Goal: Task Accomplishment & Management: Use online tool/utility

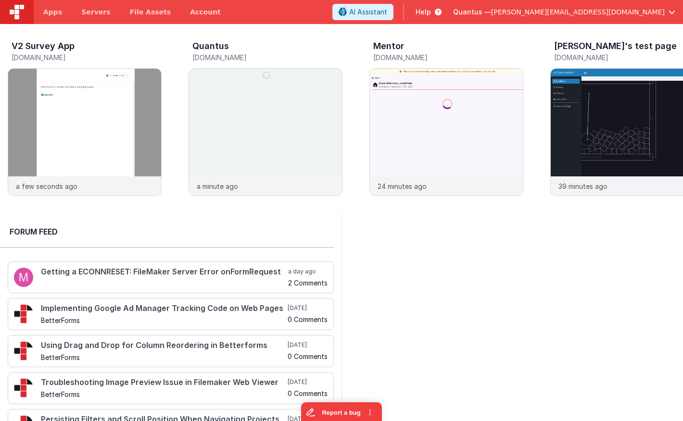
click at [638, 7] on div "Quantus — [PERSON_NAME][EMAIL_ADDRESS][DOMAIN_NAME]" at bounding box center [564, 12] width 222 height 16
click at [633, 10] on span "[PERSON_NAME][EMAIL_ADDRESS][DOMAIN_NAME]" at bounding box center [578, 12] width 174 height 10
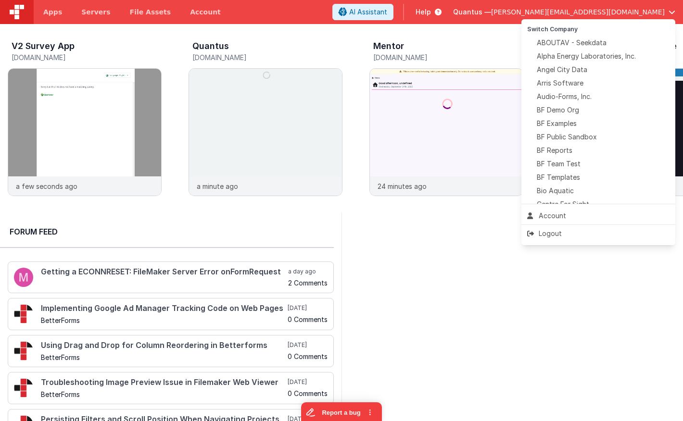
click at [633, 10] on button at bounding box center [341, 210] width 683 height 421
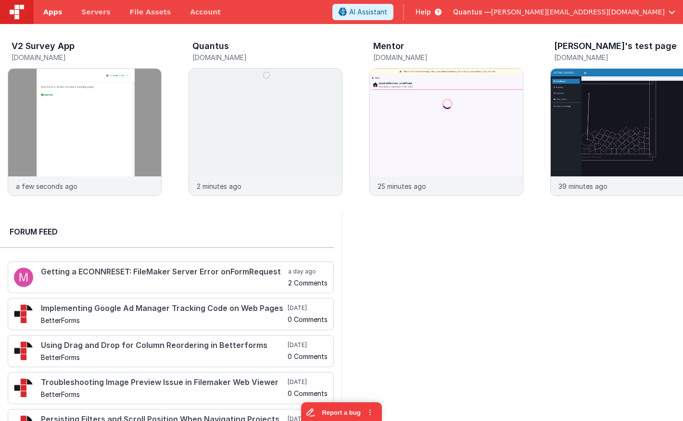
click at [41, 20] on link "Apps" at bounding box center [53, 12] width 38 height 24
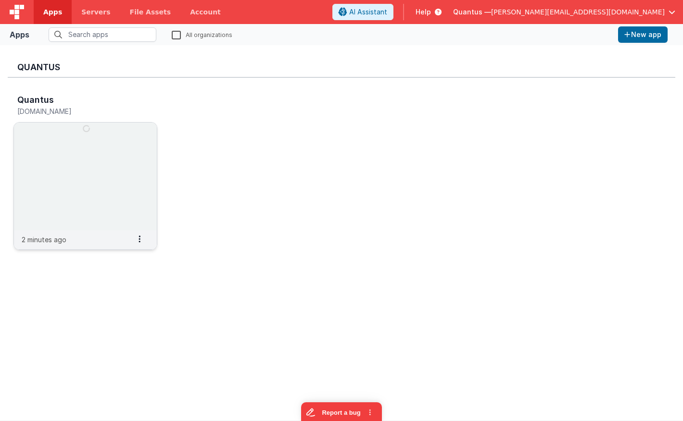
click at [139, 160] on img at bounding box center [85, 177] width 143 height 108
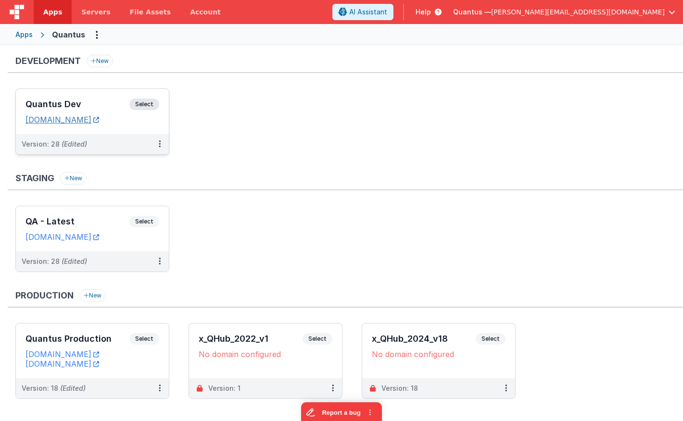
click at [99, 121] on link "[DOMAIN_NAME]" at bounding box center [62, 120] width 74 height 10
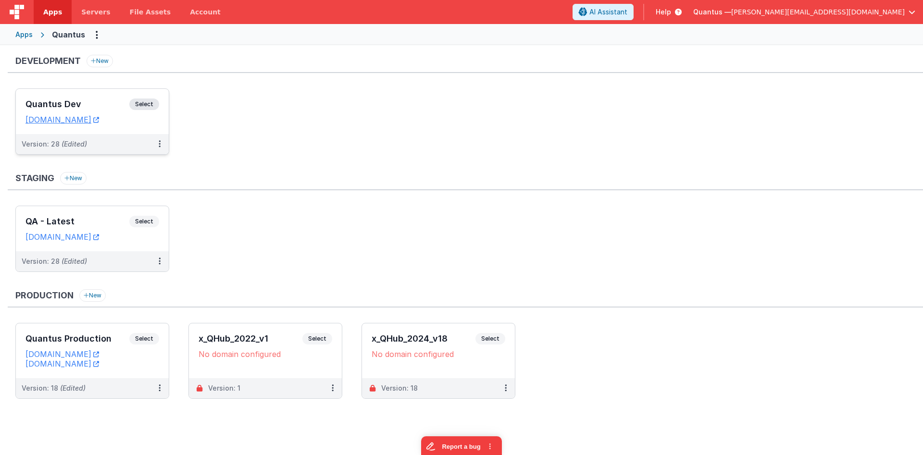
click at [84, 97] on div "Quantus Dev Select URLs [DOMAIN_NAME]" at bounding box center [92, 111] width 153 height 45
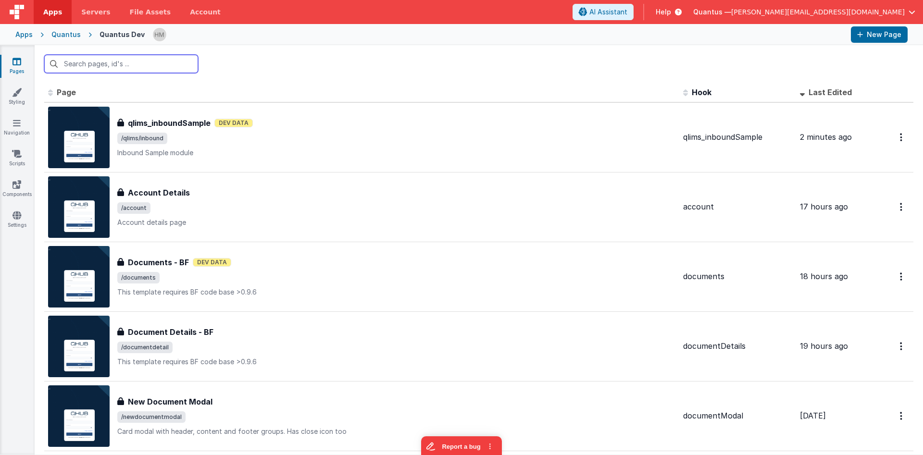
click at [151, 68] on input "text" at bounding box center [121, 64] width 154 height 18
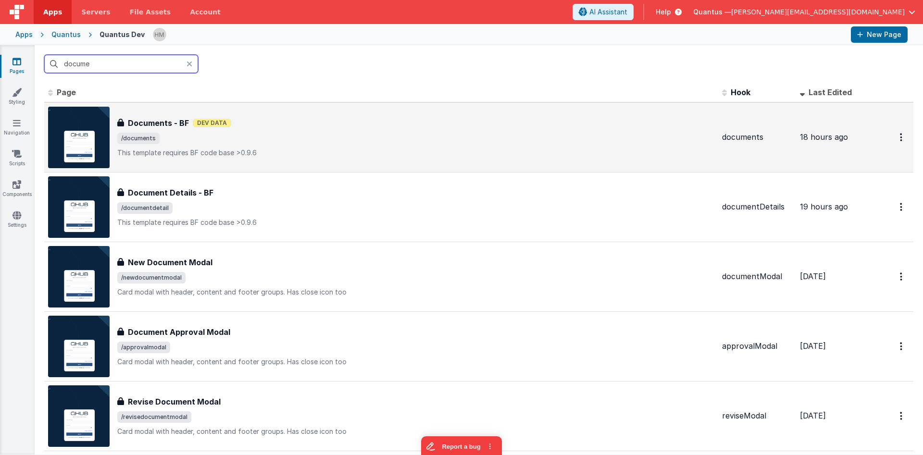
type input "docume"
click at [407, 123] on div "Documents - BF Dev Data" at bounding box center [415, 123] width 597 height 12
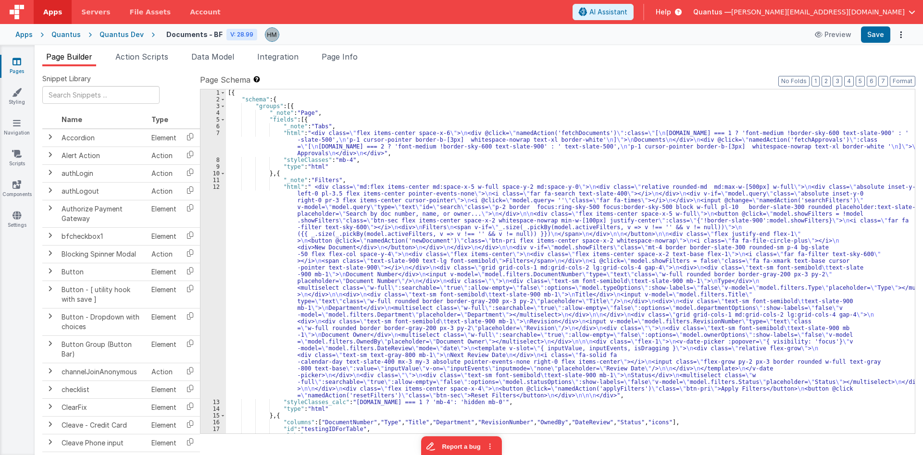
type textarea "This template requires BF code base >0.9.6"
click at [350, 62] on li "Page Info" at bounding box center [340, 58] width 44 height 15
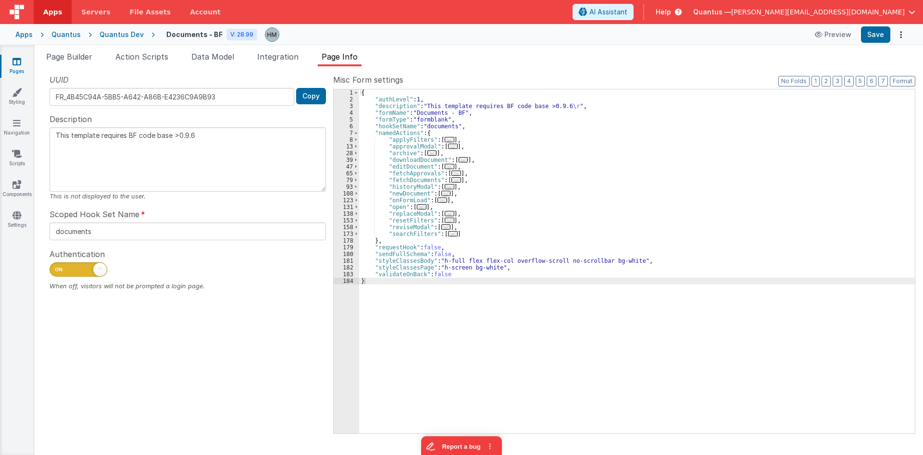
click at [464, 128] on div "{ "authLevel" : 1 , "description" : "This template requires BF code base >0.9.6…" at bounding box center [637, 268] width 556 height 358
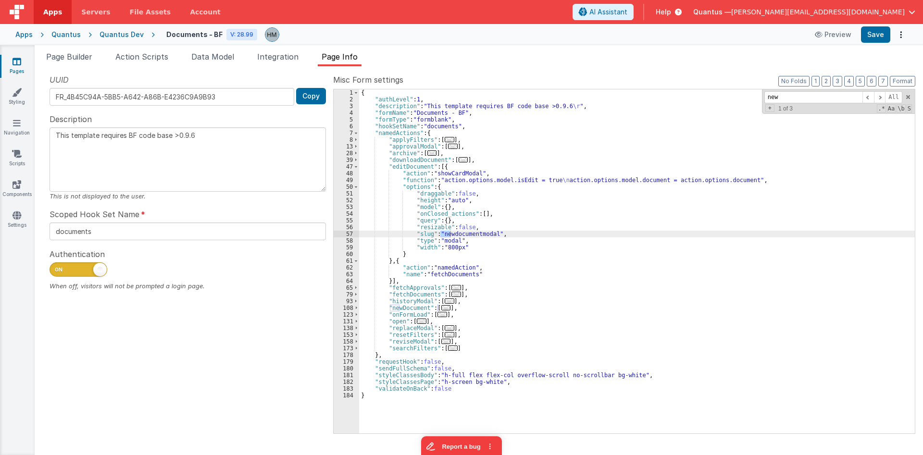
type input "new"
click at [416, 178] on div "{ "authLevel" : 1 , "description" : "This template requires BF code base >0.9.6…" at bounding box center [637, 268] width 556 height 358
click at [350, 180] on div "49" at bounding box center [346, 180] width 25 height 7
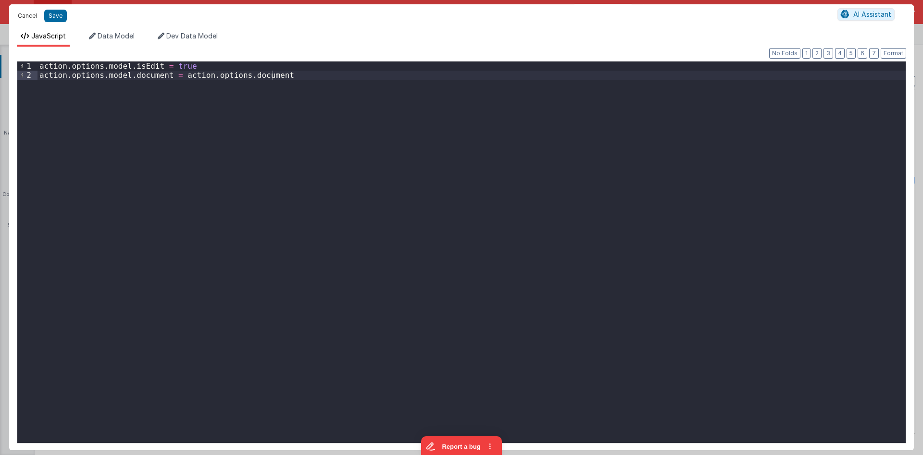
click at [28, 15] on button "Cancel" at bounding box center [27, 15] width 29 height 13
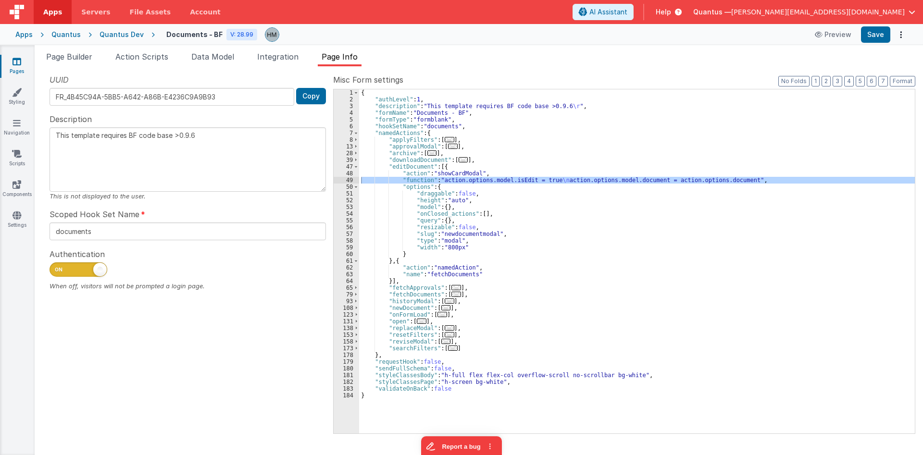
click at [409, 182] on div "{ "authLevel" : 1 , "description" : "This template requires BF code base >0.9.6…" at bounding box center [637, 261] width 556 height 344
click at [355, 168] on span at bounding box center [355, 166] width 5 height 7
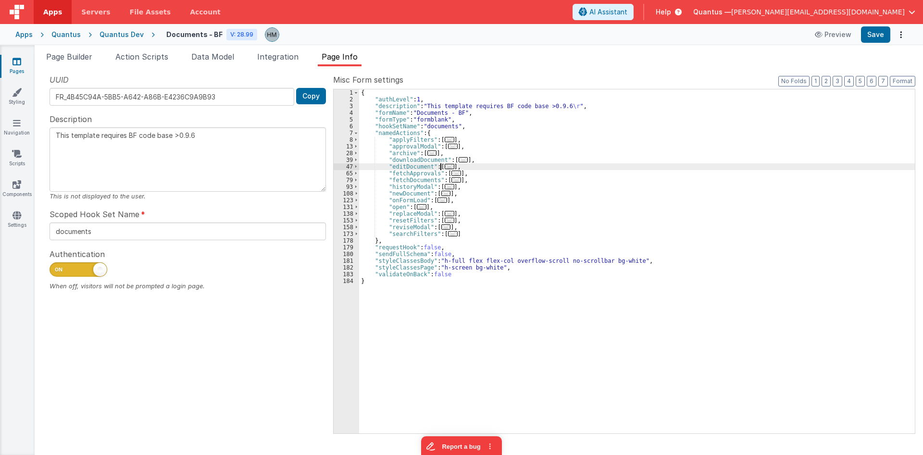
click at [441, 193] on span "..." at bounding box center [446, 193] width 10 height 5
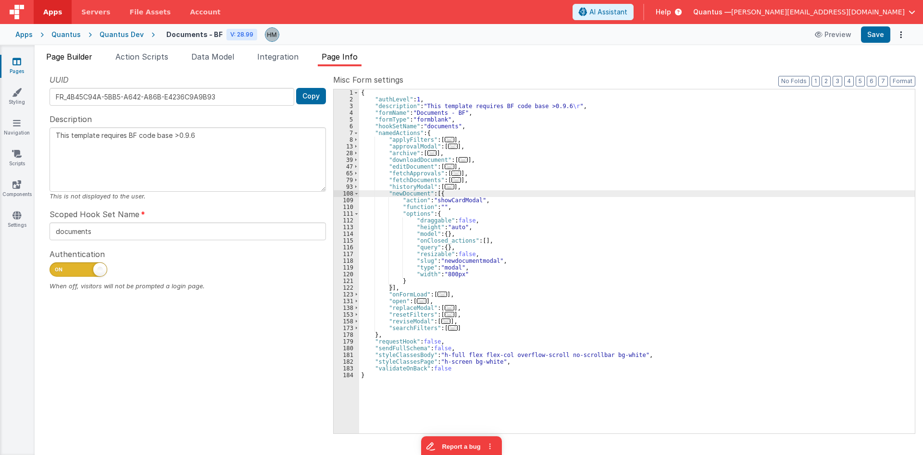
click at [80, 54] on span "Page Builder" at bounding box center [69, 57] width 46 height 10
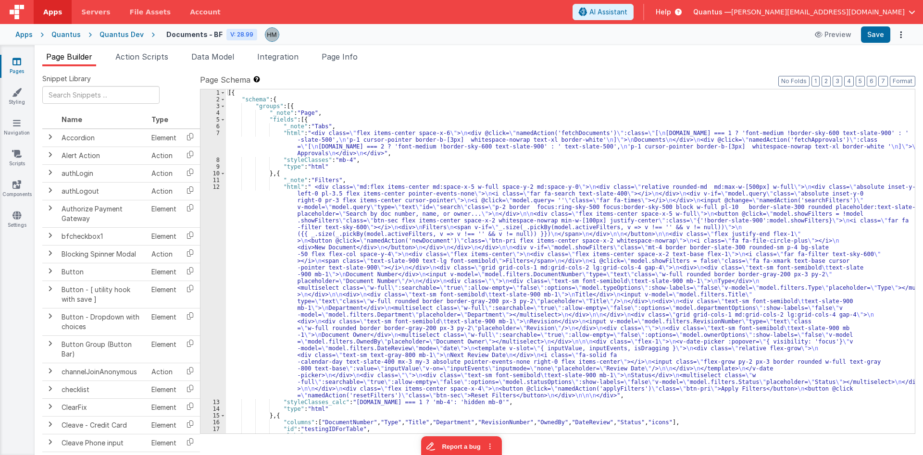
click at [312, 167] on div "[{ "schema" : { "groups" : [{ "_note" : "Page" , "fields" : [{ "_note" : "Tabs"…" at bounding box center [570, 268] width 689 height 358
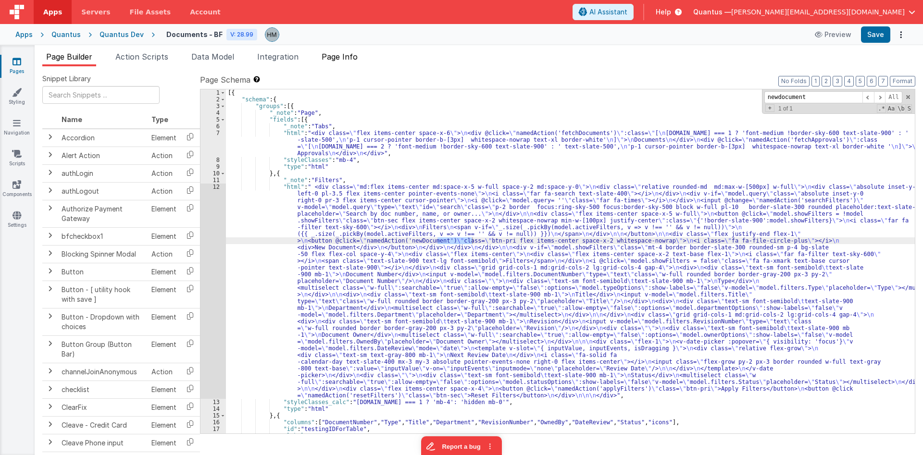
type input "newdocument"
click at [358, 61] on span "Page Info" at bounding box center [340, 57] width 36 height 10
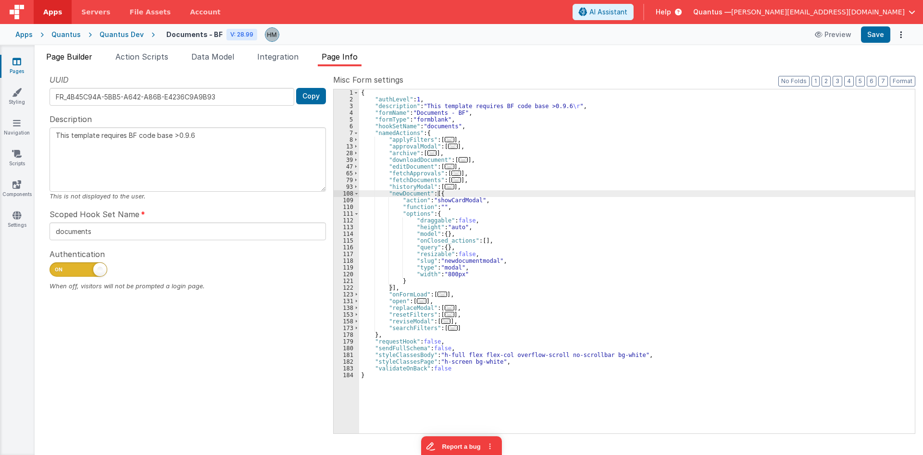
click at [57, 59] on span "Page Builder" at bounding box center [69, 57] width 46 height 10
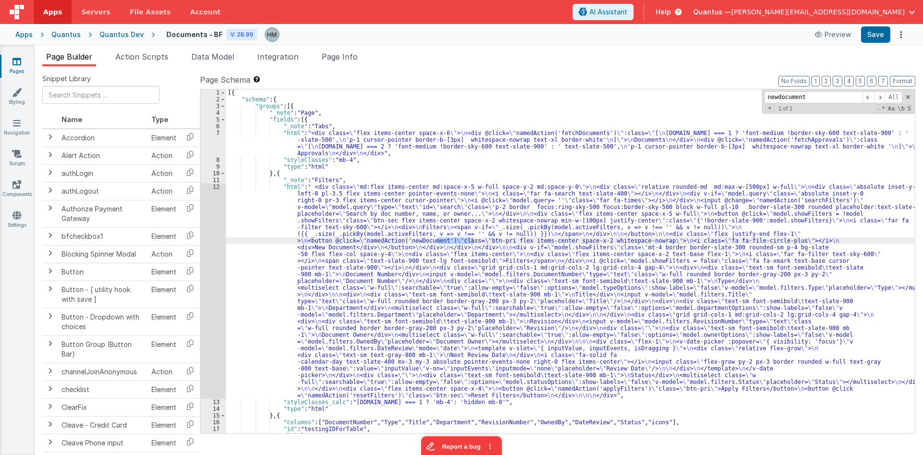
click at [302, 190] on div "[{ "schema" : { "groups" : [{ "_note" : "Page" , "fields" : [{ "_note" : "Tabs"…" at bounding box center [570, 268] width 689 height 358
click at [219, 187] on div "12" at bounding box center [212, 291] width 25 height 215
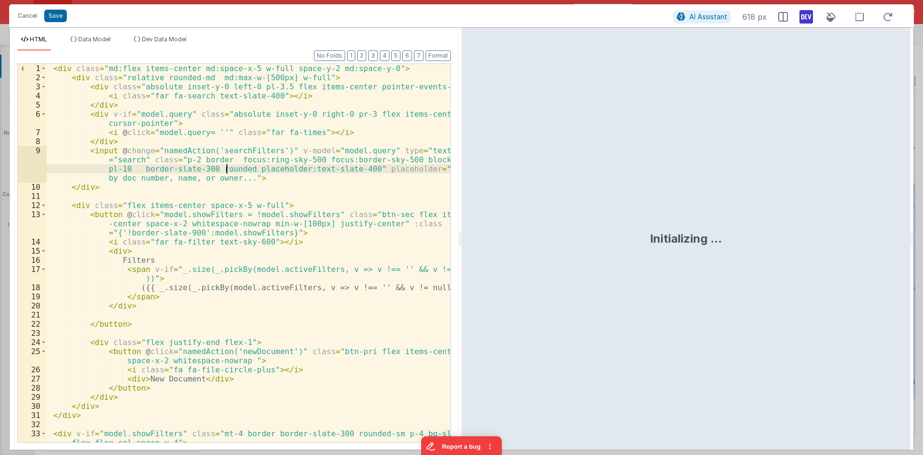
click at [226, 173] on div "< div class = "md:flex items-center md:space-x-5 w-full space-y-2 md:space-y-0"…" at bounding box center [249, 262] width 404 height 397
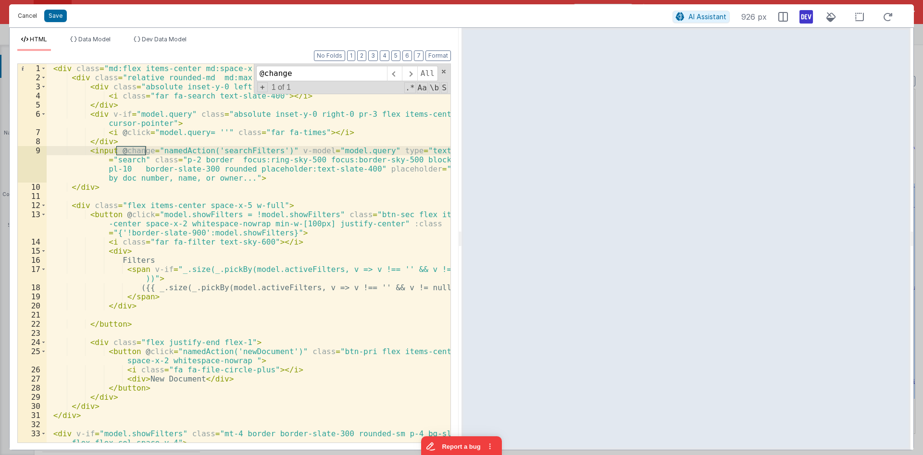
type input "@change"
click at [29, 19] on button "Cancel" at bounding box center [27, 15] width 29 height 13
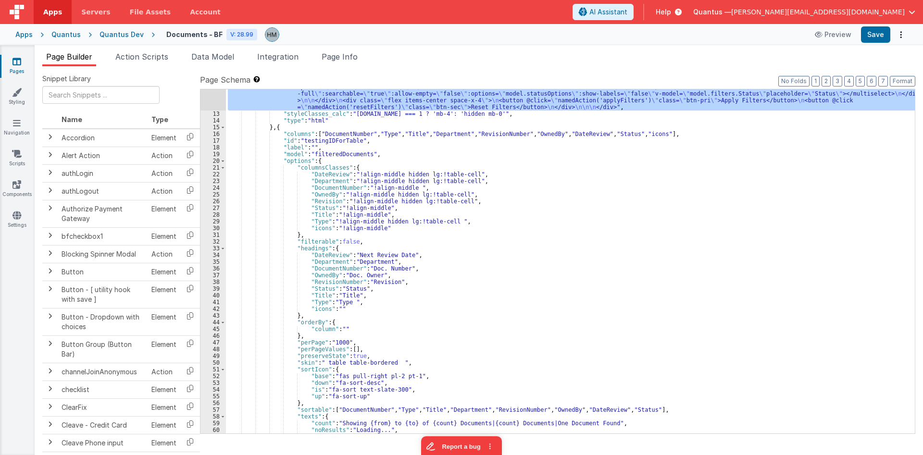
scroll to position [288, 0]
click at [223, 162] on span at bounding box center [222, 161] width 5 height 7
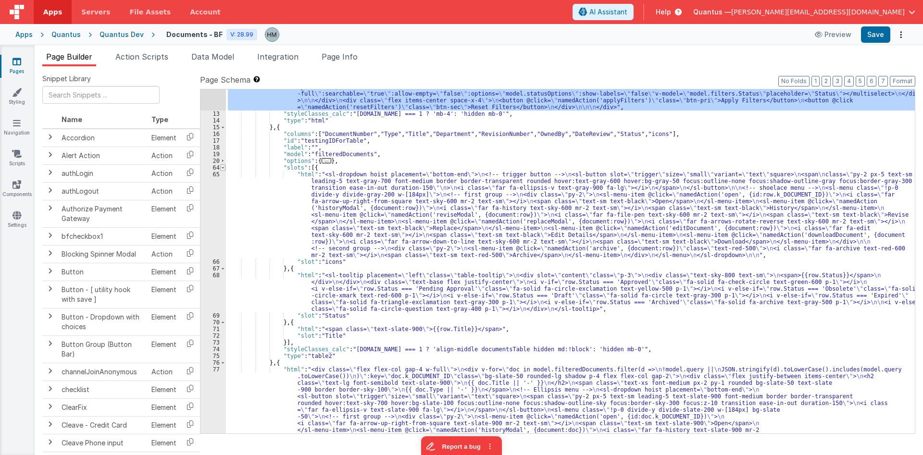
click at [224, 168] on span at bounding box center [222, 167] width 5 height 7
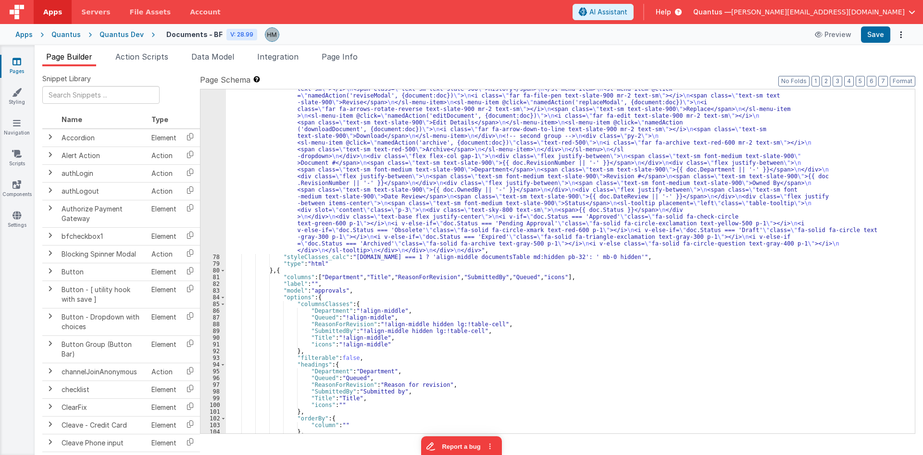
scroll to position [519, 0]
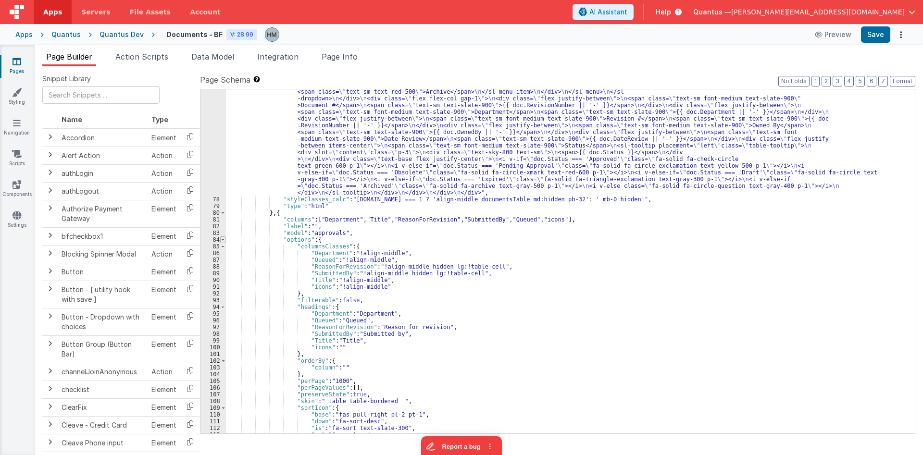
click at [224, 239] on span at bounding box center [222, 240] width 5 height 7
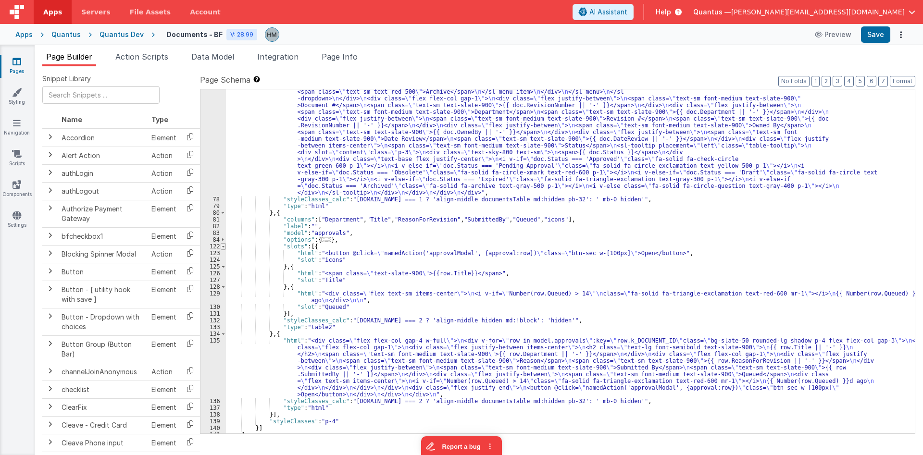
click at [222, 247] on span at bounding box center [223, 246] width 5 height 7
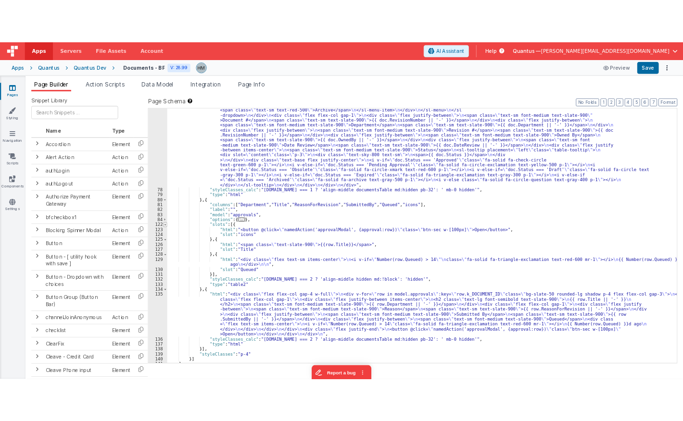
scroll to position [463, 0]
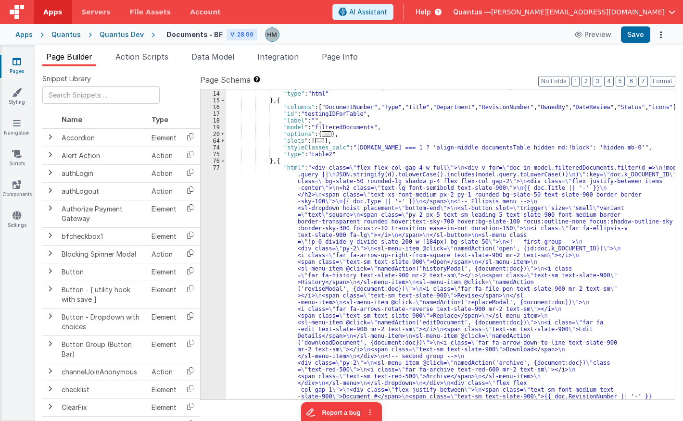
click at [120, 35] on div "Quantus Dev" at bounding box center [122, 35] width 44 height 10
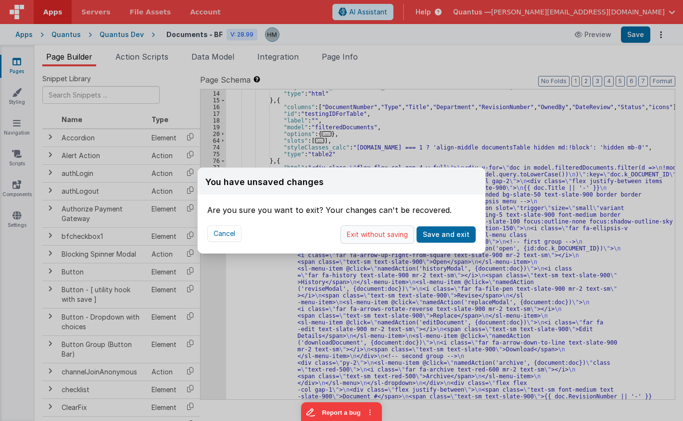
click at [397, 235] on button "Exit without saving" at bounding box center [377, 234] width 74 height 18
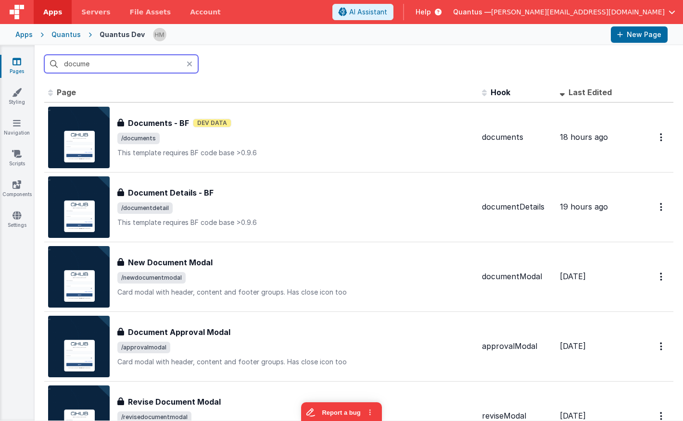
click at [160, 62] on input "docume" at bounding box center [121, 64] width 154 height 18
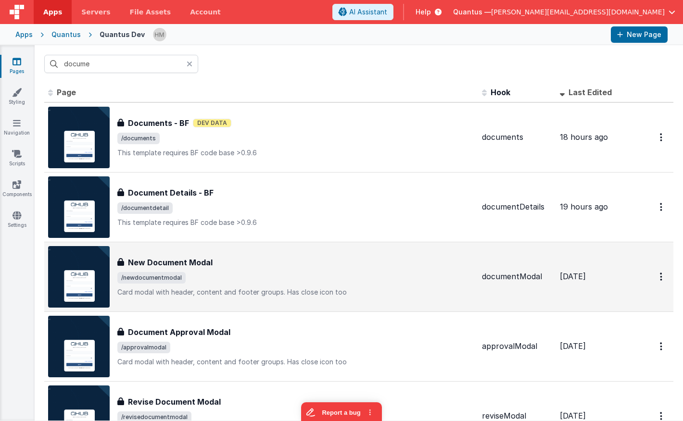
click at [266, 276] on span "/newdocumentmodal" at bounding box center [295, 278] width 357 height 12
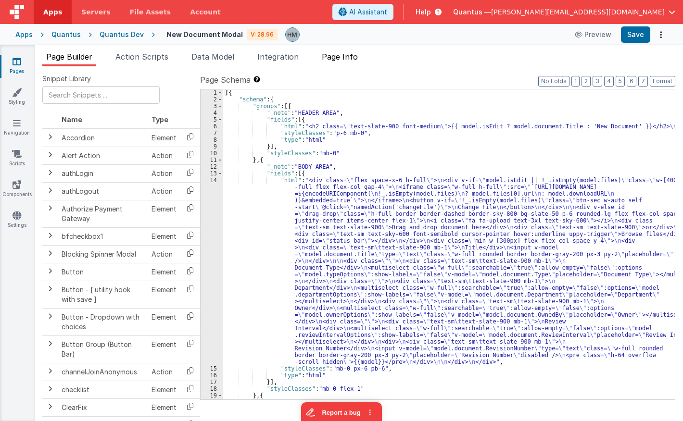
click at [346, 57] on span "Page Info" at bounding box center [340, 57] width 36 height 10
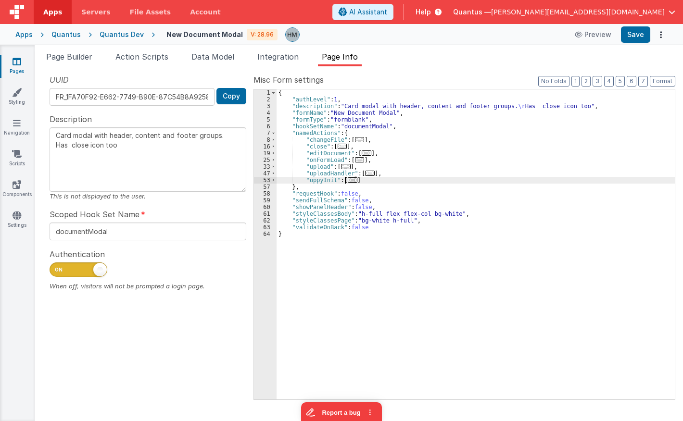
click at [348, 180] on span "..." at bounding box center [353, 179] width 10 height 5
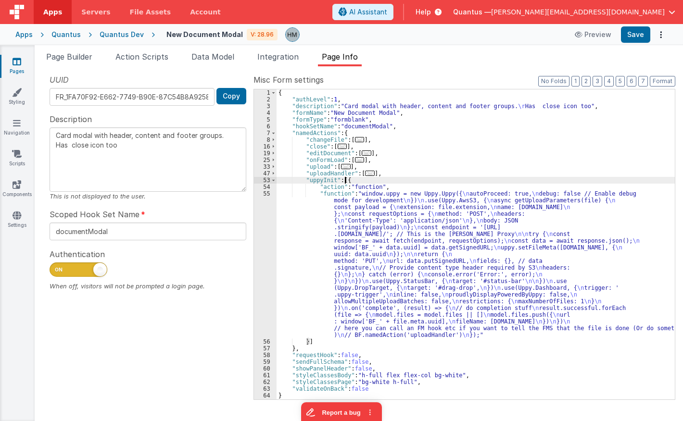
drag, startPoint x: 328, startPoint y: 195, endPoint x: 309, endPoint y: 200, distance: 19.9
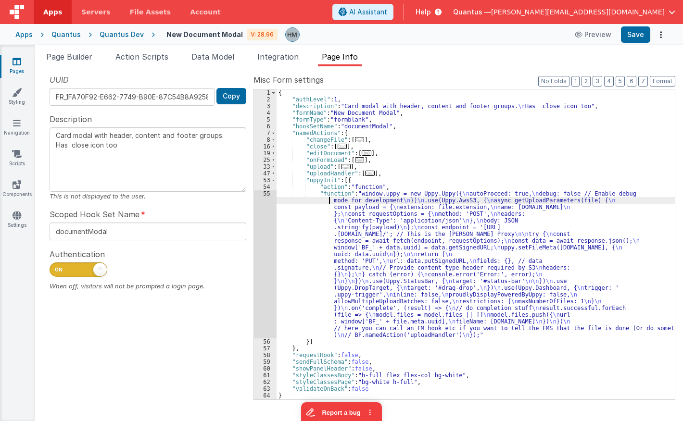
click at [297, 203] on div "{ "authLevel" : 1 , "description" : "Card modal with header, content and footer…" at bounding box center [475, 251] width 398 height 324
click at [265, 193] on div "55" at bounding box center [265, 264] width 23 height 148
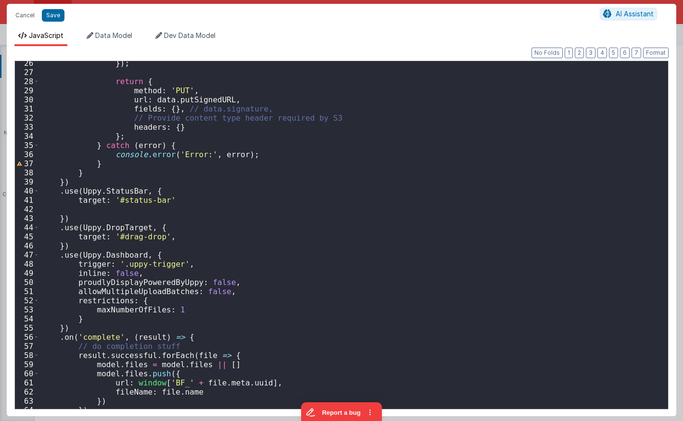
scroll to position [264, 0]
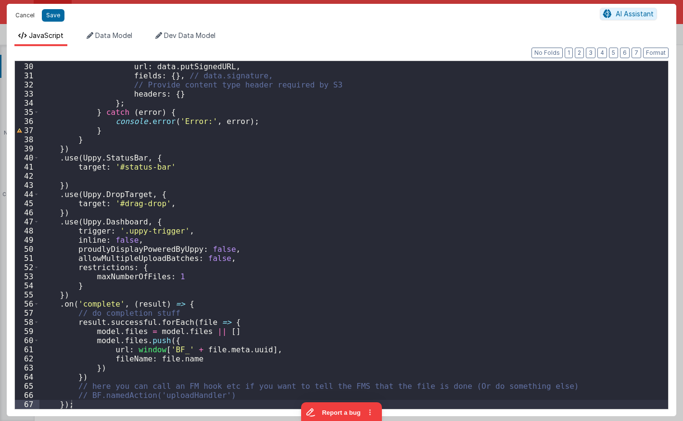
click at [22, 14] on button "Cancel" at bounding box center [25, 15] width 29 height 13
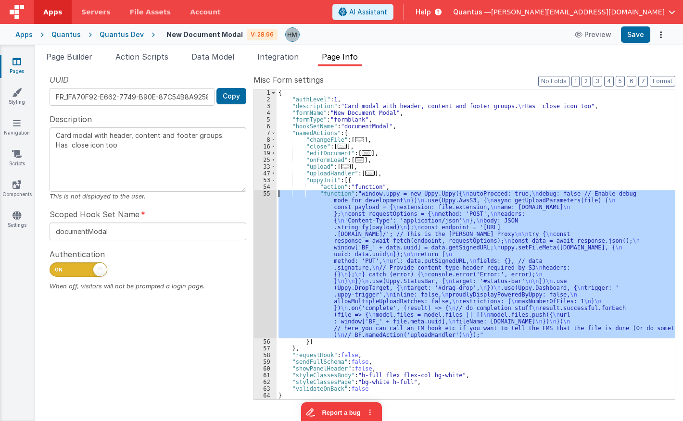
click at [287, 200] on div "{ "authLevel" : 1 , "description" : "Card modal with header, content and footer…" at bounding box center [475, 244] width 398 height 310
click at [266, 194] on div "55" at bounding box center [265, 264] width 23 height 148
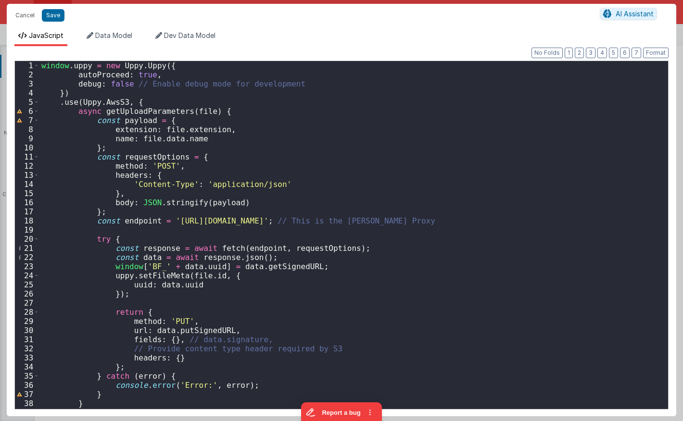
click at [278, 171] on div "window . uppy = new Uppy . Uppy ({ autoProceed : true , debug : false // Enable…" at bounding box center [353, 244] width 628 height 366
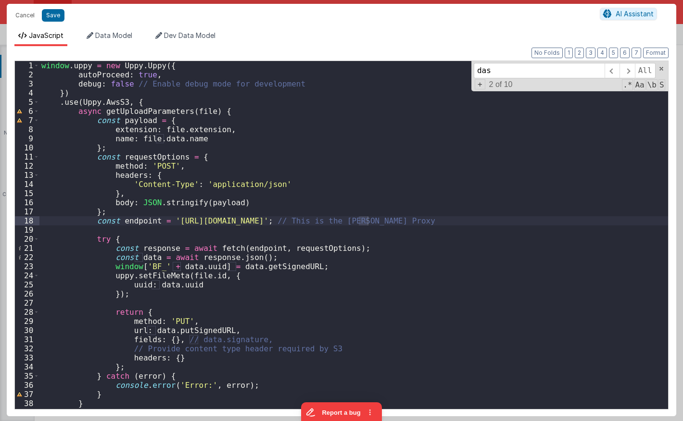
scroll to position [255, 0]
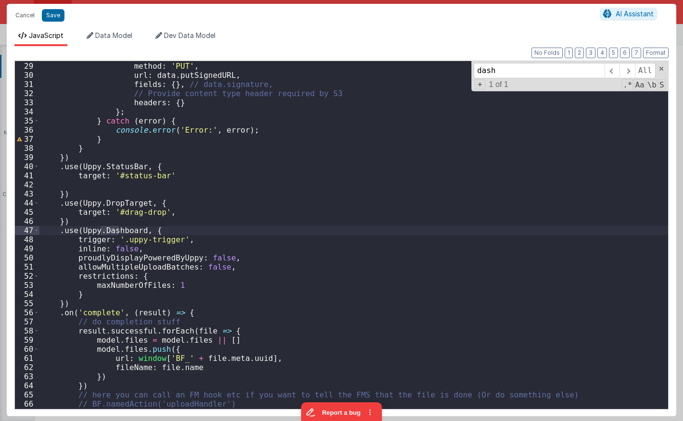
type input "dash"
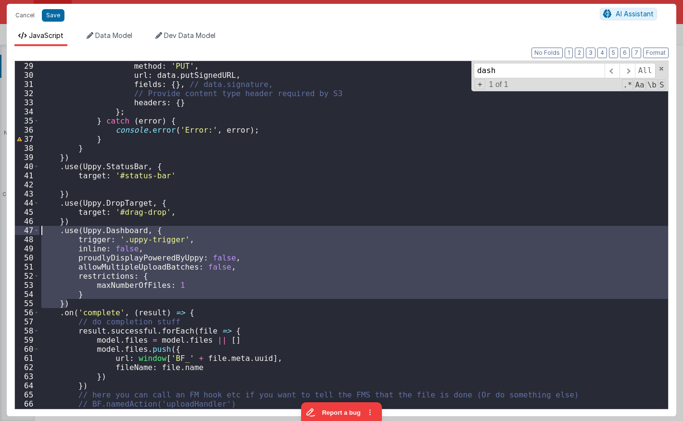
drag, startPoint x: 74, startPoint y: 306, endPoint x: 0, endPoint y: 233, distance: 103.7
click at [39, 233] on div "return { method : 'PUT' , url : data . putSignedURL , fields : { } , // data.si…" at bounding box center [353, 235] width 628 height 348
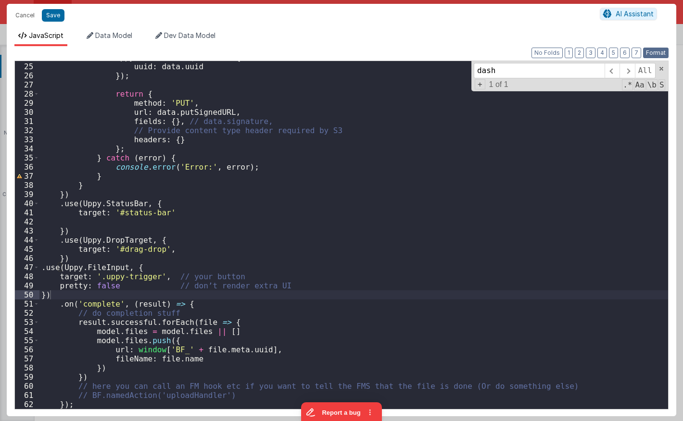
click at [651, 51] on button "Format" at bounding box center [655, 53] width 25 height 11
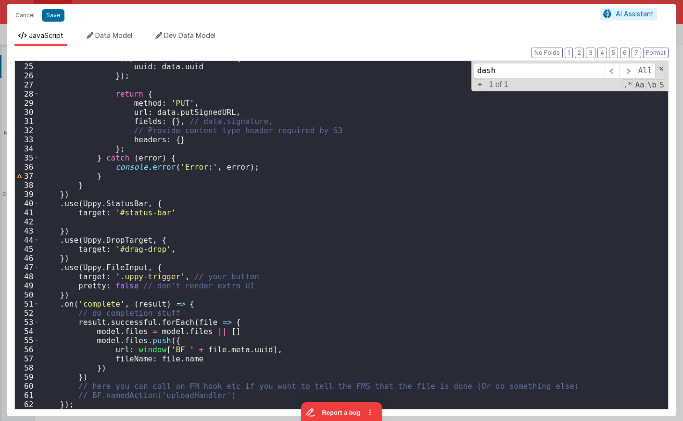
click at [226, 248] on div "uppy . setFileMeta ( file . id , { uuid : data . uuid }) ; return { method : 'P…" at bounding box center [353, 236] width 628 height 366
click at [185, 250] on div "uppy . setFileMeta ( file . id , { uuid : data . uuid }) ; return { method : 'P…" at bounding box center [353, 236] width 628 height 366
click at [189, 249] on div "uppy . setFileMeta ( file . id , { uuid : data . uuid }) ; return { method : 'P…" at bounding box center [353, 236] width 628 height 366
click at [192, 247] on div "uppy . setFileMeta ( file . id , { uuid : data . uuid }) ; return { method : 'P…" at bounding box center [353, 236] width 628 height 366
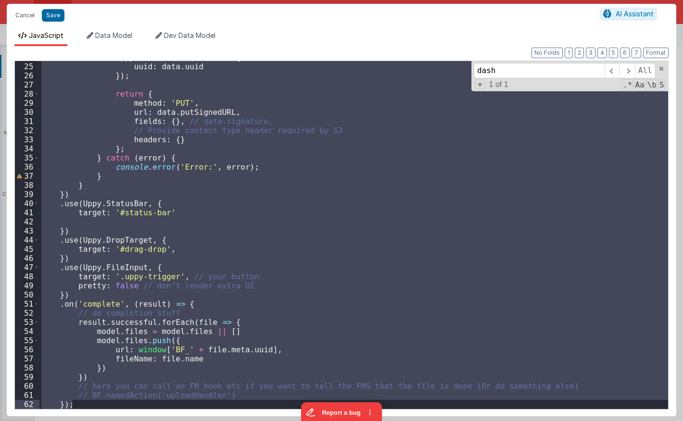
click at [199, 160] on div "uppy . setFileMeta ( file . id , { uuid : data . uuid }) ; return { method : 'P…" at bounding box center [353, 235] width 628 height 348
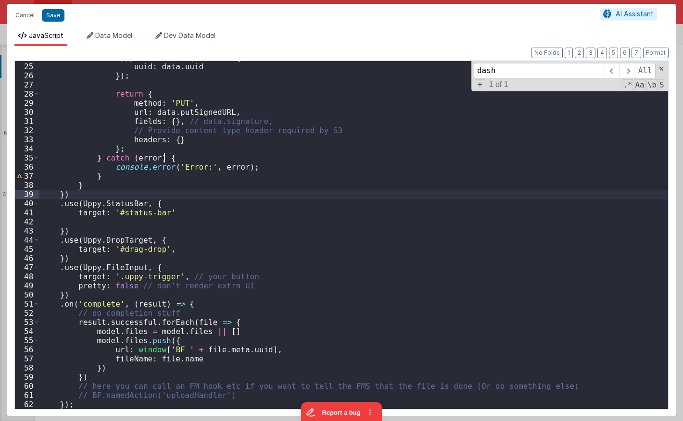
click at [207, 193] on div "uppy . setFileMeta ( file . id , { uuid : data . uuid }) ; return { method : 'P…" at bounding box center [353, 236] width 628 height 366
click at [300, 203] on div "uppy . setFileMeta ( file . id , { uuid : data . uuid }) ; return { method : 'P…" at bounding box center [353, 236] width 628 height 366
click at [297, 203] on div "uppy . setFileMeta ( file . id , { uuid : data . uuid }) ; return { method : 'P…" at bounding box center [353, 236] width 628 height 366
type textarea "Card modal with header, content and footer groups. Has close icon too"
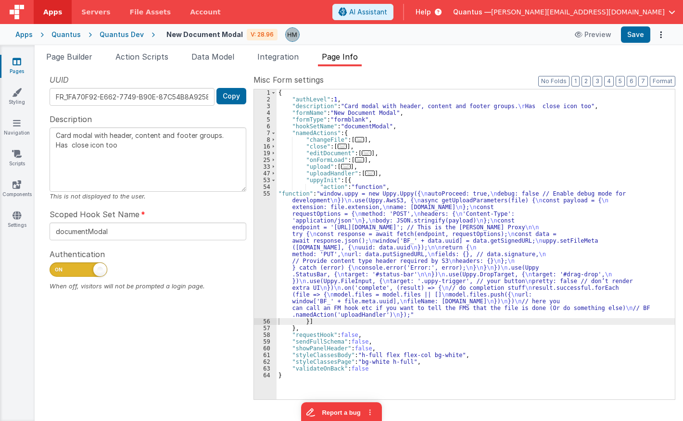
click at [293, 197] on div "{ "authLevel" : 1 , "description" : "Card modal with header, content and footer…" at bounding box center [475, 251] width 398 height 324
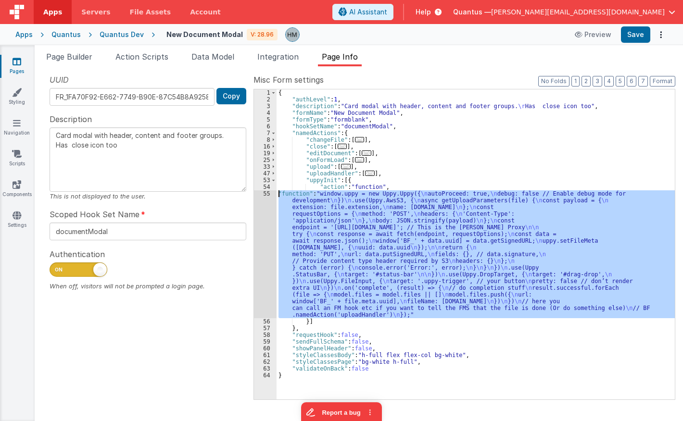
click at [268, 192] on div "55" at bounding box center [265, 254] width 23 height 128
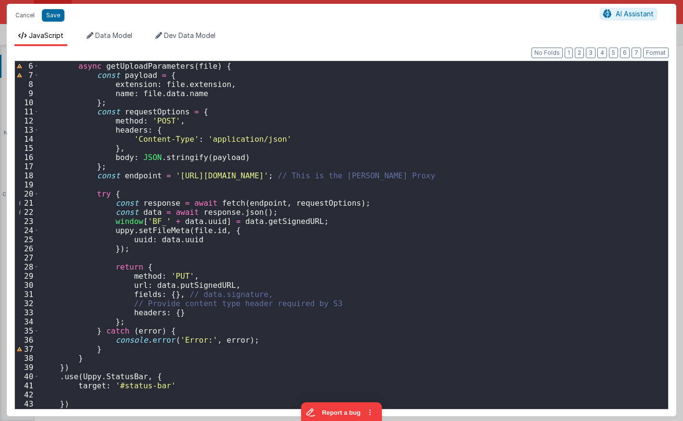
scroll to position [0, 0]
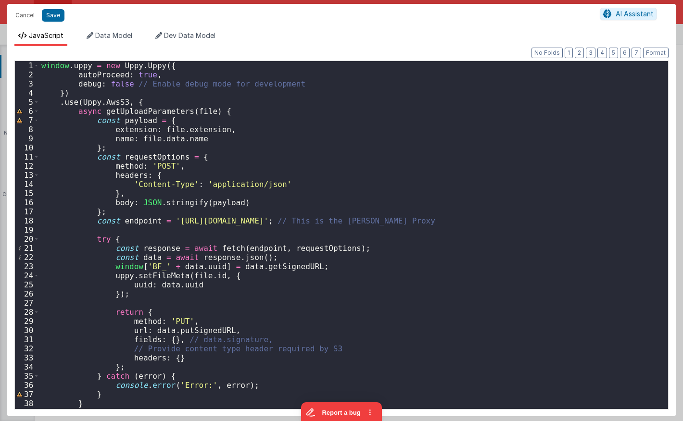
click at [219, 187] on div "window . uppy = new Uppy . Uppy ({ autoProceed : true , debug : false // Enable…" at bounding box center [353, 244] width 628 height 366
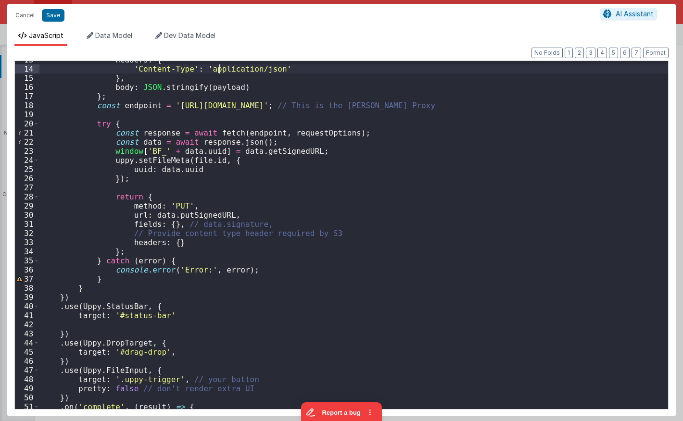
scroll to position [218, 0]
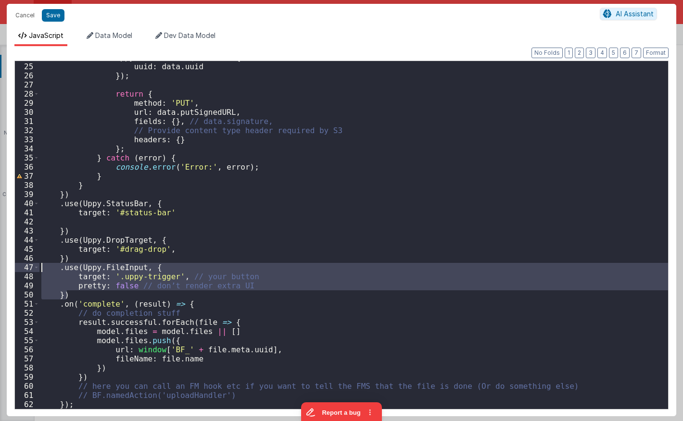
drag, startPoint x: 73, startPoint y: 291, endPoint x: 21, endPoint y: 270, distance: 56.5
click at [39, 270] on div "uppy . setFileMeta ( file . id , { uuid : data . uuid }) ; return { method : 'P…" at bounding box center [353, 235] width 628 height 348
click at [132, 289] on div "uppy . setFileMeta ( file . id , { uuid : data . uuid }) ; return { method : 'P…" at bounding box center [353, 235] width 628 height 348
drag, startPoint x: 85, startPoint y: 297, endPoint x: 19, endPoint y: 269, distance: 71.3
click at [39, 269] on div "uppy . setFileMeta ( file . id , { uuid : data . uuid }) ; return { method : 'P…" at bounding box center [353, 235] width 628 height 348
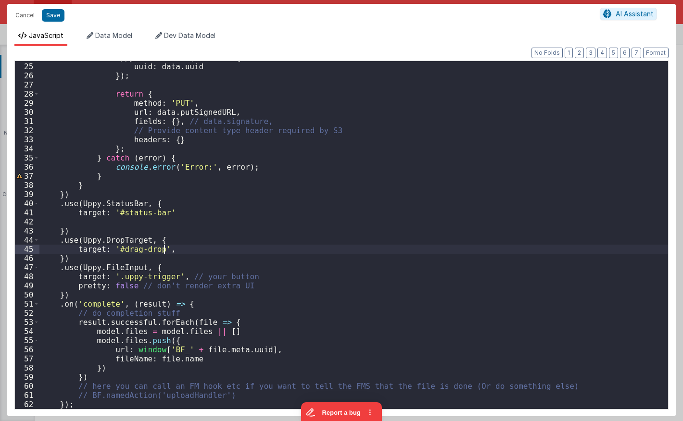
click at [166, 245] on div "uppy . setFileMeta ( file . id , { uuid : data . uuid }) ; return { method : 'P…" at bounding box center [353, 236] width 628 height 366
click at [113, 276] on div "uppy . setFileMeta ( file . id , { uuid : data . uuid }) ; return { method : 'P…" at bounding box center [353, 236] width 628 height 366
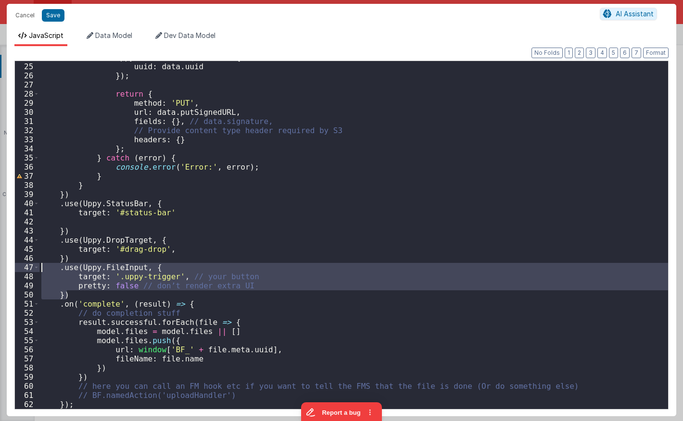
drag, startPoint x: 75, startPoint y: 294, endPoint x: 2, endPoint y: 266, distance: 78.0
click at [39, 266] on div "uppy . setFileMeta ( file . id , { uuid : data . uuid }) ; return { method : 'P…" at bounding box center [353, 235] width 628 height 348
click at [121, 119] on div "uppy . setFileMeta ( file . id , { uuid : data . uuid }) ; return { method : 'P…" at bounding box center [353, 236] width 628 height 366
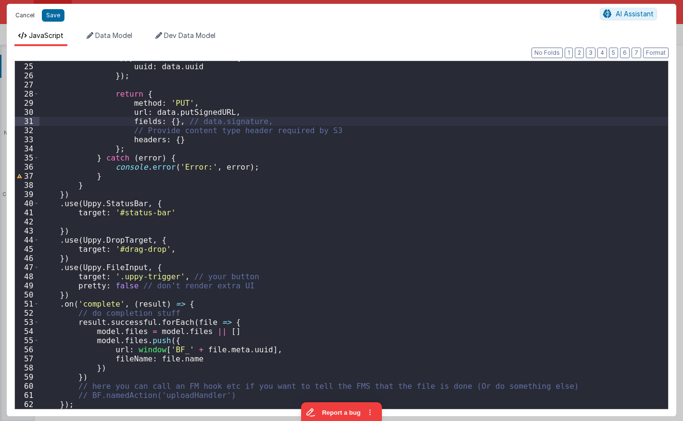
click at [27, 18] on button "Cancel" at bounding box center [25, 15] width 29 height 13
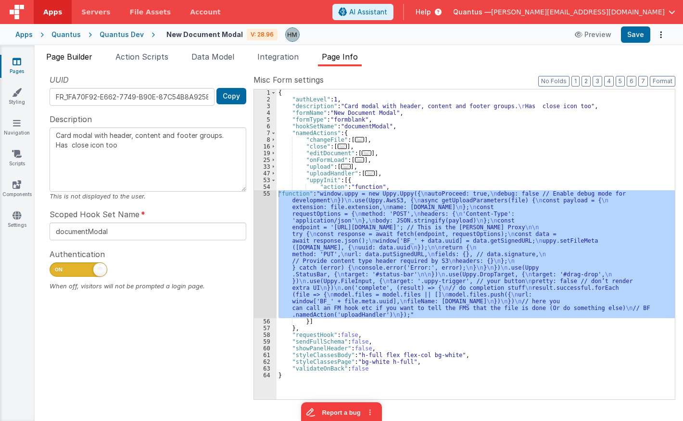
click at [78, 55] on span "Page Builder" at bounding box center [69, 57] width 46 height 10
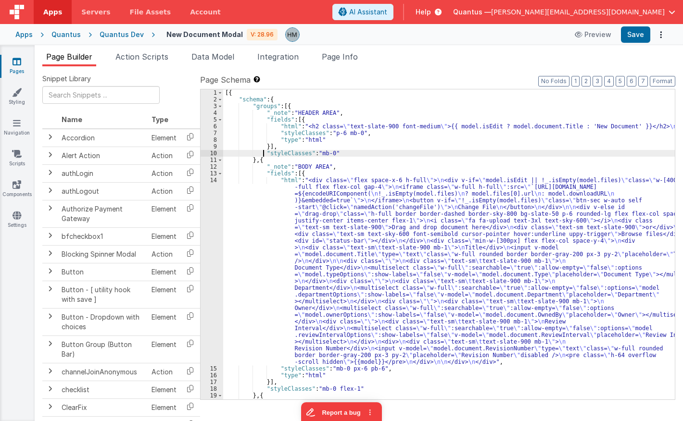
click at [262, 153] on div "[{ "schema" : { "groups" : [{ "_note" : "HEADER AREA" , "fields" : [{ "html" : …" at bounding box center [448, 251] width 451 height 324
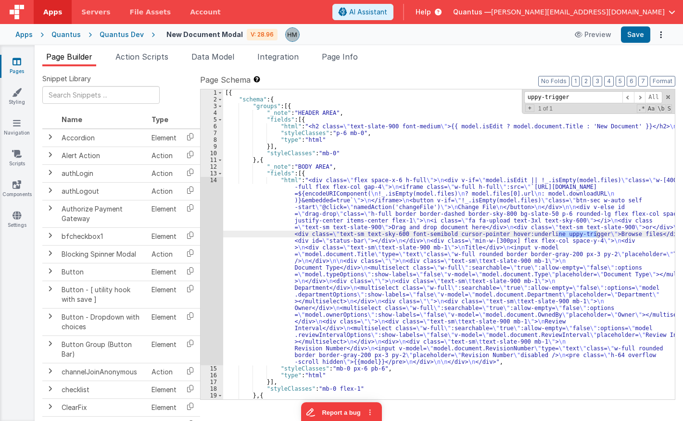
type input "uppy-trigger"
click at [237, 179] on div "[{ "schema" : { "groups" : [{ "_note" : "HEADER AREA" , "fields" : [{ "html" : …" at bounding box center [448, 251] width 451 height 324
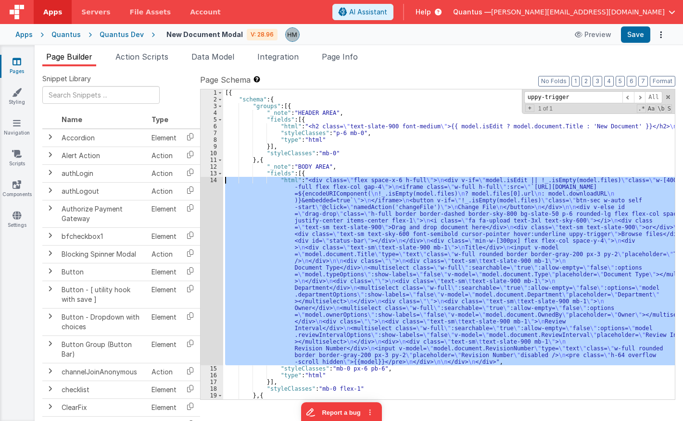
click at [214, 180] on div "14" at bounding box center [211, 271] width 23 height 188
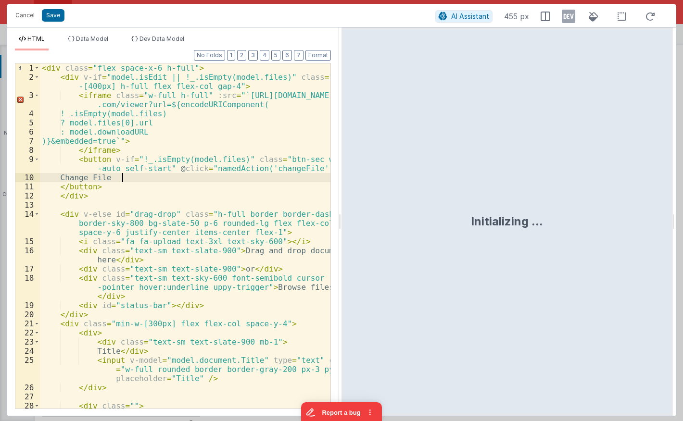
click at [214, 180] on div "< div class = "flex space-x-6 h-full" > < div v-if = "model.isEdit || !_.isEmpt…" at bounding box center [185, 244] width 290 height 363
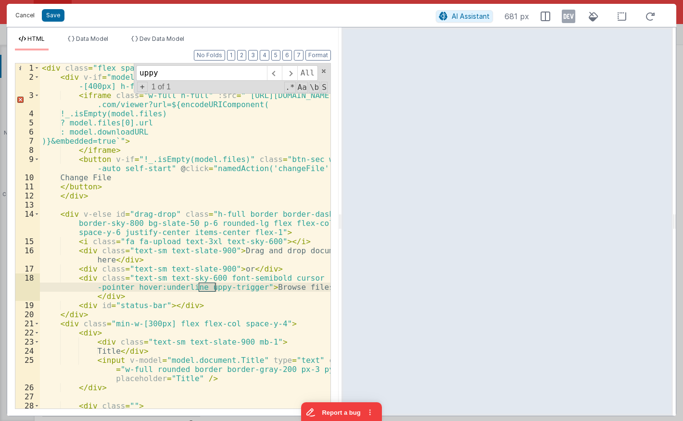
type input "uppy"
click at [27, 16] on button "Cancel" at bounding box center [25, 15] width 29 height 13
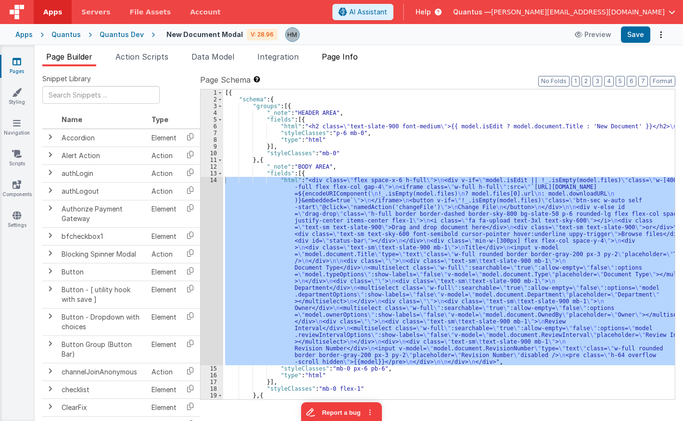
click at [341, 54] on span "Page Info" at bounding box center [340, 57] width 36 height 10
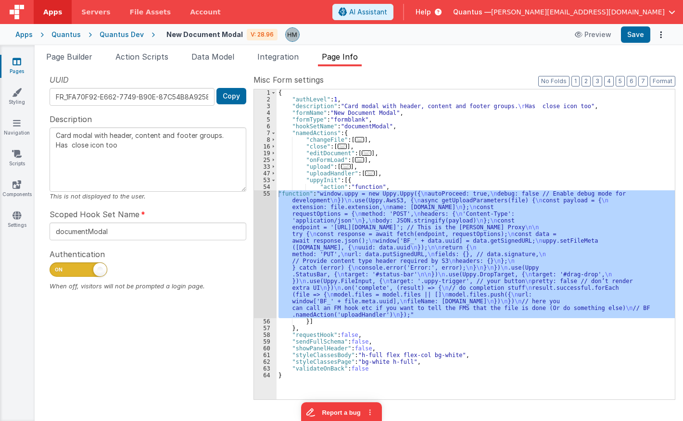
click at [285, 210] on div "{ "authLevel" : 1 , "description" : "Card modal with header, content and footer…" at bounding box center [475, 244] width 398 height 310
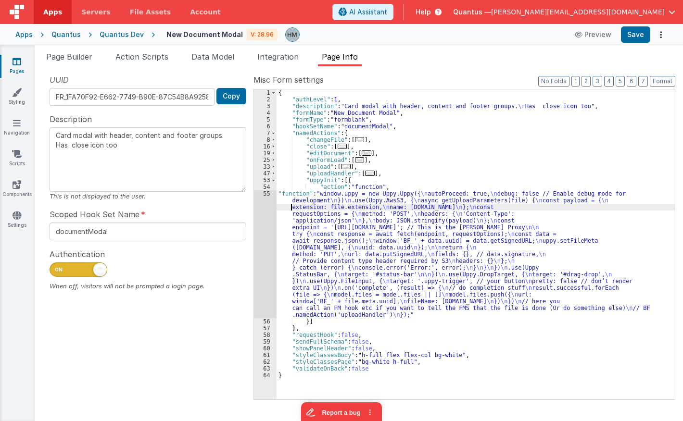
click at [269, 193] on div "55" at bounding box center [265, 254] width 23 height 128
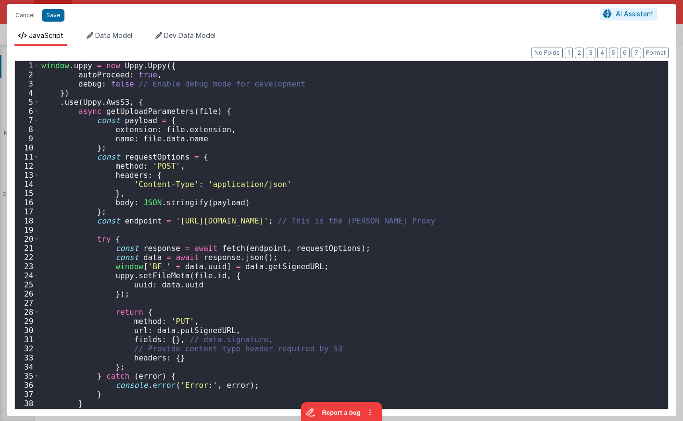
click at [269, 193] on div "window . uppy = new Uppy . Uppy ({ autoProceed : true , debug : false // Enable…" at bounding box center [353, 244] width 628 height 366
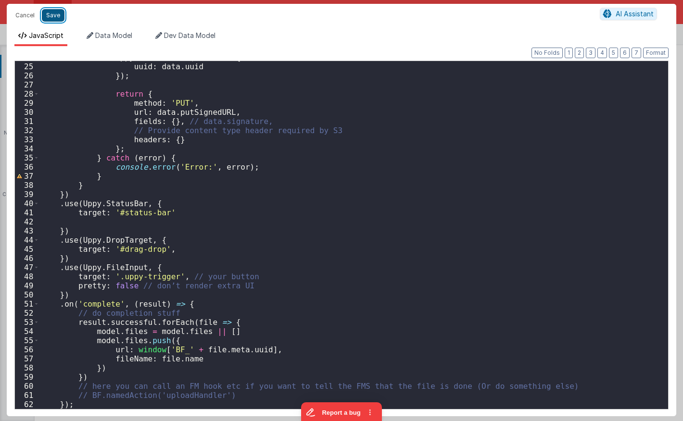
click at [50, 11] on button "Save" at bounding box center [53, 15] width 23 height 12
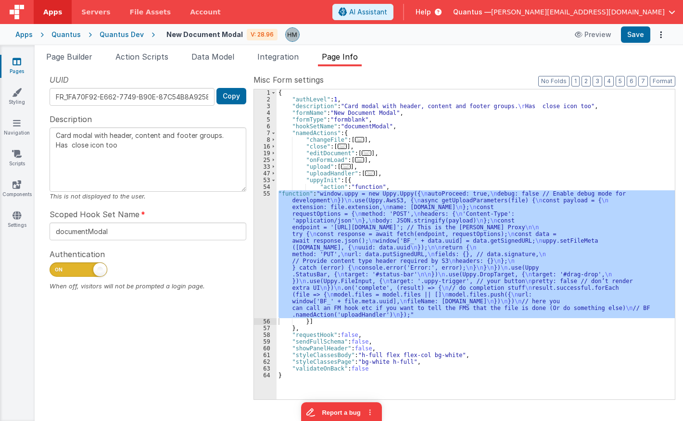
drag, startPoint x: 83, startPoint y: 62, endPoint x: 79, endPoint y: 68, distance: 7.8
click at [81, 62] on li "Page Builder" at bounding box center [69, 58] width 54 height 15
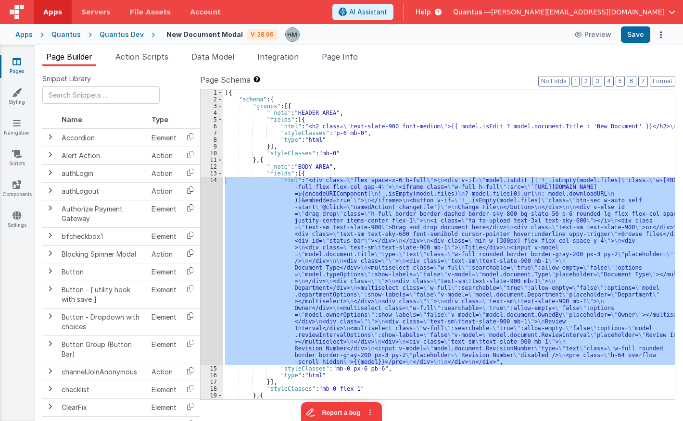
click at [257, 218] on div "[{ "schema" : { "groups" : [{ "_note" : "HEADER AREA" , "fields" : [{ "html" : …" at bounding box center [448, 244] width 451 height 310
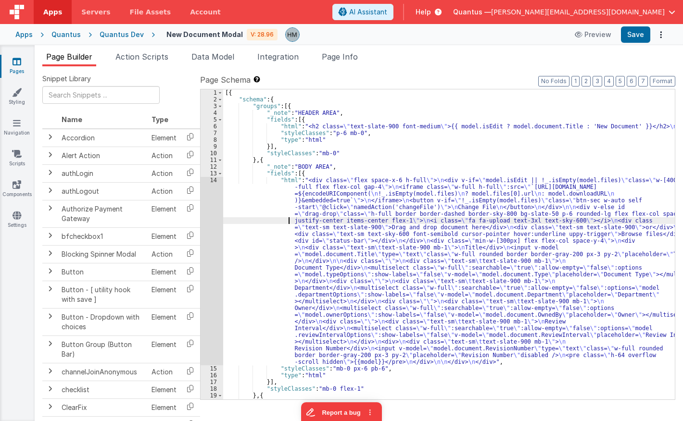
click at [212, 182] on div "14" at bounding box center [211, 271] width 23 height 188
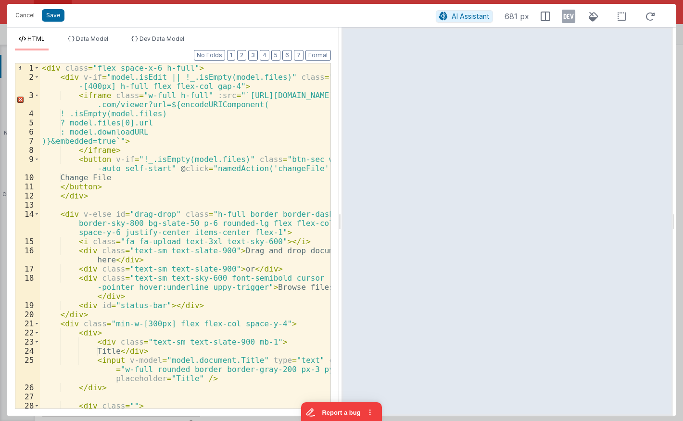
scroll to position [58, 0]
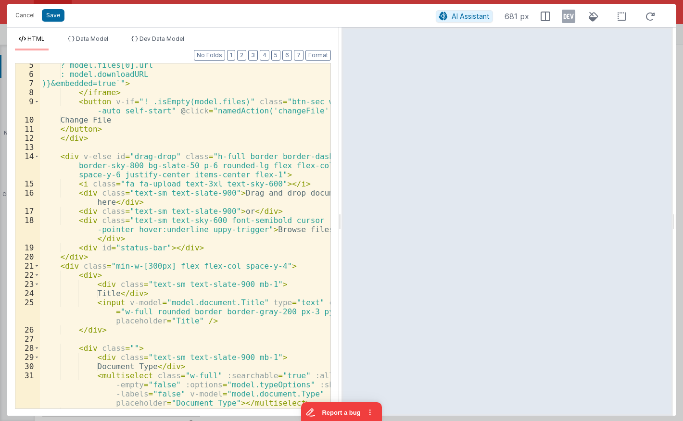
click at [195, 168] on div "? model.files[0].url : model.downloadURL )}&embedded=true`" > </ iframe > < but…" at bounding box center [185, 242] width 290 height 363
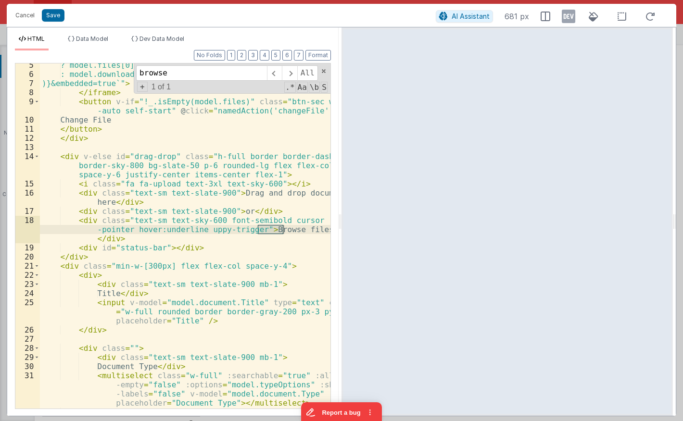
type input "browse"
click at [286, 209] on div "? model.files[0].url : model.downloadURL )}&embedded=true`" > </ iframe > < but…" at bounding box center [185, 242] width 290 height 363
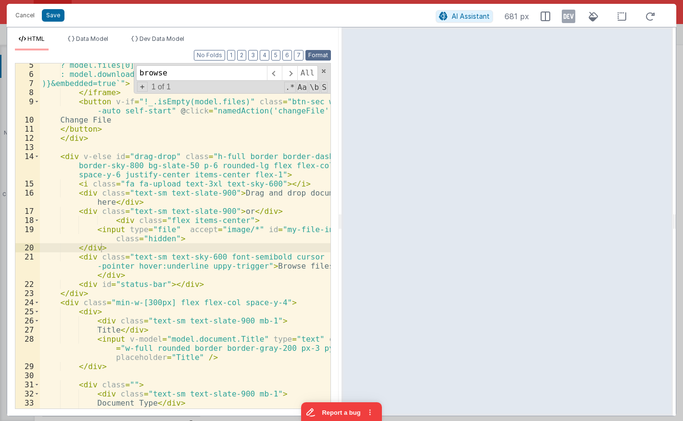
click at [326, 52] on button "Format" at bounding box center [317, 55] width 25 height 11
click at [96, 243] on div "? model.files[0].url : model.downloadURL )}&embedded=true`" > </ iframe > < but…" at bounding box center [185, 256] width 290 height 391
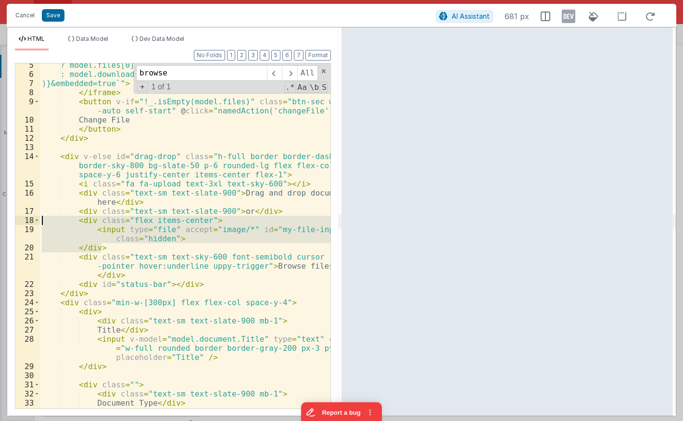
drag, startPoint x: 106, startPoint y: 244, endPoint x: 15, endPoint y: 220, distance: 94.0
click at [40, 220] on div "? model.files[0].url : model.downloadURL )}&embedded=true`" > </ iframe > < but…" at bounding box center [185, 235] width 290 height 345
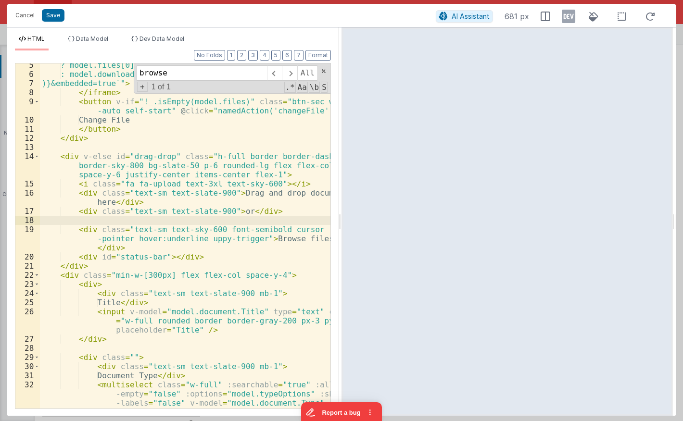
click at [119, 247] on div "? model.files[0].url : model.downloadURL )}&embedded=true`" > </ iframe > < but…" at bounding box center [185, 256] width 290 height 391
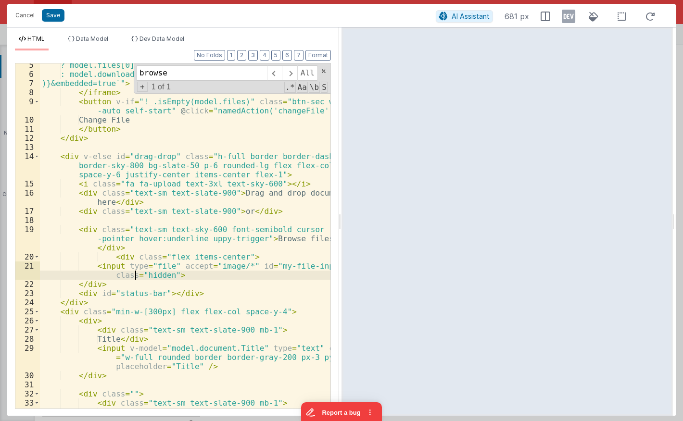
click at [135, 277] on div "? model.files[0].url : model.downloadURL )}&embedded=true`" > </ iframe > < but…" at bounding box center [185, 242] width 290 height 363
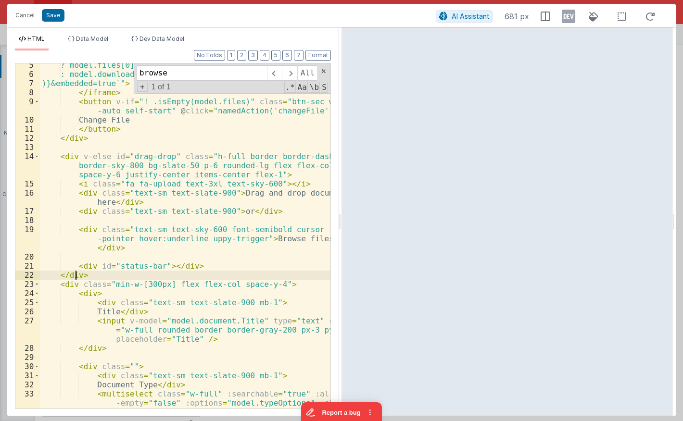
click at [75, 275] on div "? model.files[0].url : model.downloadURL )}&embedded=true`" > </ iframe > < but…" at bounding box center [185, 256] width 290 height 391
click at [93, 275] on div "? model.files[0].url : model.downloadURL )}&embedded=true`" > </ iframe > < but…" at bounding box center [185, 256] width 290 height 391
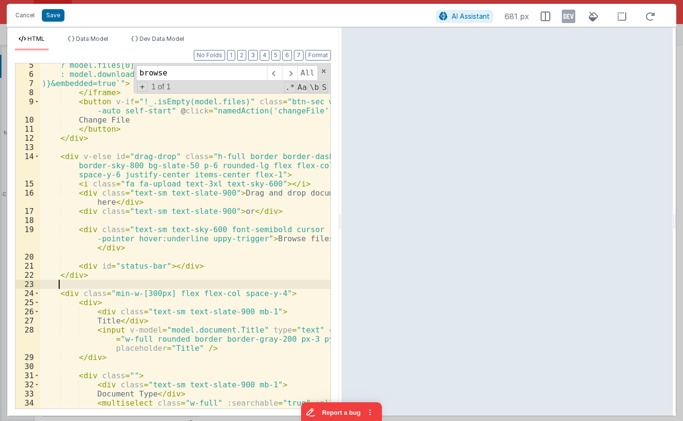
click at [189, 265] on div "? model.files[0].url : model.downloadURL )}&embedded=true`" > </ iframe > < but…" at bounding box center [185, 256] width 290 height 391
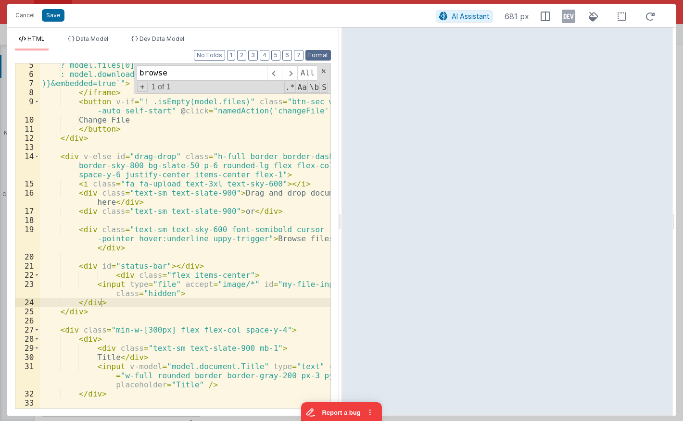
click at [319, 58] on button "Format" at bounding box center [317, 55] width 25 height 11
click at [150, 248] on div "? model.files[0].url : model.downloadURL )}&embedded=true`" > </ iframe > < but…" at bounding box center [185, 242] width 290 height 363
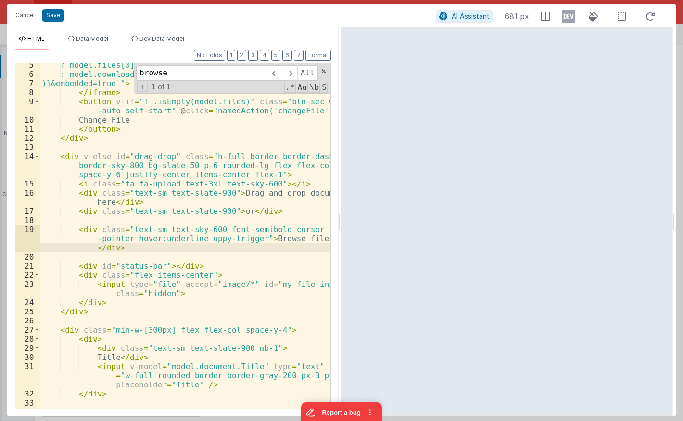
click at [150, 248] on div "? model.files[0].url : model.downloadURL )}&embedded=true`" > </ iframe > < but…" at bounding box center [185, 242] width 290 height 363
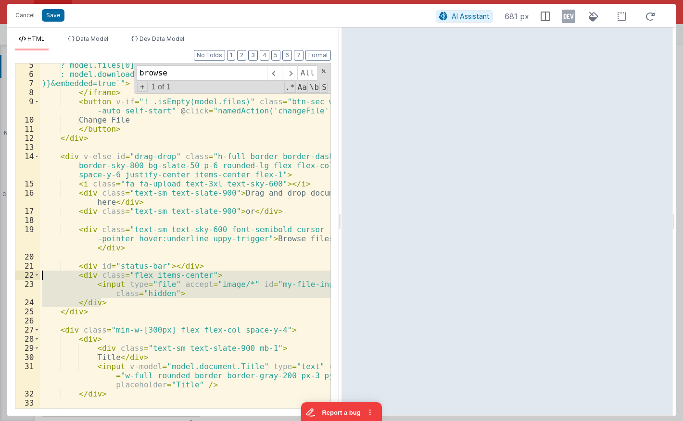
drag, startPoint x: 107, startPoint y: 301, endPoint x: 2, endPoint y: 276, distance: 107.6
click at [40, 276] on div "? model.files[0].url : model.downloadURL )}&embedded=true`" > </ iframe > < but…" at bounding box center [185, 235] width 290 height 345
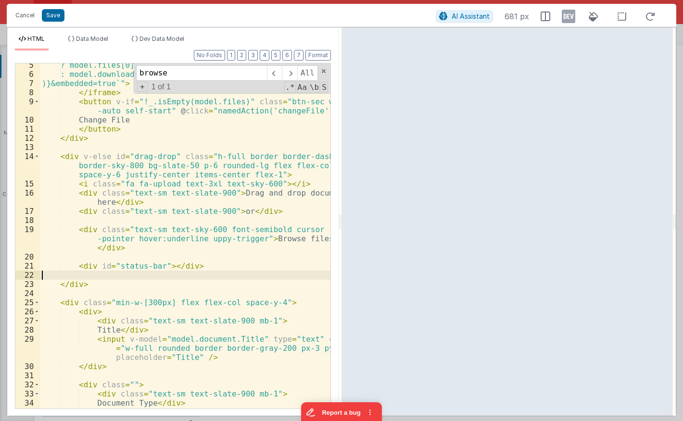
click at [123, 250] on div "? model.files[0].url : model.downloadURL )}&embedded=true`" > </ iframe > < but…" at bounding box center [185, 256] width 290 height 391
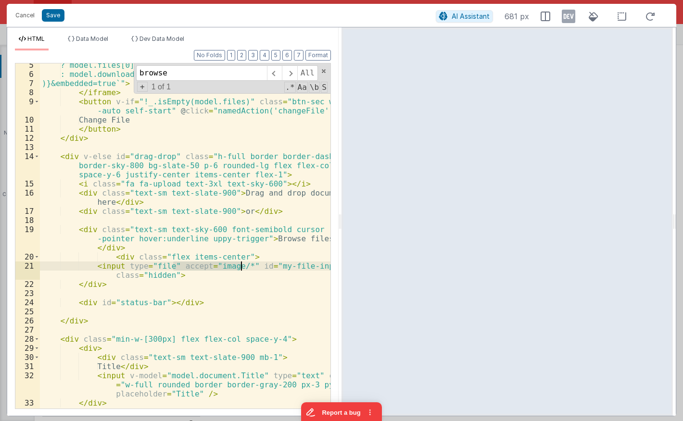
drag, startPoint x: 171, startPoint y: 267, endPoint x: 242, endPoint y: 265, distance: 70.7
click at [242, 265] on div "? model.files[0].url : model.downloadURL )}&embedded=true`" > </ iframe > < but…" at bounding box center [185, 242] width 290 height 363
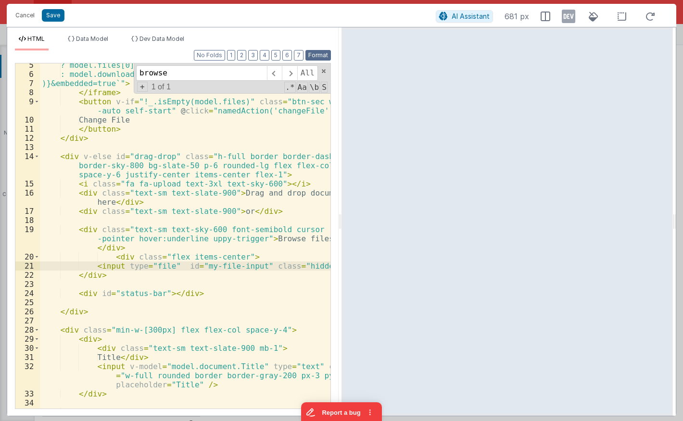
click at [317, 55] on button "Format" at bounding box center [317, 55] width 25 height 11
click at [130, 250] on div "? model.files[0].url : model.downloadURL )}&embedded=true`" > </ iframe > < but…" at bounding box center [185, 242] width 290 height 363
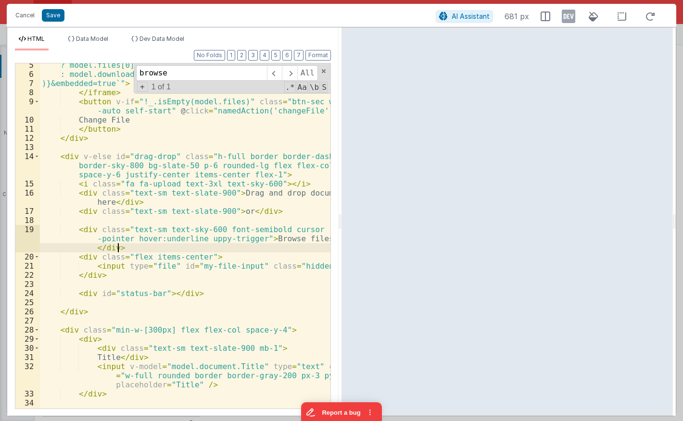
click at [105, 245] on div "? model.files[0].url : model.downloadURL )}&embedded=true`" > </ iframe > < but…" at bounding box center [185, 242] width 290 height 363
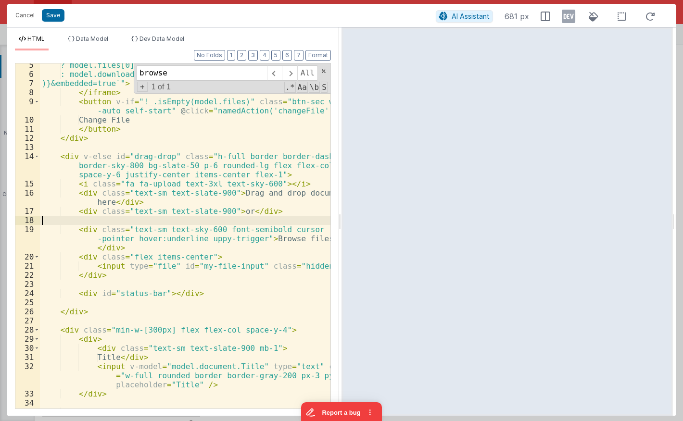
click at [183, 223] on div "? model.files[0].url : model.downloadURL )}&embedded=true`" > </ iframe > < but…" at bounding box center [185, 242] width 290 height 363
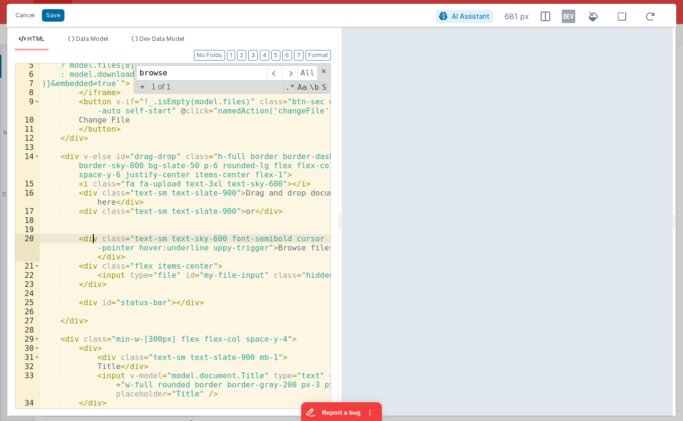
click at [92, 239] on div "? model.files[0].url : model.downloadURL )}&embedded=true`" > </ iframe > < but…" at bounding box center [185, 242] width 290 height 363
click at [83, 228] on div "? model.files[0].url : model.downloadURL )}&embedded=true`" > </ iframe > < but…" at bounding box center [185, 242] width 290 height 363
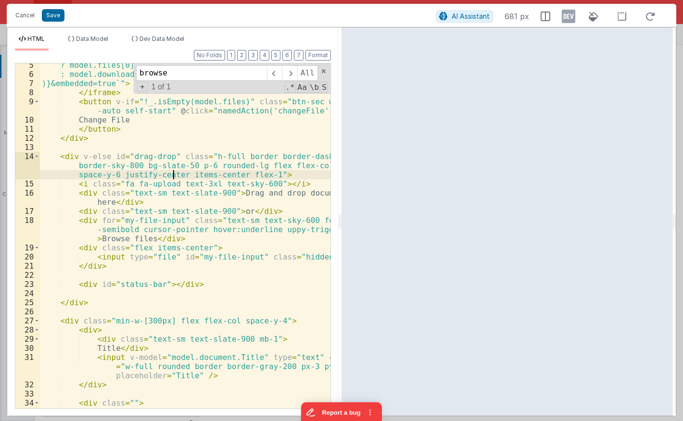
click at [173, 176] on div "? model.files[0].url : model.downloadURL )}&embedded=true`" > </ iframe > < but…" at bounding box center [185, 242] width 290 height 363
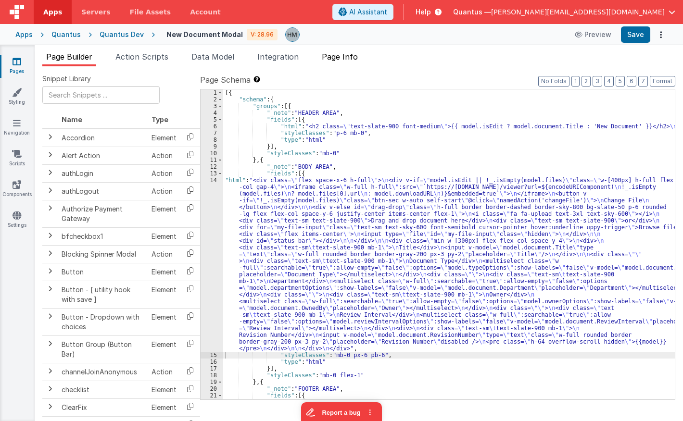
click at [339, 58] on span "Page Info" at bounding box center [340, 57] width 36 height 10
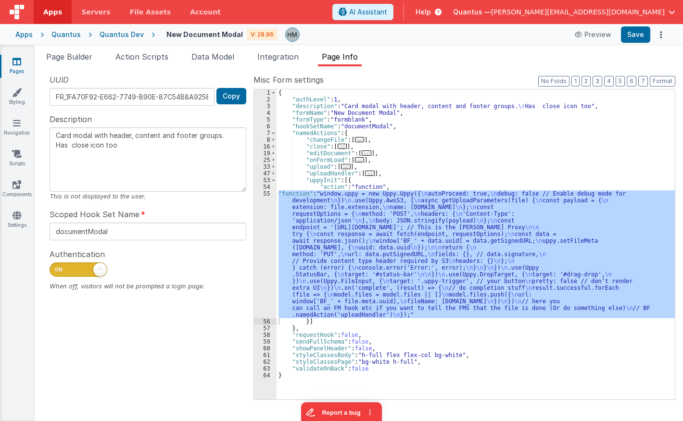
click at [300, 210] on div "{ "authLevel" : 1 , "description" : "Card modal with header, content and footer…" at bounding box center [475, 244] width 398 height 310
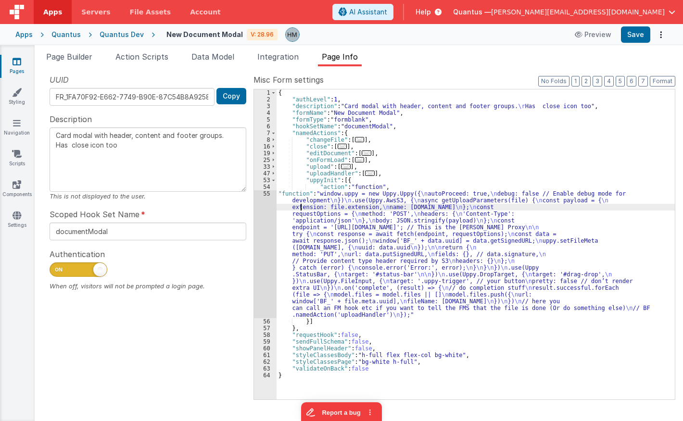
click at [267, 192] on div "55" at bounding box center [265, 254] width 23 height 128
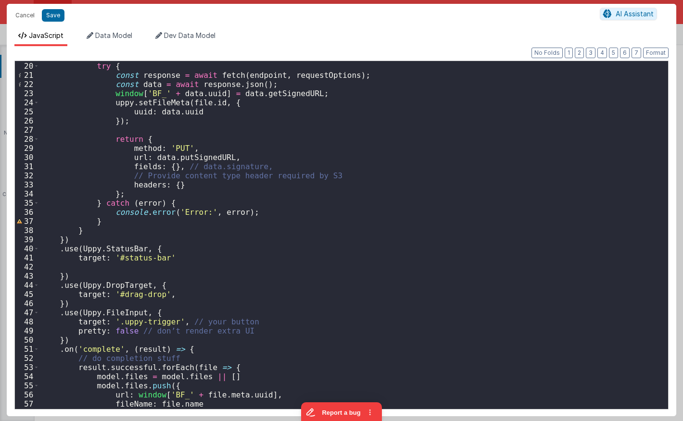
scroll to position [218, 0]
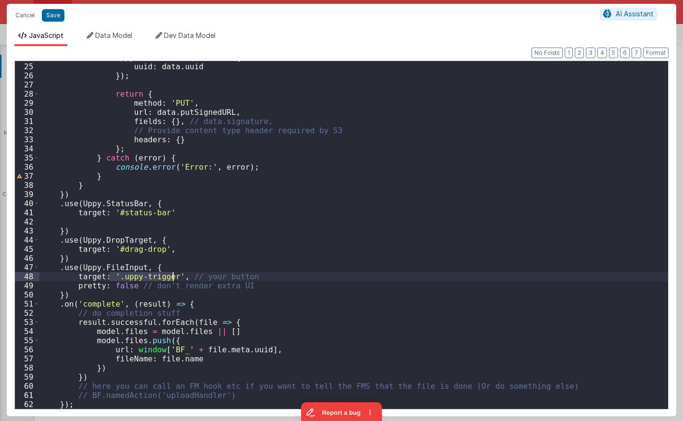
drag, startPoint x: 110, startPoint y: 275, endPoint x: 173, endPoint y: 275, distance: 62.5
click at [173, 275] on div "uppy . setFileMeta ( file . id , { uuid : data . uuid }) ; return { method : 'P…" at bounding box center [353, 236] width 628 height 366
click at [206, 273] on div "uppy . setFileMeta ( file . id , { uuid : data . uuid }) ; return { method : 'P…" at bounding box center [353, 236] width 628 height 366
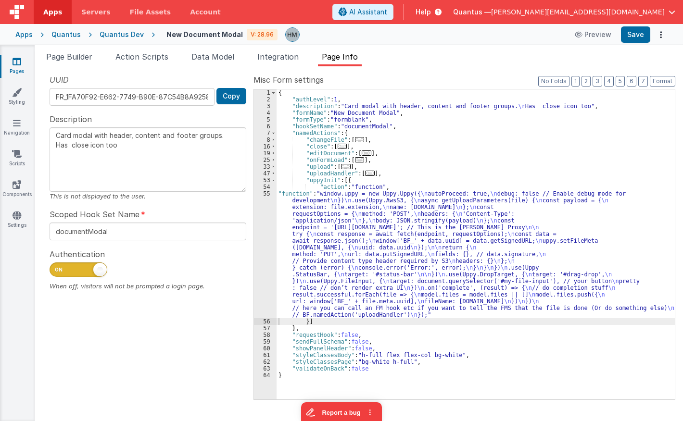
click at [306, 211] on div "{ "authLevel" : 1 , "description" : "Card modal with header, content and footer…" at bounding box center [475, 251] width 398 height 324
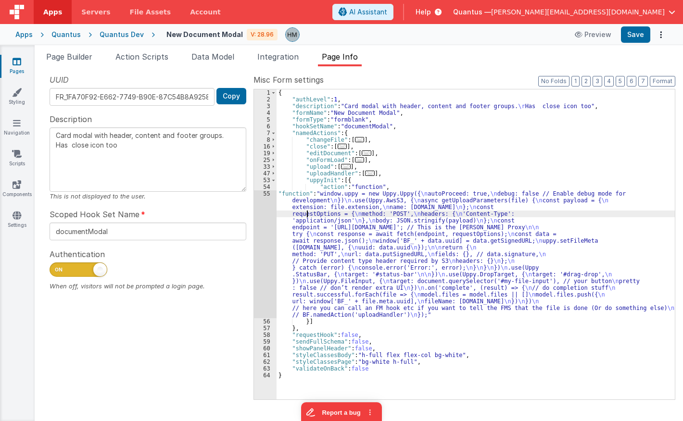
click at [260, 190] on div "55" at bounding box center [265, 254] width 23 height 128
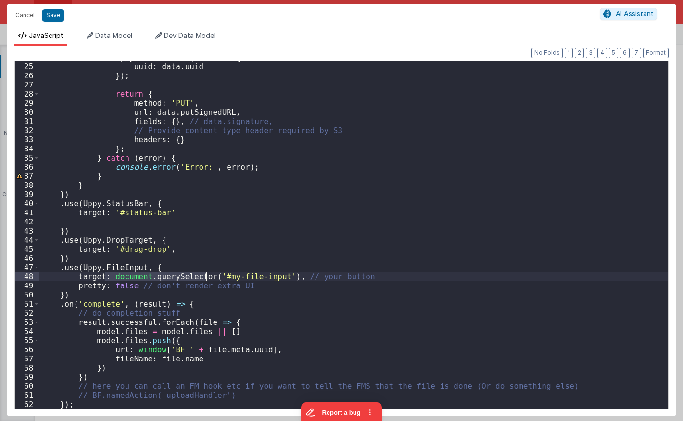
drag, startPoint x: 106, startPoint y: 277, endPoint x: 205, endPoint y: 276, distance: 98.6
click at [205, 276] on div "uppy . setFileMeta ( file . id , { uuid : data . uuid }) ; return { method : 'P…" at bounding box center [353, 236] width 628 height 366
click at [176, 275] on div "uppy . setFileMeta ( file . id , { uuid : data . uuid }) ; return { method : 'P…" at bounding box center [353, 236] width 628 height 366
click at [211, 249] on div "uppy . setFileMeta ( file . id , { uuid : data . uuid }) ; return { method : 'P…" at bounding box center [353, 236] width 628 height 366
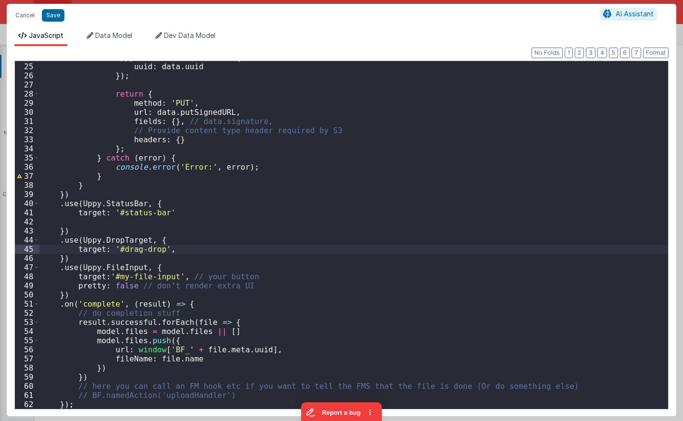
type textarea "Card modal with header, content and footer groups. Has close icon too"
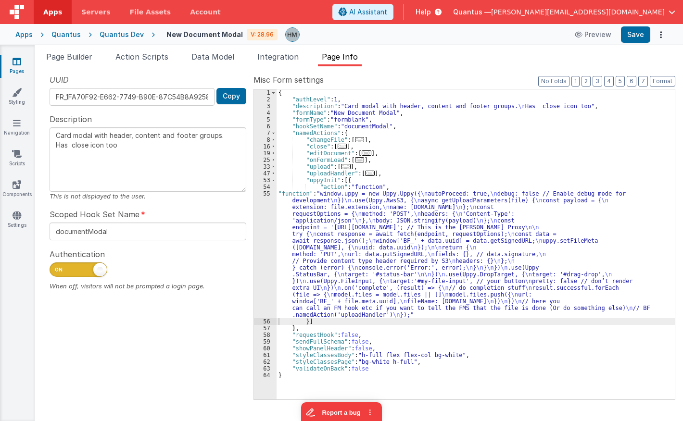
click at [302, 228] on div "{ "authLevel" : 1 , "description" : "Card modal with header, content and footer…" at bounding box center [475, 251] width 398 height 324
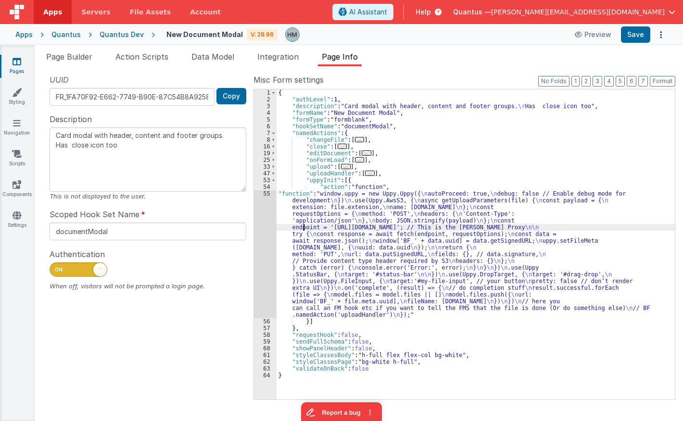
click at [266, 194] on div "55" at bounding box center [265, 254] width 23 height 128
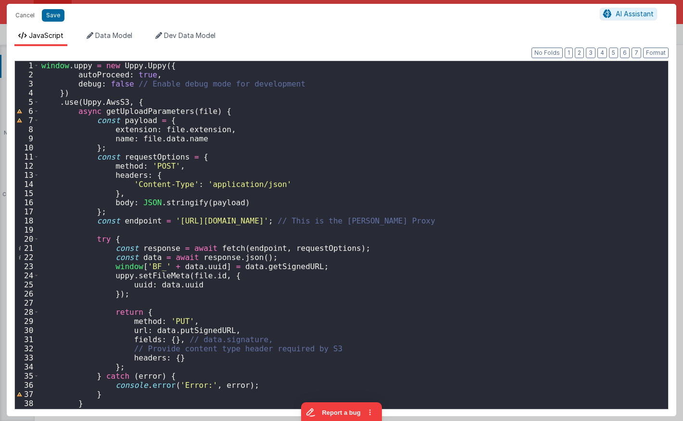
click at [273, 266] on div "window . uppy = new Uppy . Uppy ({ autoProceed : true , debug : false // Enable…" at bounding box center [353, 244] width 628 height 366
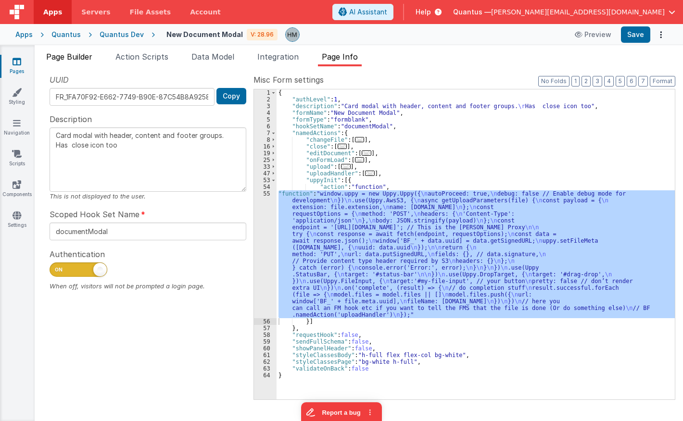
click at [74, 58] on span "Page Builder" at bounding box center [69, 57] width 46 height 10
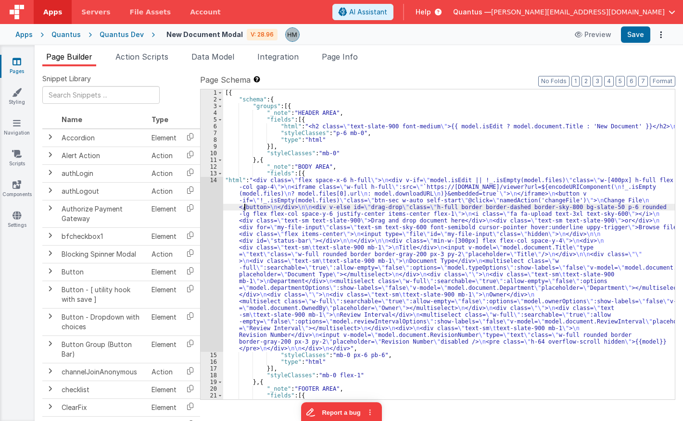
click at [245, 204] on div "[{ "schema" : { "groups" : [{ "_note" : "HEADER AREA" , "fields" : [{ "html" : …" at bounding box center [448, 264] width 451 height 350
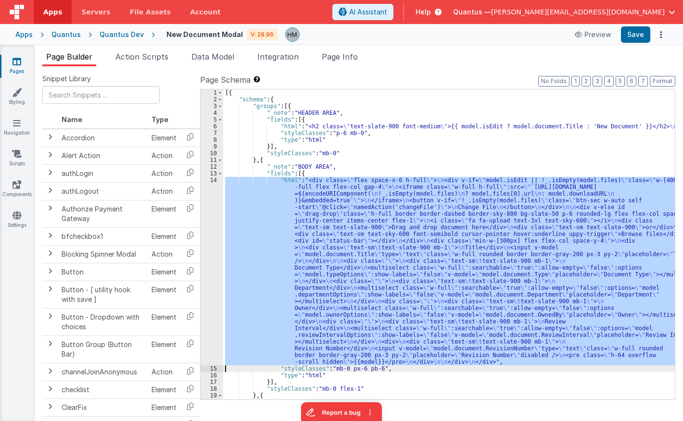
click at [278, 199] on div "[{ "schema" : { "groups" : [{ "_note" : "HEADER AREA" , "fields" : [{ "html" : …" at bounding box center [448, 244] width 451 height 310
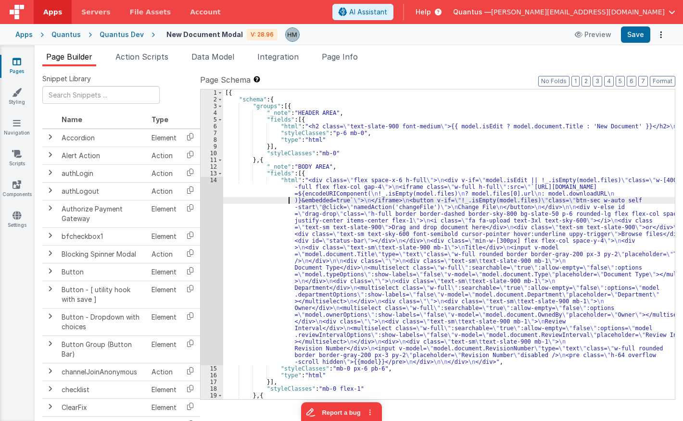
click at [212, 181] on div "14" at bounding box center [211, 271] width 23 height 188
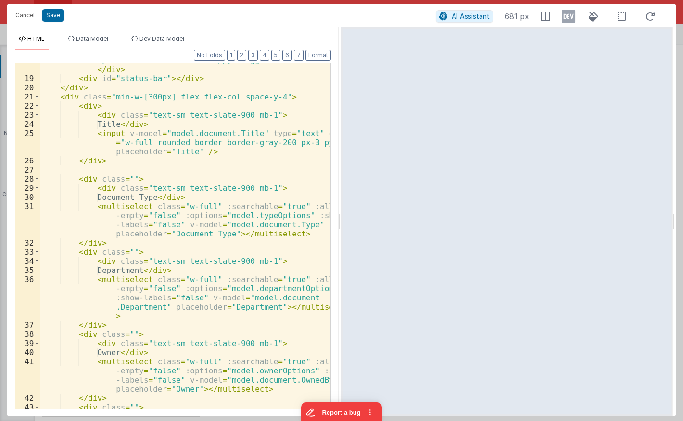
scroll to position [259, 0]
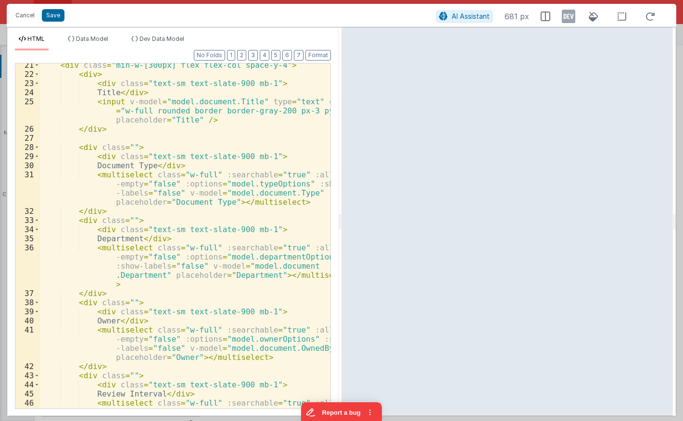
click at [231, 200] on div "< div class = "min-w-[300px] flex flex-col space-y-4" > < div > < div class = "…" at bounding box center [185, 261] width 290 height 400
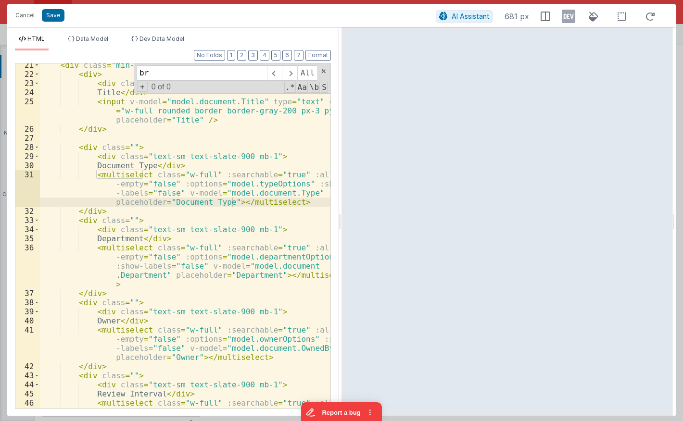
scroll to position [47, 0]
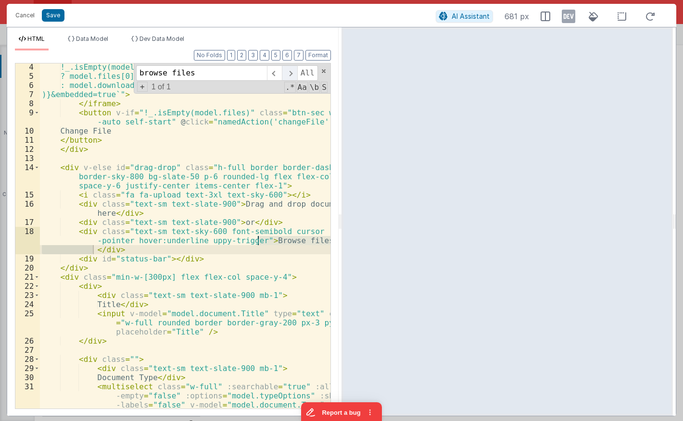
type input "browse files"
click at [288, 76] on span at bounding box center [289, 72] width 15 height 15
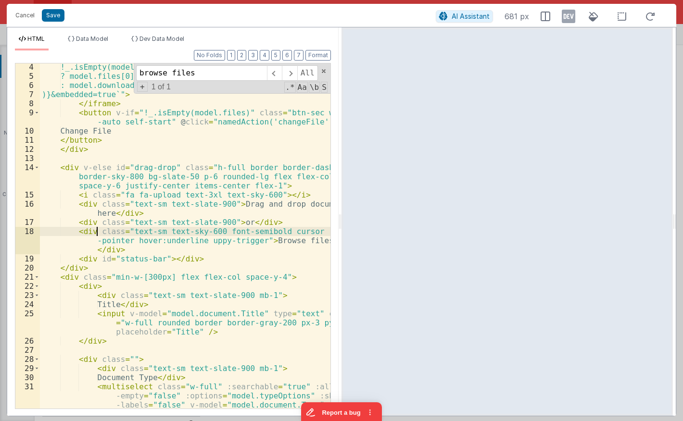
click at [97, 231] on div "!_.isEmpty(model.files) ? model.files[0].url : model.downloadURL )}&embedded=tr…" at bounding box center [185, 257] width 290 height 391
click at [93, 231] on div "!_.isEmpty(model.files) ? model.files[0].url : model.downloadURL )}&embedded=tr…" at bounding box center [185, 257] width 290 height 391
drag, startPoint x: 249, startPoint y: 240, endPoint x: 199, endPoint y: 243, distance: 49.6
click at [199, 243] on div "!_.isEmpty(model.files) ? model.files[0].url : model.downloadURL )}&embedded=tr…" at bounding box center [185, 257] width 290 height 391
click at [114, 229] on div "!_.isEmpty(model.files) ? model.files[0].url : model.downloadURL )}&embedded=tr…" at bounding box center [185, 257] width 290 height 391
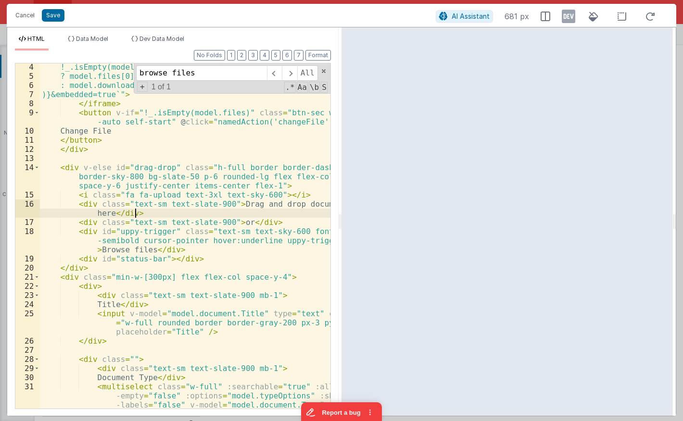
click at [174, 209] on div "!_.isEmpty(model.files) ? model.files[0].url : model.downloadURL )}&embedded=tr…" at bounding box center [185, 257] width 290 height 391
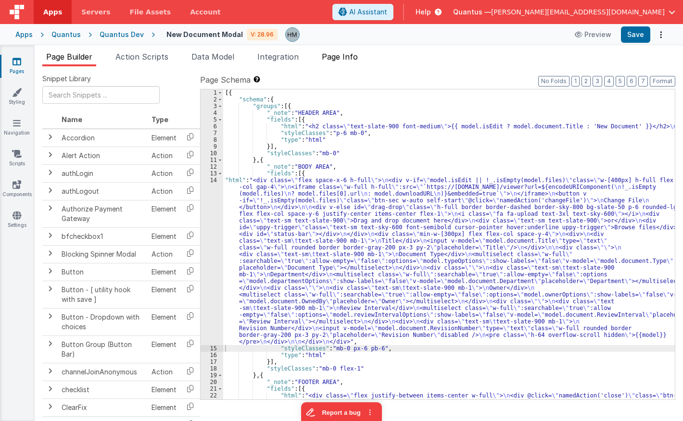
click at [344, 57] on span "Page Info" at bounding box center [340, 57] width 36 height 10
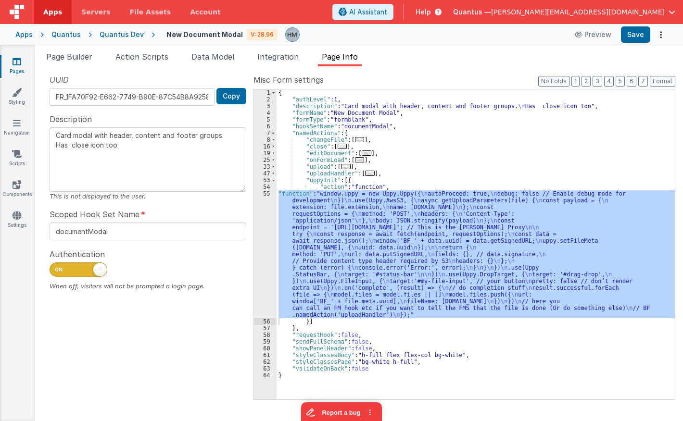
click at [338, 200] on div "{ "authLevel" : 1 , "description" : "Card modal with header, content and footer…" at bounding box center [475, 244] width 398 height 310
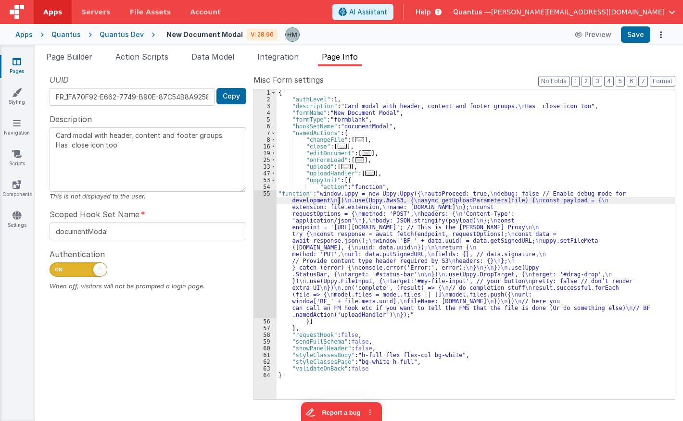
click at [267, 195] on div "55" at bounding box center [265, 254] width 23 height 128
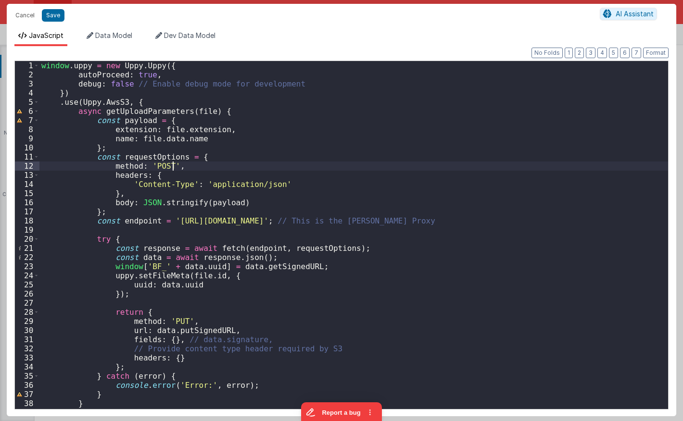
click at [189, 168] on div "window . uppy = new Uppy . Uppy ({ autoProceed : true , debug : false // Enable…" at bounding box center [353, 244] width 628 height 366
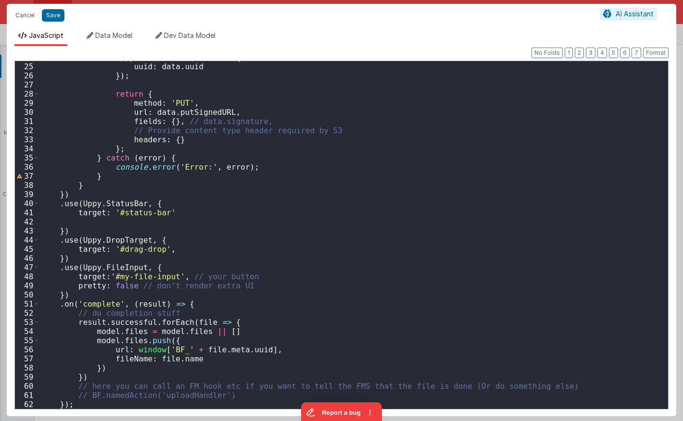
scroll to position [218, 0]
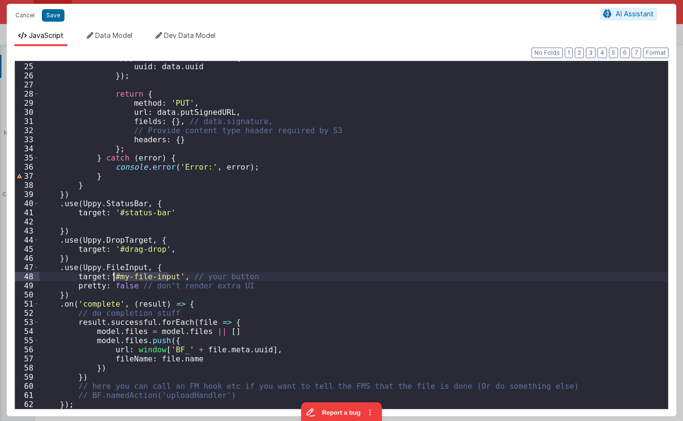
drag, startPoint x: 167, startPoint y: 276, endPoint x: 114, endPoint y: 278, distance: 52.9
click at [114, 278] on div "uppy . setFileMeta ( file . id , { uuid : data . uuid }) ; return { method : 'P…" at bounding box center [353, 236] width 628 height 366
click at [219, 248] on div "uppy . setFileMeta ( file . id , { uuid : data . uuid }) ; return { method : 'P…" at bounding box center [353, 236] width 628 height 366
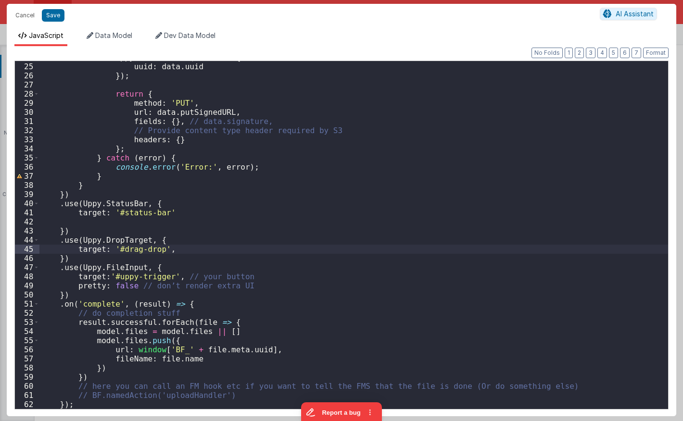
type textarea "Card modal with header, content and footer groups. Has close icon too"
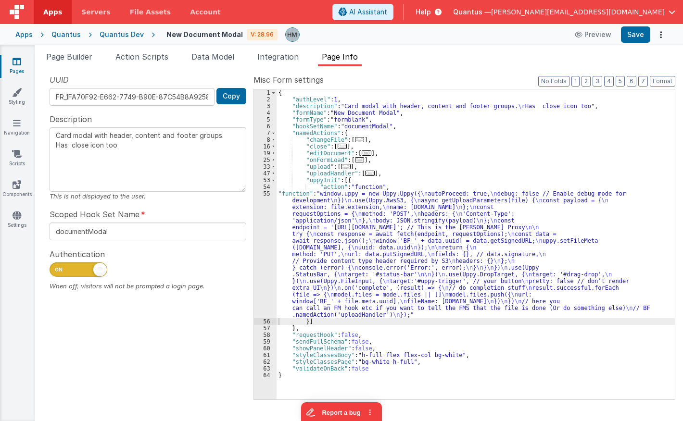
drag, startPoint x: 273, startPoint y: 221, endPoint x: 274, endPoint y: 212, distance: 8.7
click at [274, 221] on div "55" at bounding box center [265, 254] width 23 height 128
click at [265, 194] on div "55" at bounding box center [265, 254] width 23 height 128
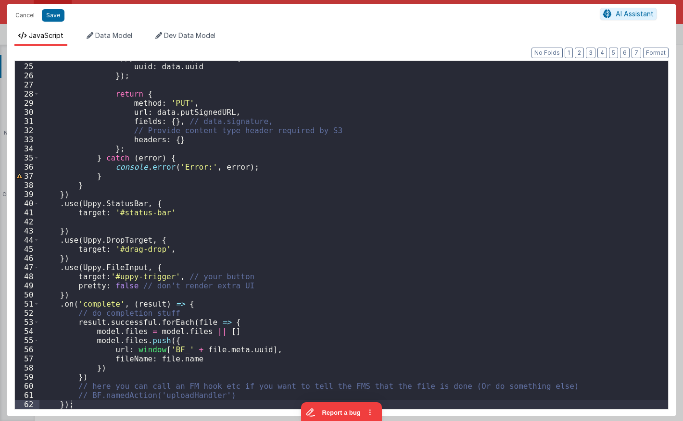
click at [112, 274] on div "uppy . setFileMeta ( file . id , { uuid : data . uuid }) ; return { method : 'P…" at bounding box center [353, 236] width 628 height 366
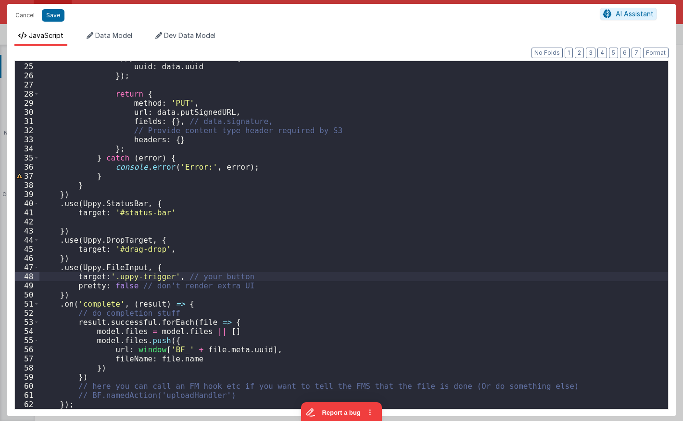
click at [271, 219] on div "uppy . setFileMeta ( file . id , { uuid : data . uuid }) ; return { method : 'P…" at bounding box center [353, 236] width 628 height 366
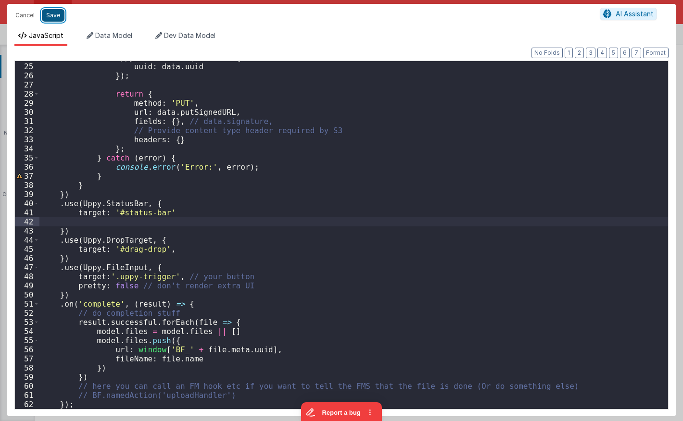
click at [59, 17] on button "Save" at bounding box center [53, 15] width 23 height 12
type textarea "Card modal with header, content and footer groups. Has close icon too"
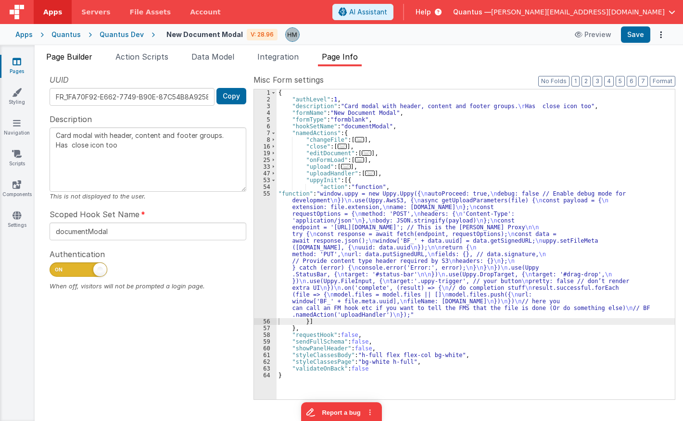
click at [77, 57] on span "Page Builder" at bounding box center [69, 57] width 46 height 10
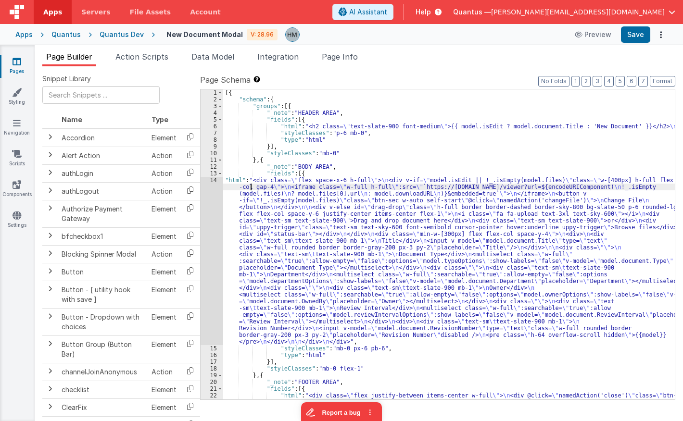
click at [250, 185] on div "[{ "schema" : { "groups" : [{ "_note" : "HEADER AREA" , "fields" : [{ "html" : …" at bounding box center [448, 264] width 451 height 350
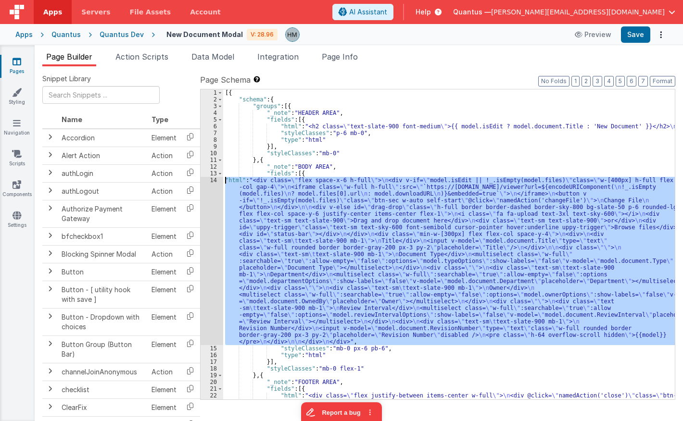
click at [213, 180] on div "14" at bounding box center [211, 261] width 23 height 168
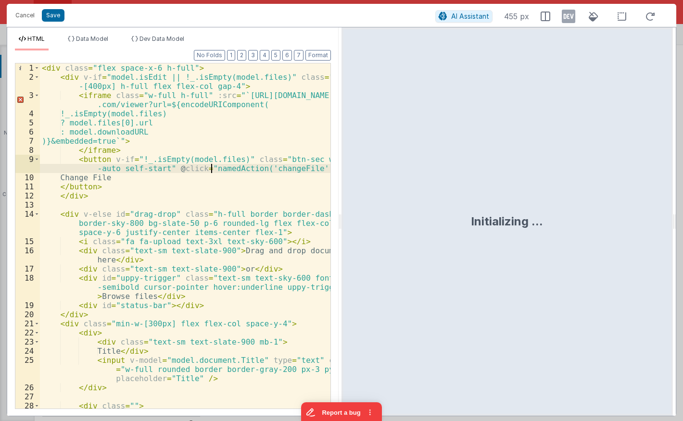
click at [212, 172] on div "< div class = "flex space-x-6 h-full" > < div v-if = "model.isEdit || !_.isEmpt…" at bounding box center [185, 244] width 290 height 363
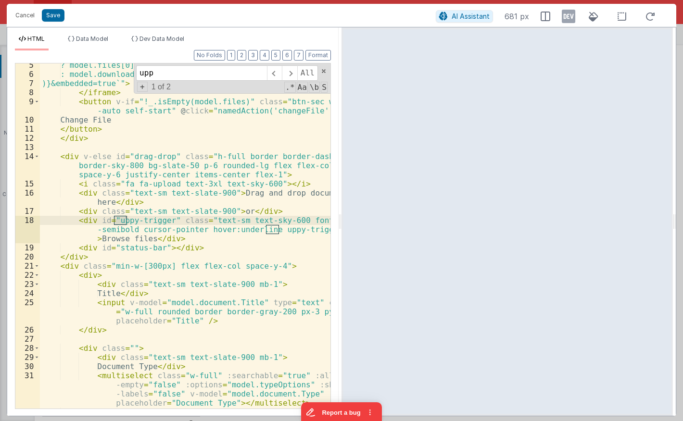
scroll to position [58, 0]
type input "upp"
click at [89, 222] on div "? model.files[0].url : model.downloadURL )}&embedded=true`" > </ iframe > < but…" at bounding box center [185, 242] width 290 height 363
click at [92, 221] on div "? model.files[0].url : model.downloadURL )}&embedded=true`" > </ iframe > < but…" at bounding box center [185, 242] width 290 height 363
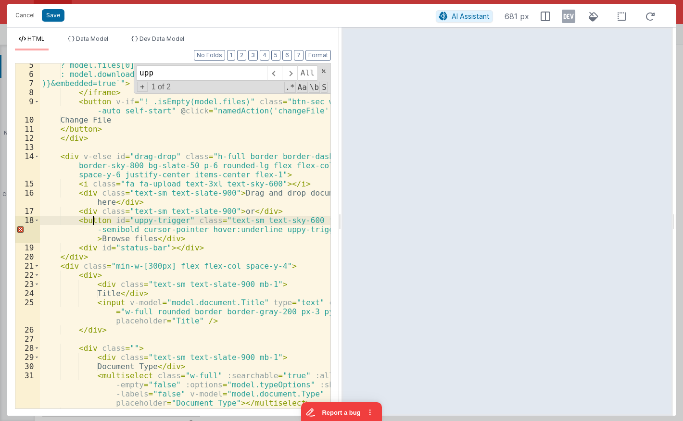
click at [92, 221] on div "? model.files[0].url : model.downloadURL )}&embedded=true`" > </ iframe > < but…" at bounding box center [185, 242] width 290 height 363
click at [162, 238] on div "? model.files[0].url : model.downloadURL )}&embedded=true`" > </ iframe > < but…" at bounding box center [185, 242] width 290 height 363
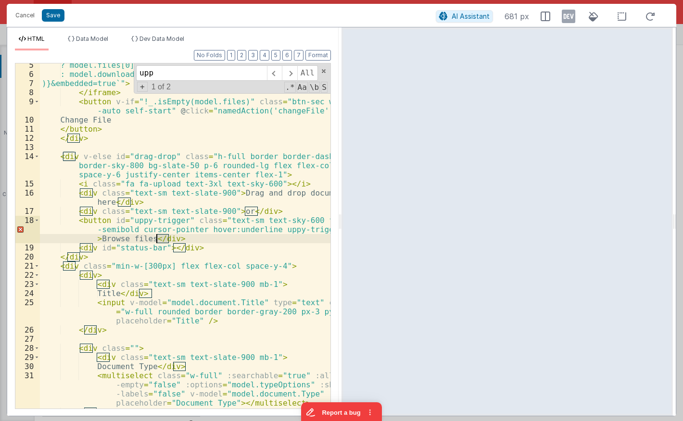
click at [162, 238] on div "? model.files[0].url : model.downloadURL )}&embedded=true`" > </ iframe > < but…" at bounding box center [185, 242] width 290 height 363
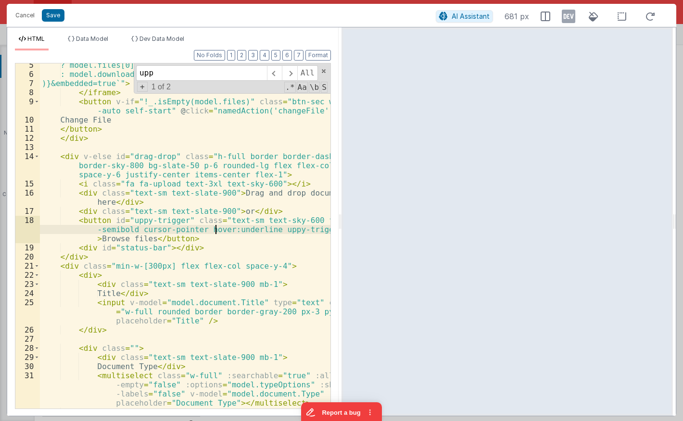
click at [217, 227] on div "? model.files[0].url : model.downloadURL )}&embedded=true`" > </ iframe > < but…" at bounding box center [185, 242] width 290 height 363
drag, startPoint x: 181, startPoint y: 216, endPoint x: 111, endPoint y: 221, distance: 70.4
click at [111, 221] on div "? model.files[0].url : model.downloadURL )}&embedded=true`" > </ iframe > < but…" at bounding box center [185, 242] width 290 height 363
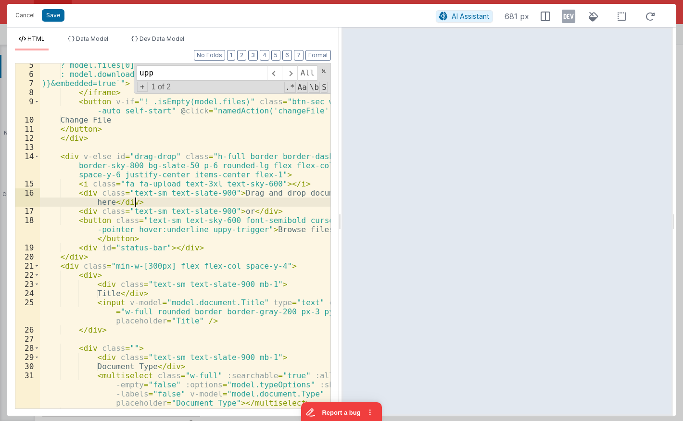
click at [160, 206] on div "? model.files[0].url : model.downloadURL )}&embedded=true`" > </ iframe > < but…" at bounding box center [185, 242] width 290 height 363
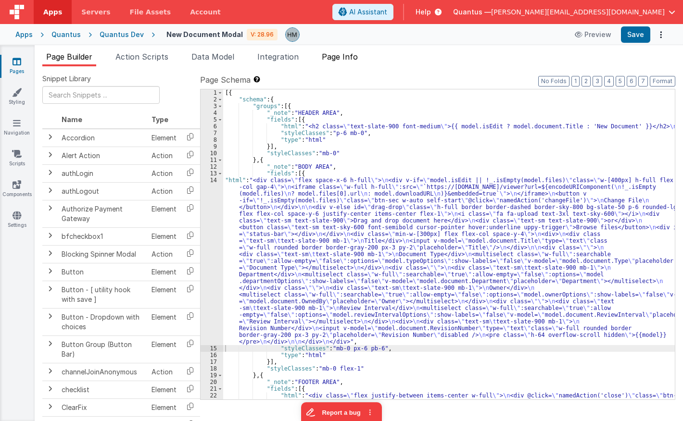
click at [344, 63] on li "Page Info" at bounding box center [340, 58] width 44 height 15
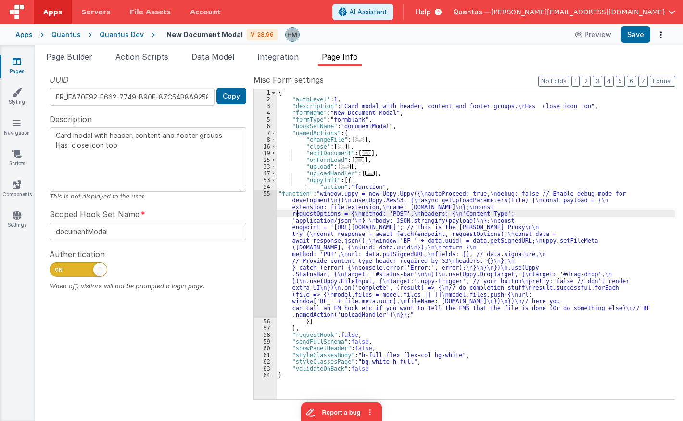
click at [297, 213] on div "{ "authLevel" : 1 , "description" : "Card modal with header, content and footer…" at bounding box center [475, 251] width 398 height 324
click at [265, 195] on div "55" at bounding box center [265, 254] width 23 height 128
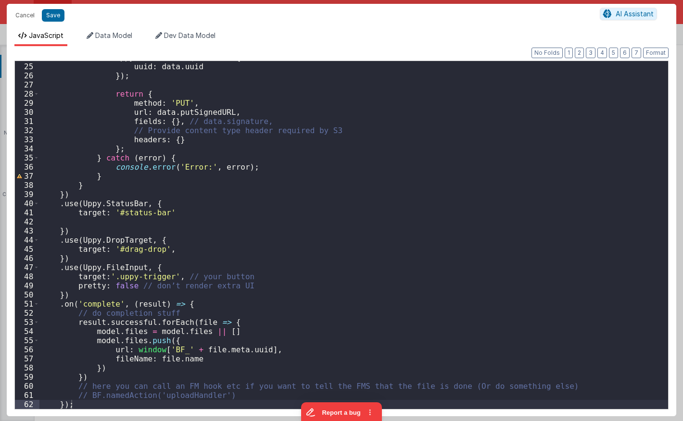
scroll to position [218, 0]
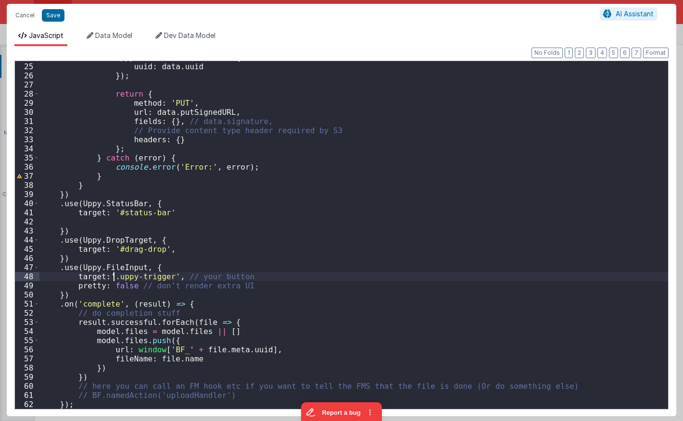
click at [112, 277] on div "uppy . setFileMeta ( file . id , { uuid : data . uuid }) ; return { method : 'P…" at bounding box center [353, 236] width 628 height 366
click at [217, 224] on div "uppy . setFileMeta ( file . id , { uuid : data . uuid }) ; return { method : 'P…" at bounding box center [353, 236] width 628 height 366
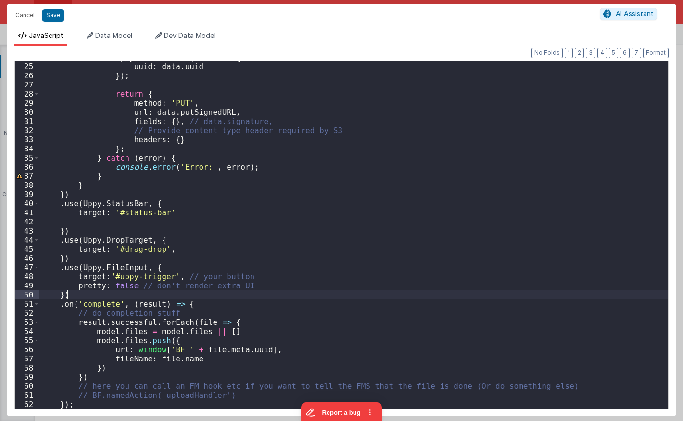
click at [98, 290] on div "uppy . setFileMeta ( file . id , { uuid : data . uuid }) ; return { method : 'P…" at bounding box center [353, 236] width 628 height 366
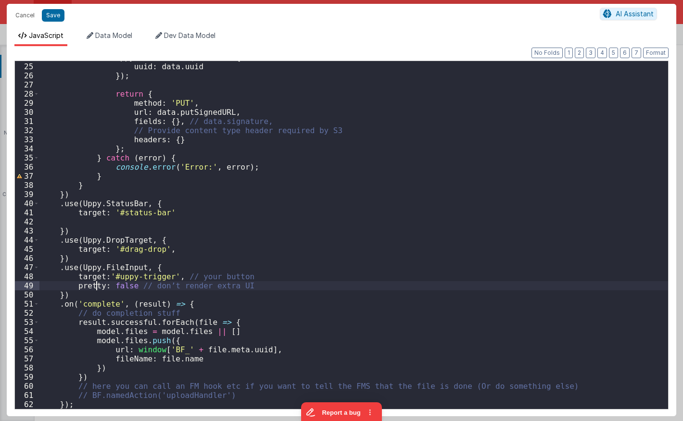
click at [97, 287] on div "uppy . setFileMeta ( file . id , { uuid : data . uuid }) ; return { method : 'P…" at bounding box center [353, 236] width 628 height 366
click at [173, 272] on div "uppy . setFileMeta ( file . id , { uuid : data . uuid }) ; return { method : 'P…" at bounding box center [353, 236] width 628 height 366
type textarea "Card modal with header, content and footer groups. Has close icon too"
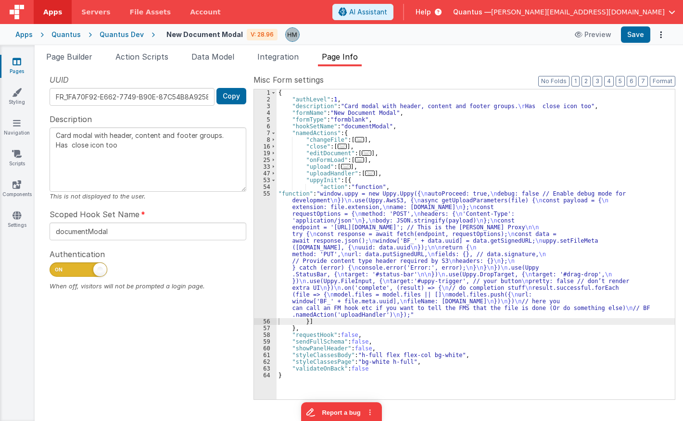
click at [319, 233] on div "{ "authLevel" : 1 , "description" : "Card modal with header, content and footer…" at bounding box center [475, 251] width 398 height 324
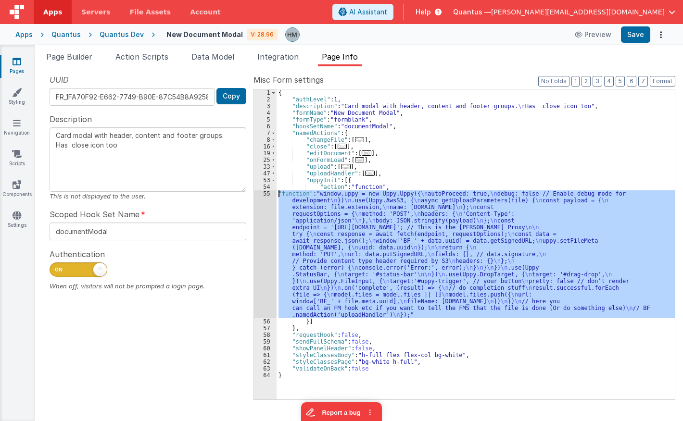
click at [270, 194] on div "55" at bounding box center [265, 254] width 23 height 128
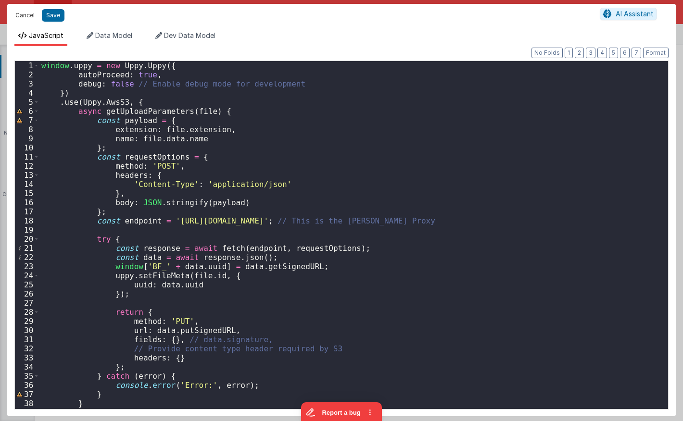
click at [26, 14] on button "Cancel" at bounding box center [25, 15] width 29 height 13
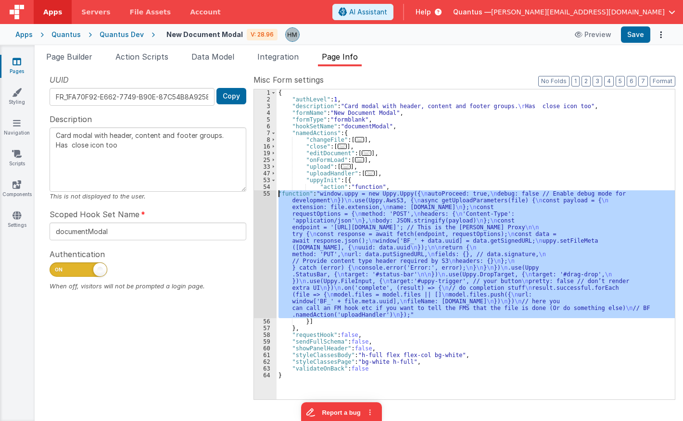
click at [309, 227] on div "{ "authLevel" : 1 , "description" : "Card modal with header, content and footer…" at bounding box center [475, 244] width 398 height 310
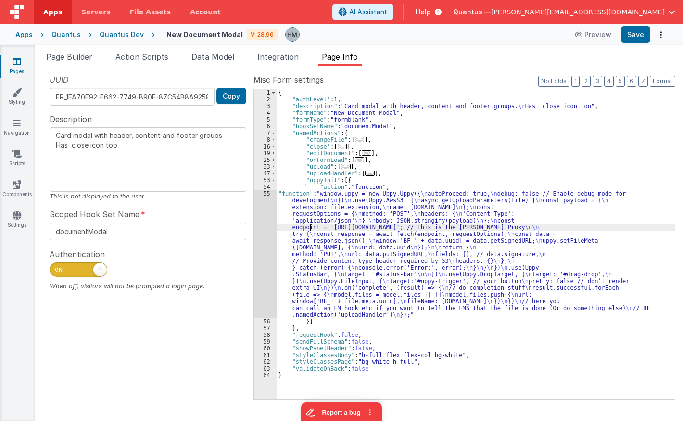
click at [266, 193] on div "55" at bounding box center [265, 254] width 23 height 128
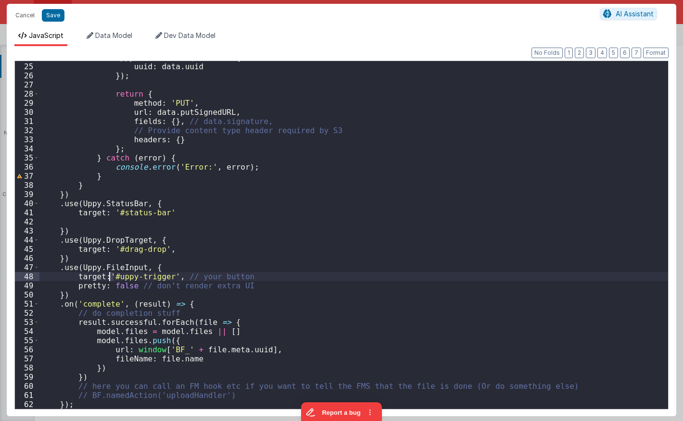
click at [111, 275] on div "uppy . setFileMeta ( file . id , { uuid : data . uuid }) ; return { method : 'P…" at bounding box center [353, 236] width 628 height 366
click at [182, 258] on div "uppy . setFileMeta ( file . id , { uuid : data . uuid }) ; return { method : 'P…" at bounding box center [353, 236] width 628 height 366
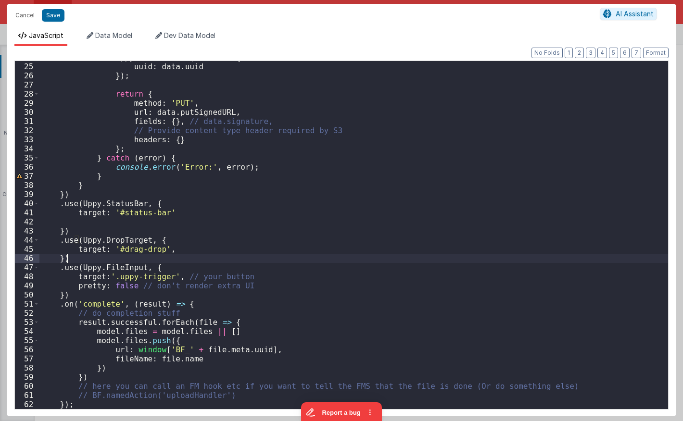
click at [97, 285] on div "uppy . setFileMeta ( file . id , { uuid : data . uuid }) ; return { method : 'P…" at bounding box center [353, 236] width 628 height 366
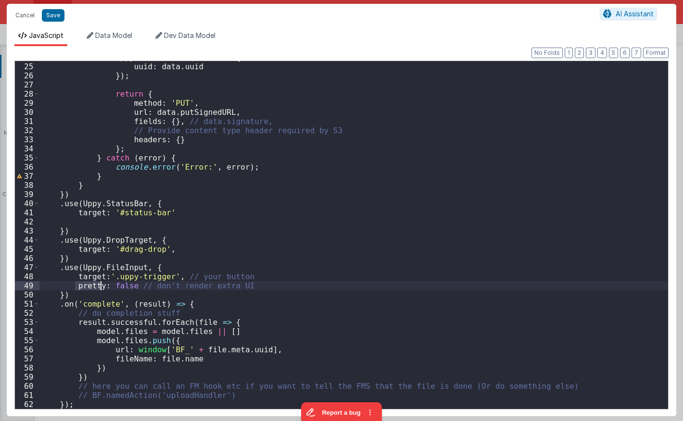
click at [97, 285] on div "uppy . setFileMeta ( file . id , { uuid : data . uuid }) ; return { method : 'P…" at bounding box center [353, 236] width 628 height 366
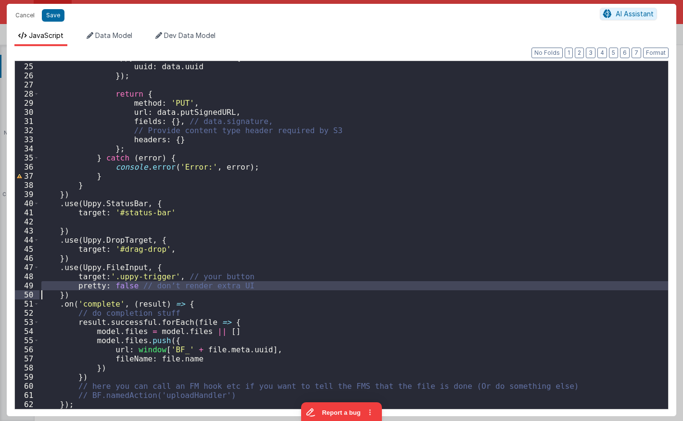
click at [97, 285] on div "uppy . setFileMeta ( file . id , { uuid : data . uuid }) ; return { method : 'P…" at bounding box center [353, 236] width 628 height 366
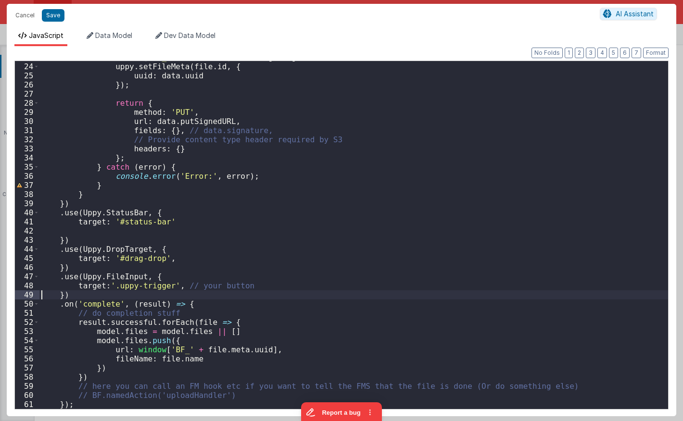
click at [172, 281] on div "window [ 'BF_' + data . uuid ] = data . getSignedURL ; uppy . setFileMeta ( fil…" at bounding box center [353, 236] width 628 height 366
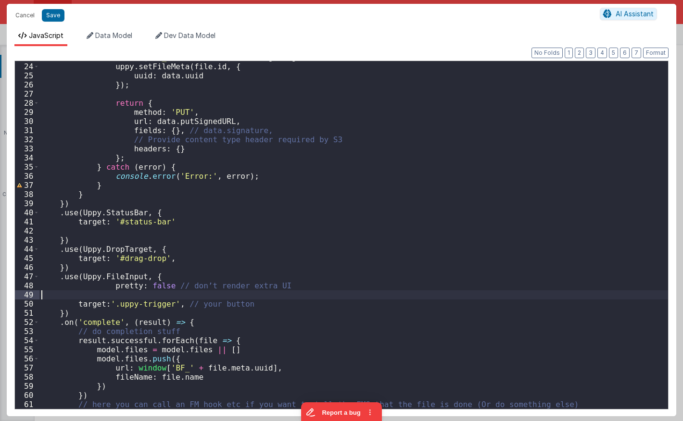
type textarea "Card modal with header, content and footer groups. Has close icon too"
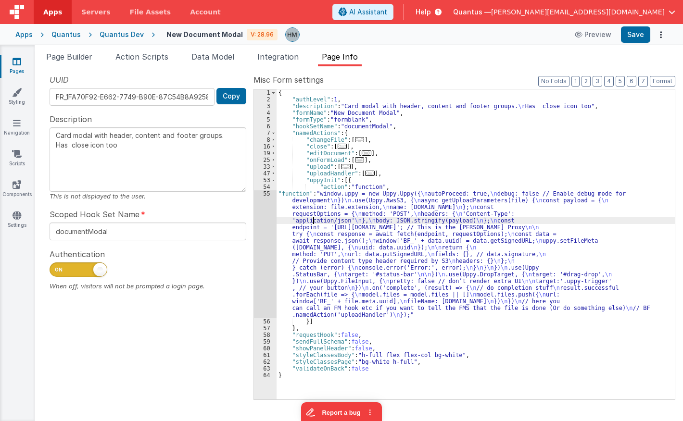
drag, startPoint x: 313, startPoint y: 222, endPoint x: 260, endPoint y: 204, distance: 56.0
click at [312, 222] on div "{ "authLevel" : 1 , "description" : "Card modal with header, content and footer…" at bounding box center [475, 251] width 398 height 324
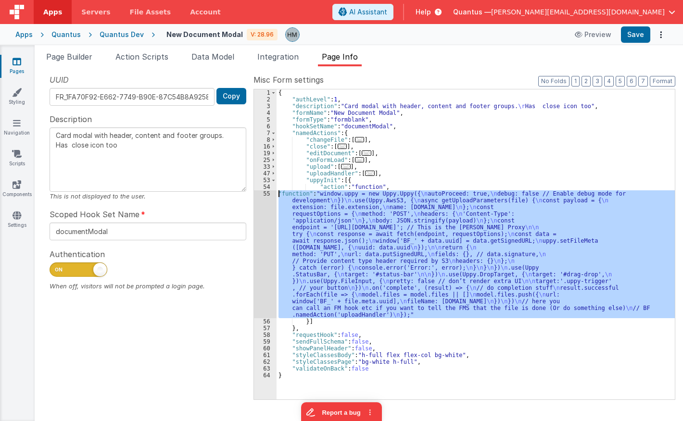
click at [261, 194] on div "55" at bounding box center [265, 254] width 23 height 128
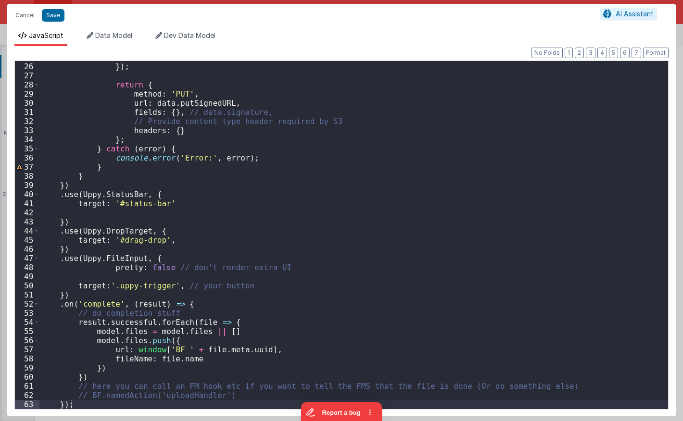
scroll to position [227, 0]
click at [212, 280] on div "uuid : data . uuid }) ; return { method : 'PUT' , url : data . putSignedURL , f…" at bounding box center [353, 236] width 628 height 366
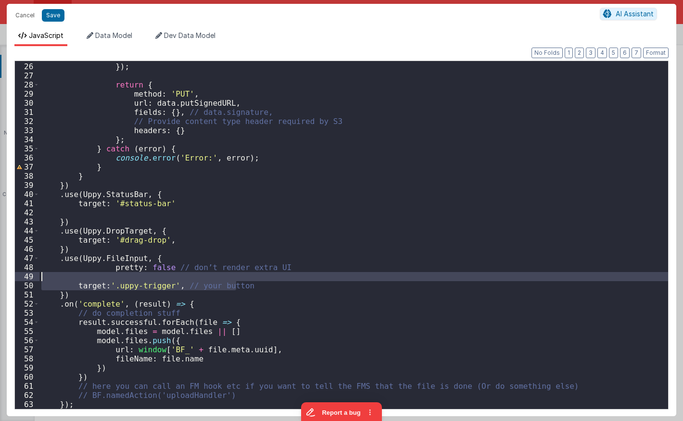
drag, startPoint x: 253, startPoint y: 287, endPoint x: -10, endPoint y: 278, distance: 262.6
click at [39, 278] on div "uuid : data . uuid }) ; return { method : 'PUT' , url : data . putSignedURL , f…" at bounding box center [353, 235] width 628 height 348
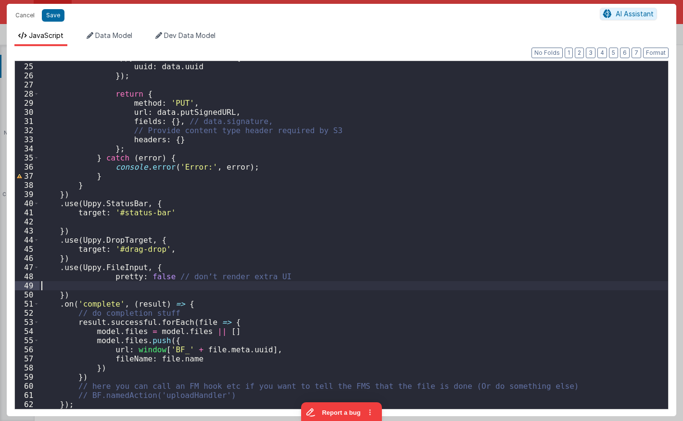
click at [161, 269] on div "uppy . setFileMeta ( file . id , { uuid : data . uuid }) ; return { method : 'P…" at bounding box center [353, 236] width 628 height 366
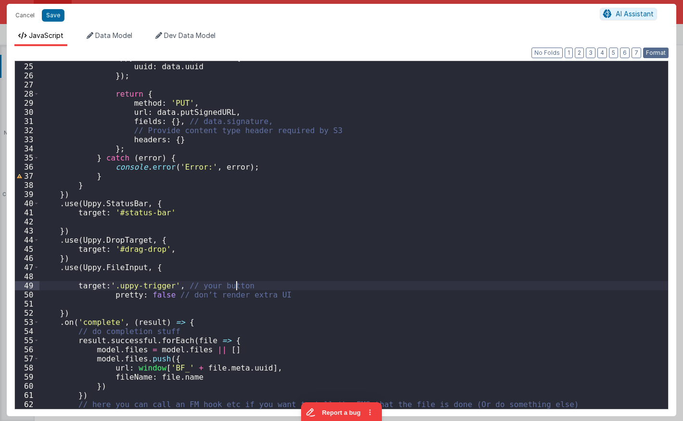
click at [657, 57] on button "Format" at bounding box center [655, 53] width 25 height 11
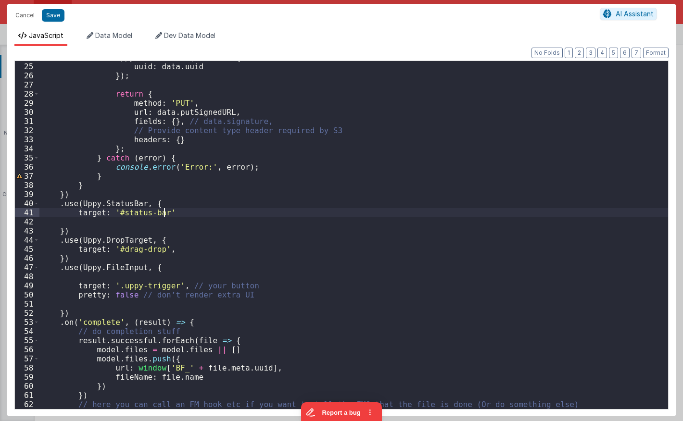
click at [352, 215] on div "uppy . setFileMeta ( file . id , { uuid : data . uuid }) ; return { method : 'P…" at bounding box center [353, 236] width 628 height 366
type textarea "Card modal with header, content and footer groups. Has close icon too"
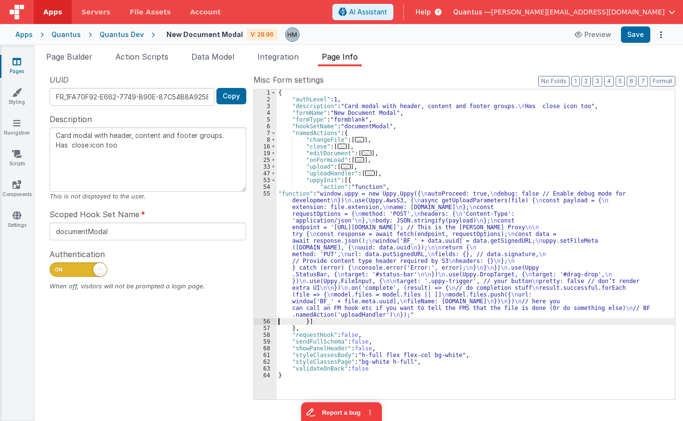
click at [264, 194] on div "55" at bounding box center [265, 254] width 23 height 128
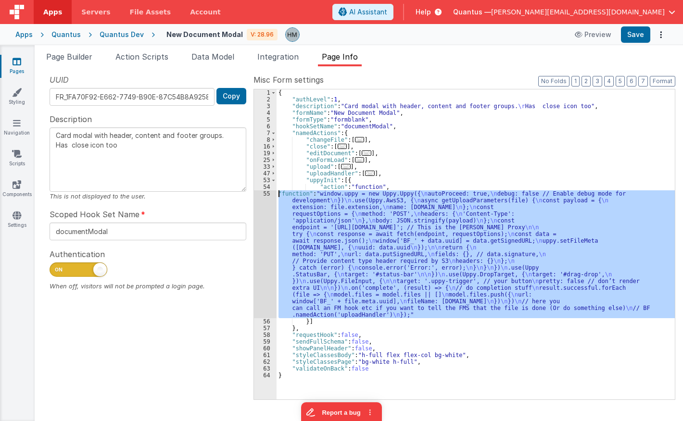
click at [269, 194] on div "55" at bounding box center [265, 254] width 23 height 128
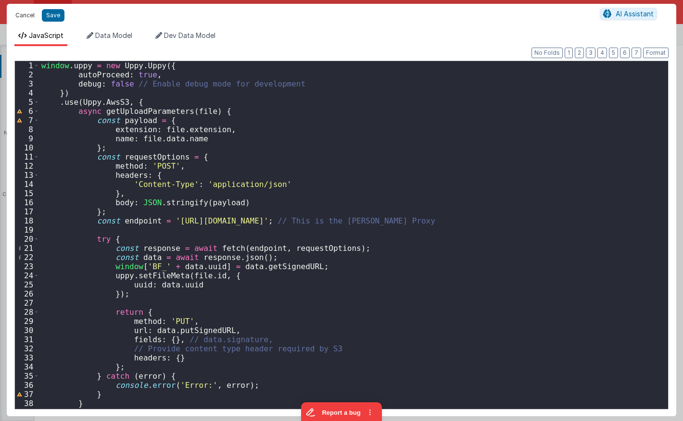
click at [25, 17] on button "Cancel" at bounding box center [25, 15] width 29 height 13
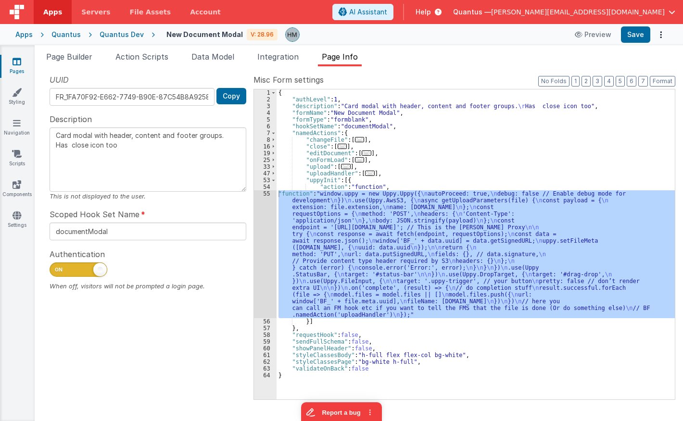
click at [74, 57] on span "Page Builder" at bounding box center [69, 57] width 46 height 10
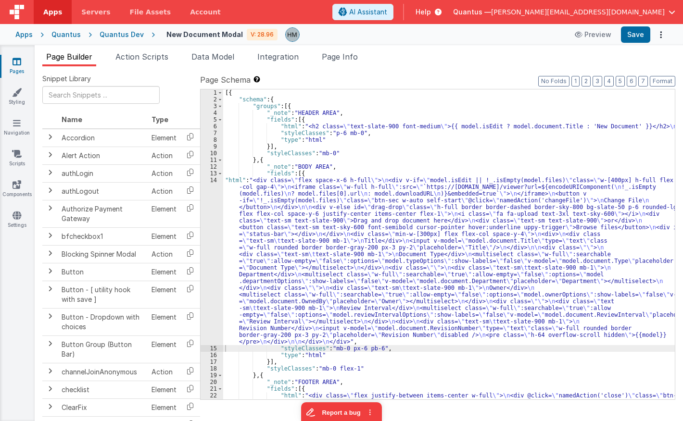
click at [246, 197] on div "[{ "schema" : { "groups" : [{ "_note" : "HEADER AREA" , "fields" : [{ "html" : …" at bounding box center [448, 264] width 451 height 350
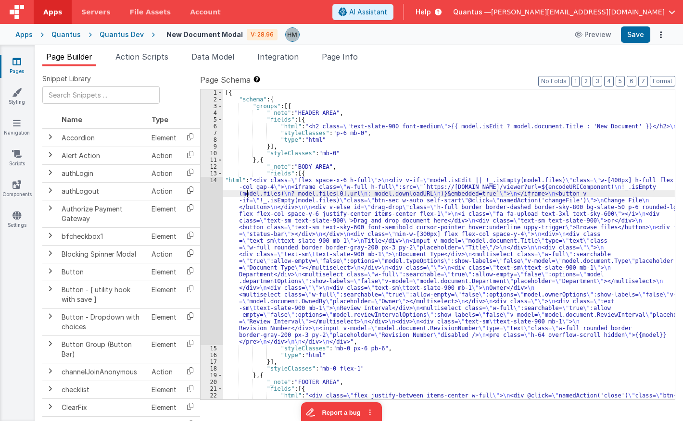
click at [209, 180] on div "14" at bounding box center [211, 261] width 23 height 168
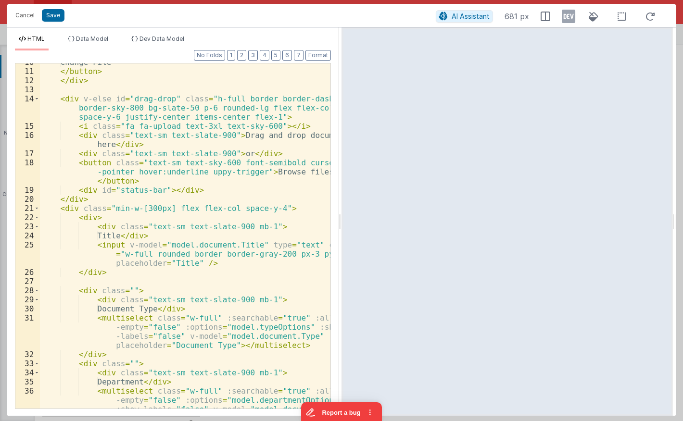
scroll to position [115, 0]
click at [156, 184] on div "Change File </ button > </ div > < div v-else id = "drag-drop" class = "h-full …" at bounding box center [185, 258] width 290 height 400
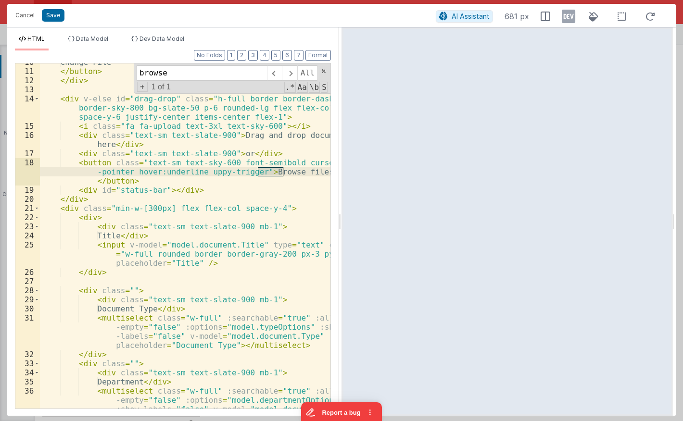
type input "browse"
click at [212, 174] on div "Change File </ button > </ div > < div v-else id = "drag-drop" class = "h-full …" at bounding box center [185, 258] width 290 height 400
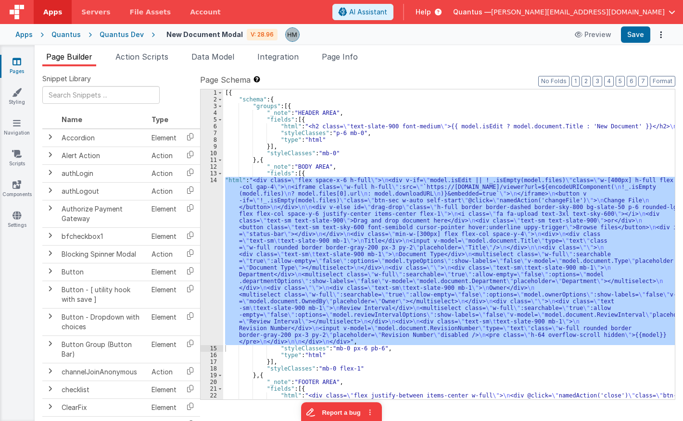
click at [360, 50] on div "Page Builder Action Scripts Data Model Integration Page Info Snippet Library Na…" at bounding box center [359, 233] width 648 height 376
click at [353, 55] on span "Page Info" at bounding box center [340, 57] width 36 height 10
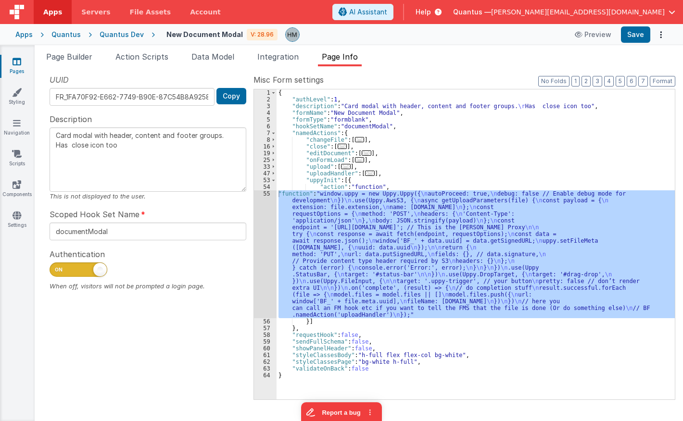
click at [295, 202] on div "{ "authLevel" : 1 , "description" : "Card modal with header, content and footer…" at bounding box center [475, 244] width 398 height 310
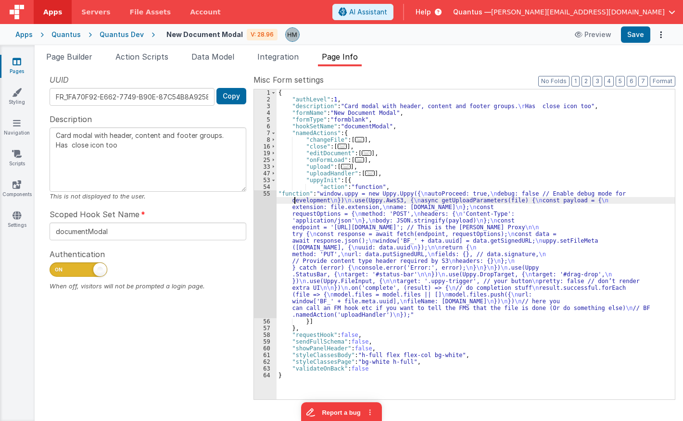
click at [267, 196] on div "55" at bounding box center [265, 254] width 23 height 128
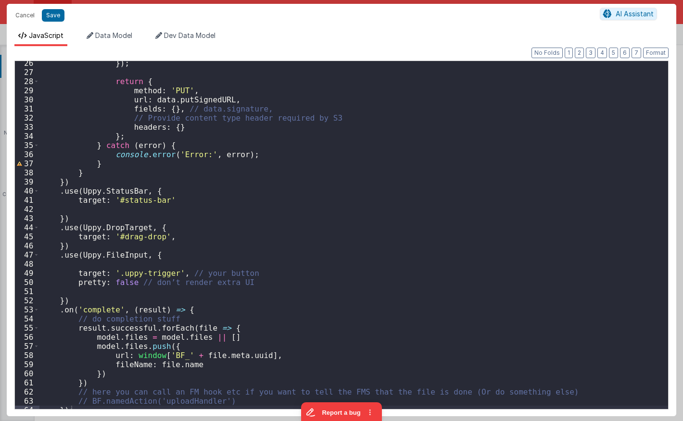
scroll to position [237, 0]
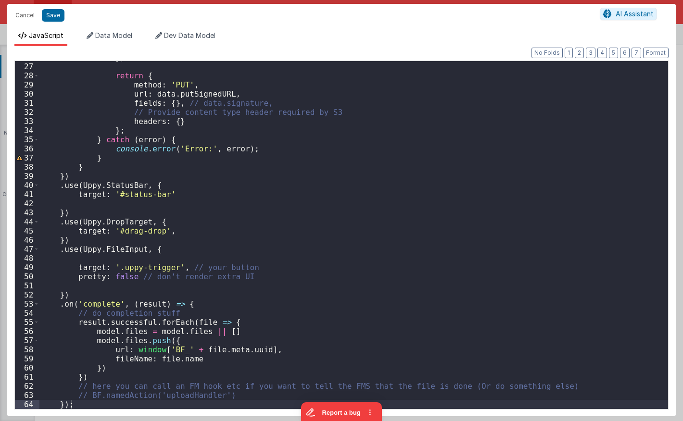
click at [151, 251] on div "}) ; return { method : 'PUT' , url : data . putSignedURL , fields : { } , // da…" at bounding box center [353, 236] width 628 height 366
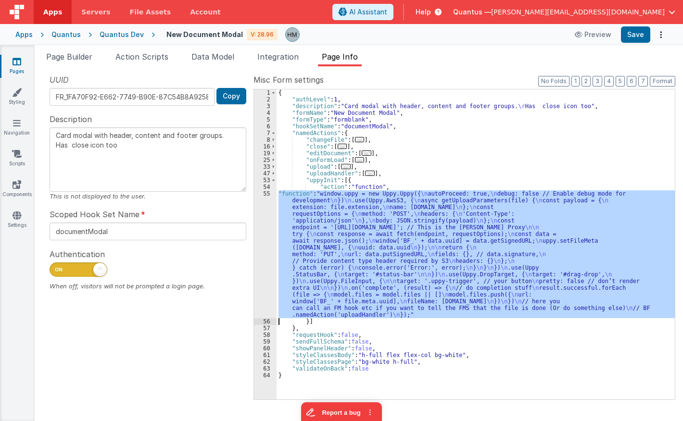
click at [315, 212] on div "{ "authLevel" : 1 , "description" : "Card modal with header, content and footer…" at bounding box center [475, 244] width 398 height 310
click at [266, 193] on div "55" at bounding box center [265, 254] width 23 height 128
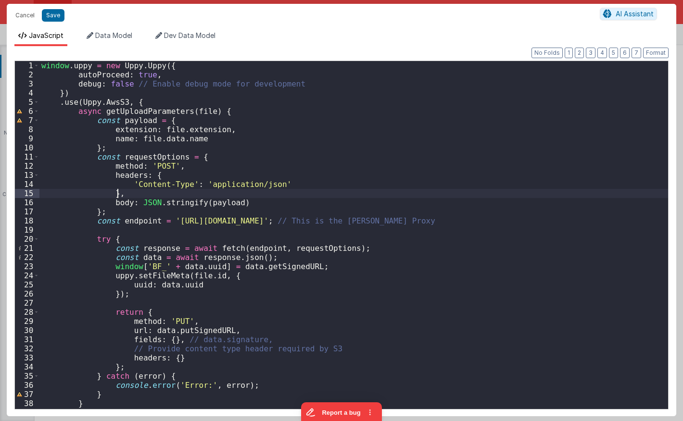
click at [255, 194] on div "window . uppy = new Uppy . Uppy ({ autoProceed : true , debug : false // Enable…" at bounding box center [353, 244] width 628 height 366
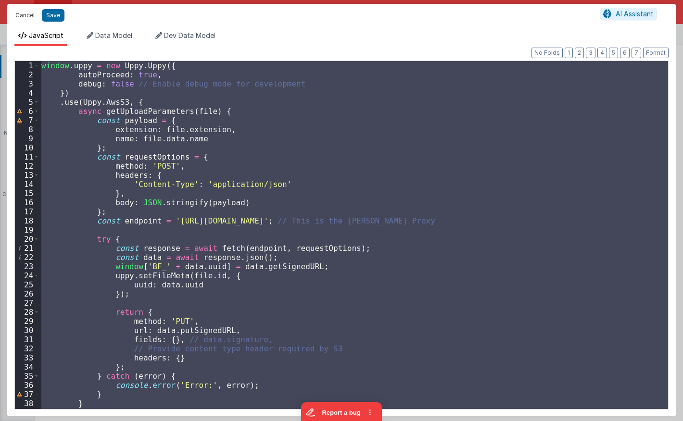
click at [23, 20] on button "Cancel" at bounding box center [25, 15] width 29 height 13
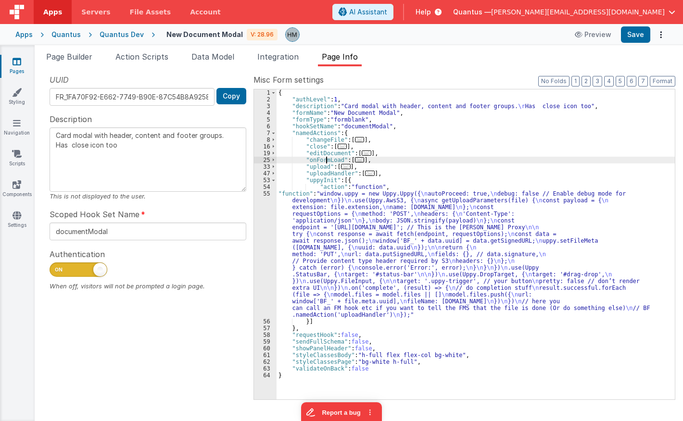
click at [325, 159] on div "{ "authLevel" : 1 , "description" : "Card modal with header, content and footer…" at bounding box center [475, 251] width 398 height 324
click at [85, 58] on span "Page Builder" at bounding box center [69, 57] width 46 height 10
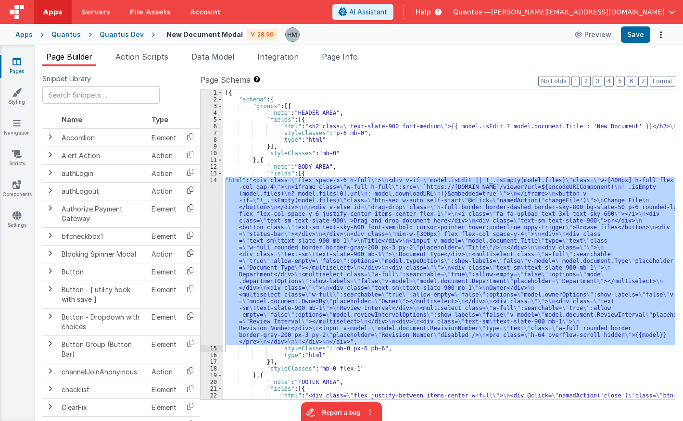
click at [279, 192] on div "[{ "schema" : { "groups" : [{ "_note" : "HEADER AREA" , "fields" : [{ "html" : …" at bounding box center [448, 244] width 451 height 310
click at [210, 181] on div "14" at bounding box center [211, 261] width 23 height 168
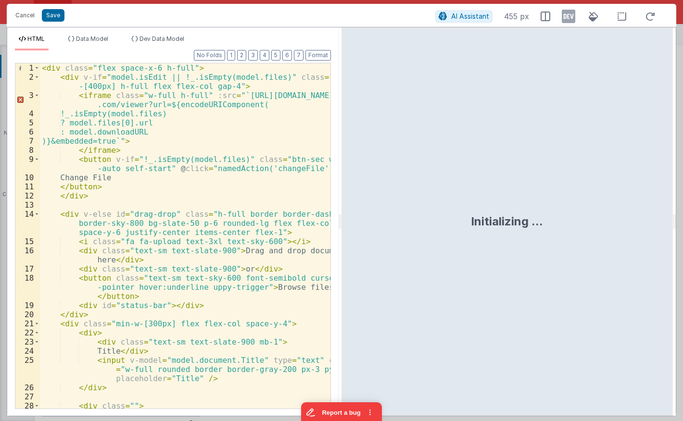
click at [216, 180] on div "< div class = "flex space-x-6 h-full" > < div v-if = "model.isEdit || !_.isEmpt…" at bounding box center [185, 244] width 290 height 363
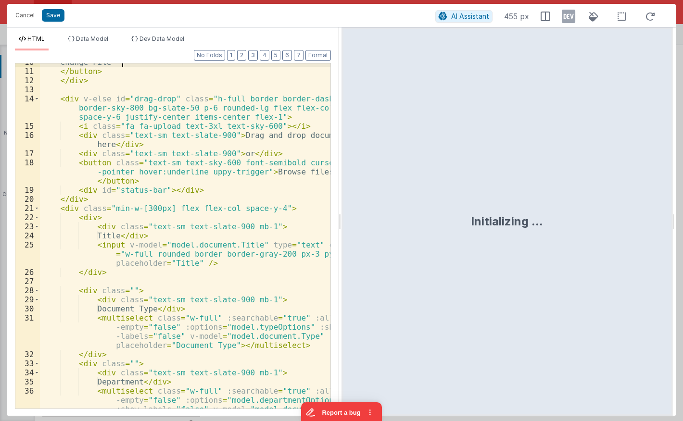
scroll to position [115, 0]
click at [174, 229] on div "Change File </ button > </ div > < div v-else id = "drag-drop" class = "h-full …" at bounding box center [185, 258] width 290 height 400
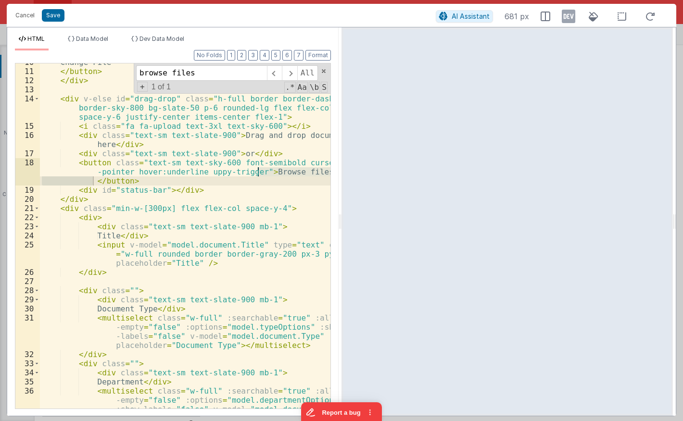
type input "browse files"
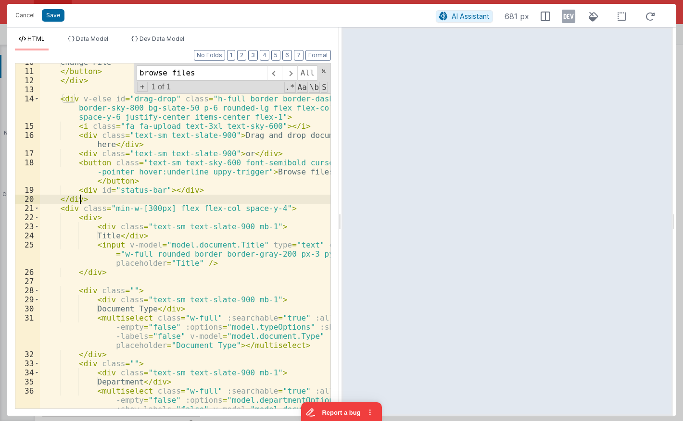
click at [81, 200] on div "Change File </ button > </ div > < div v-else id = "drag-drop" class = "h-full …" at bounding box center [185, 258] width 290 height 400
click at [155, 182] on div "Change File </ button > </ div > < div v-else id = "drag-drop" class = "h-full …" at bounding box center [185, 258] width 290 height 400
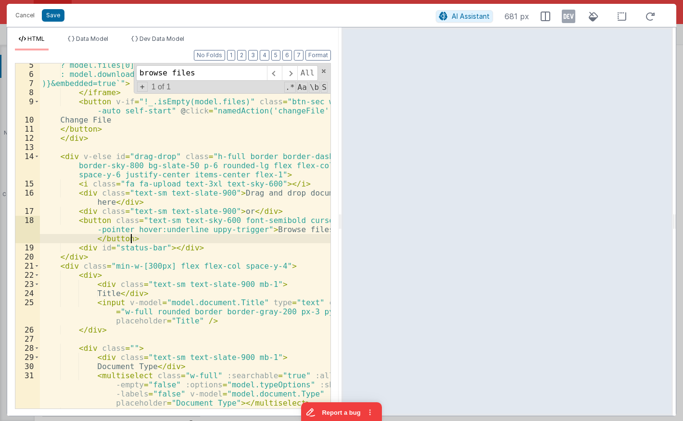
scroll to position [0, 0]
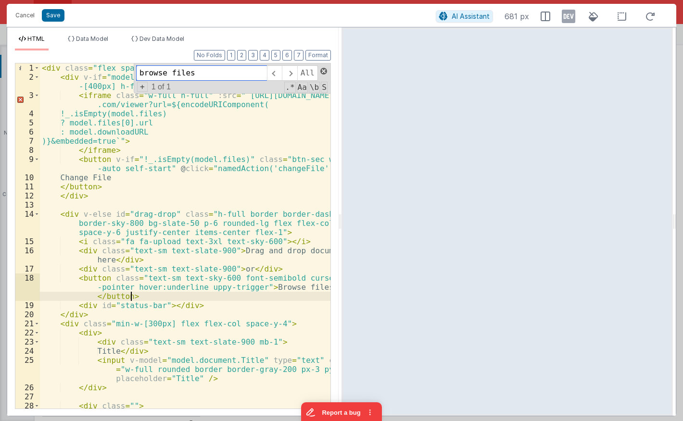
click at [324, 69] on span at bounding box center [323, 71] width 7 height 7
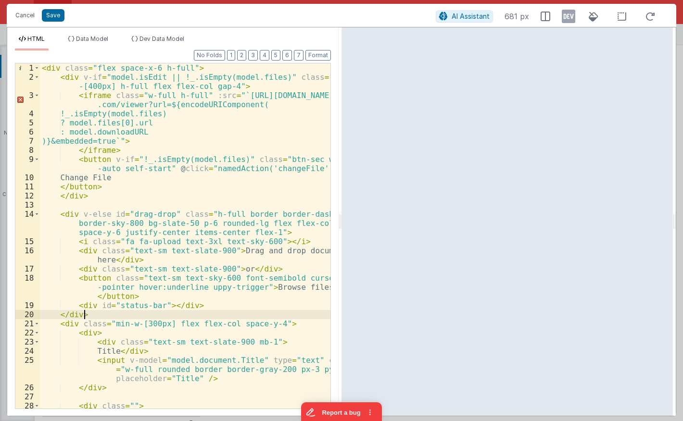
click at [85, 316] on div "< div class = "flex space-x-6 h-full" > < div v-if = "model.isEdit || !_.isEmpt…" at bounding box center [185, 244] width 290 height 363
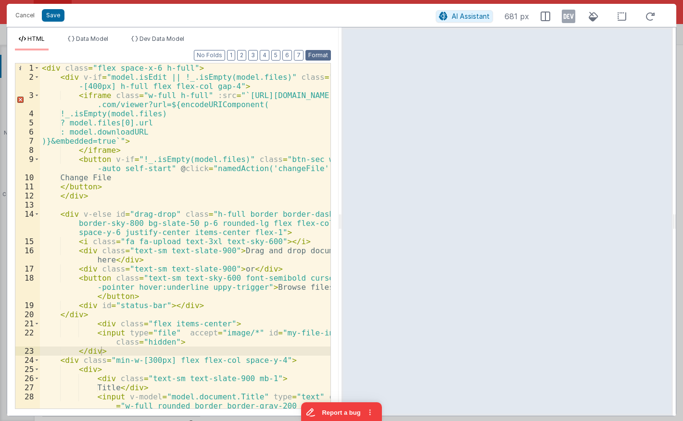
click at [317, 57] on button "Format" at bounding box center [317, 55] width 25 height 11
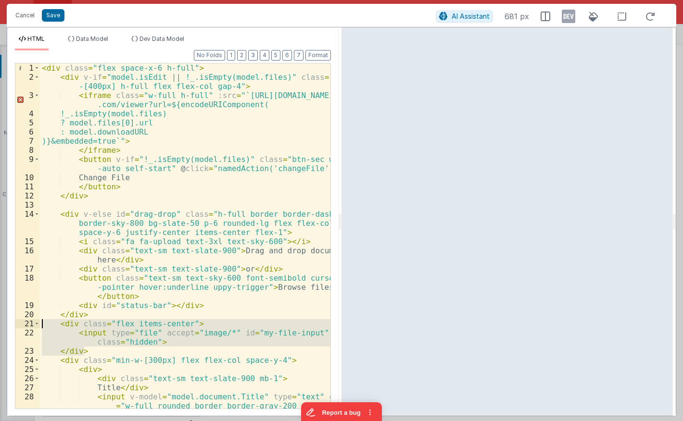
drag, startPoint x: 90, startPoint y: 350, endPoint x: 14, endPoint y: 327, distance: 78.8
click at [40, 327] on div "< div class = "flex space-x-6 h-full" > < div v-if = "model.isEdit || !_.isEmpt…" at bounding box center [185, 235] width 290 height 345
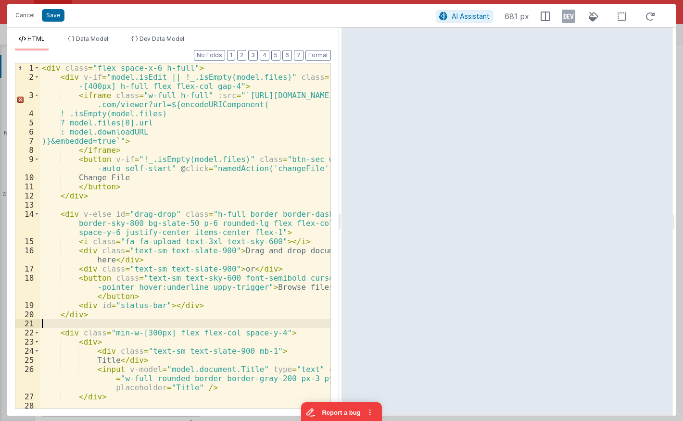
click at [189, 302] on div "< div class = "flex space-x-6 h-full" > < div v-if = "model.isEdit || !_.isEmpt…" at bounding box center [185, 244] width 290 height 363
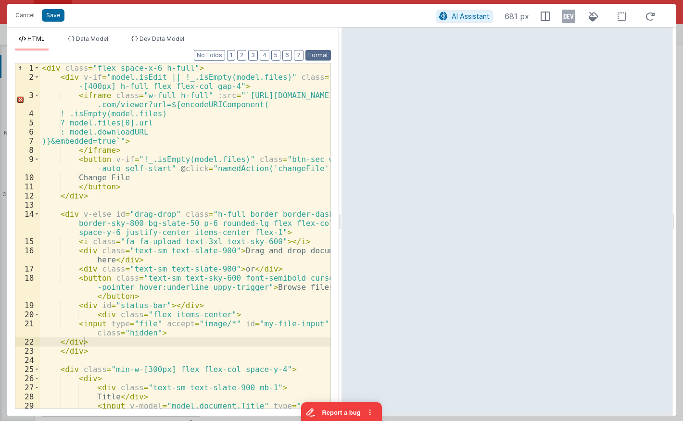
click at [322, 59] on button "Format" at bounding box center [317, 55] width 25 height 11
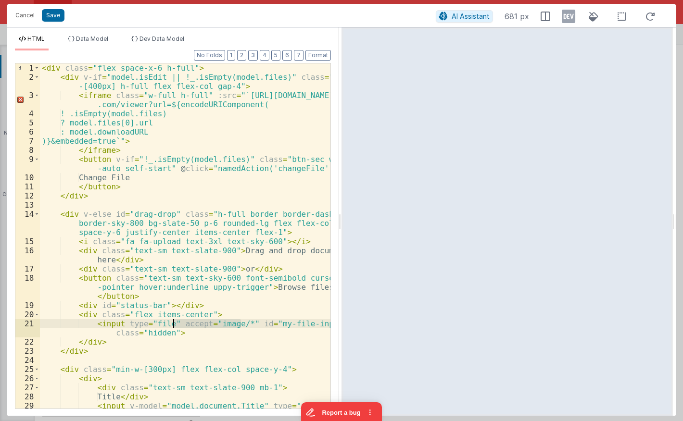
drag, startPoint x: 241, startPoint y: 322, endPoint x: 174, endPoint y: 323, distance: 67.3
click at [174, 323] on div "< div class = "flex space-x-6 h-full" > < div v-if = "model.isEdit || !_.isEmpt…" at bounding box center [185, 254] width 290 height 382
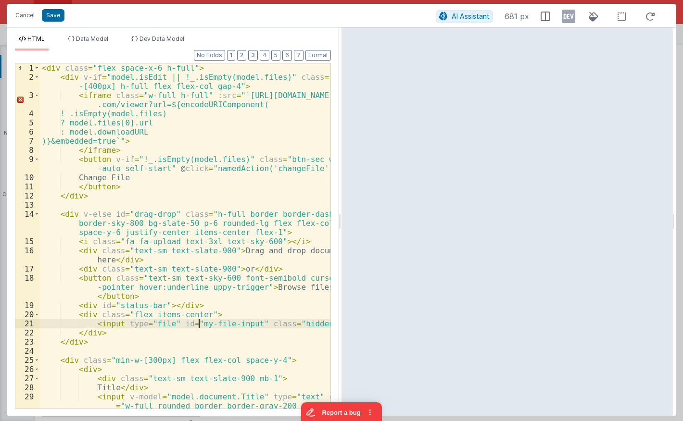
click at [199, 324] on div "< div class = "flex space-x-6 h-full" > < div v-if = "model.isEdit || !_.isEmpt…" at bounding box center [185, 254] width 290 height 382
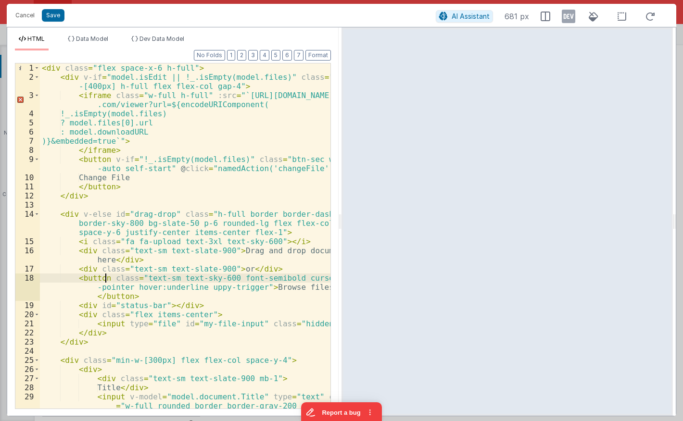
click at [106, 276] on div "< div class = "flex space-x-6 h-full" > < div v-if = "model.isEdit || !_.isEmpt…" at bounding box center [185, 254] width 290 height 382
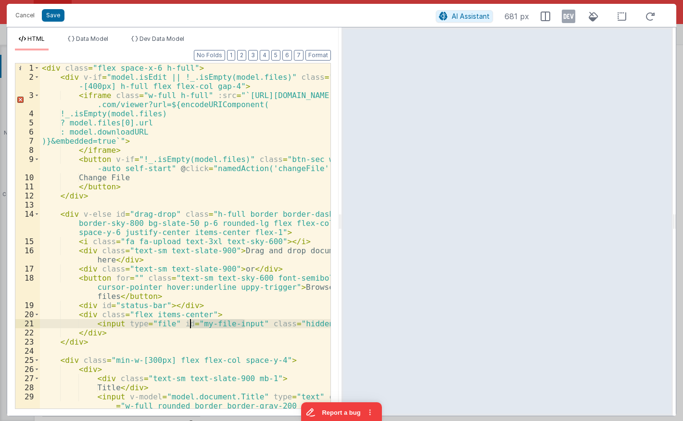
drag, startPoint x: 243, startPoint y: 323, endPoint x: 191, endPoint y: 324, distance: 51.9
click at [191, 324] on div "< div class = "flex space-x-6 h-full" > < div v-if = "model.isEdit || !_.isEmpt…" at bounding box center [185, 254] width 290 height 382
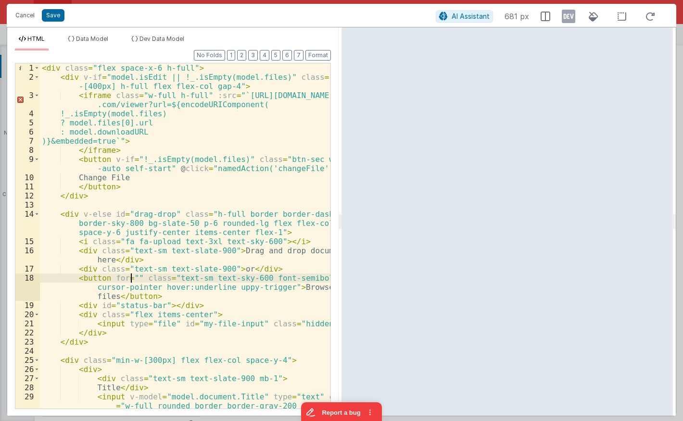
click at [131, 276] on div "< div class = "flex space-x-6 h-full" > < div v-if = "model.isEdit || !_.isEmpt…" at bounding box center [185, 254] width 290 height 382
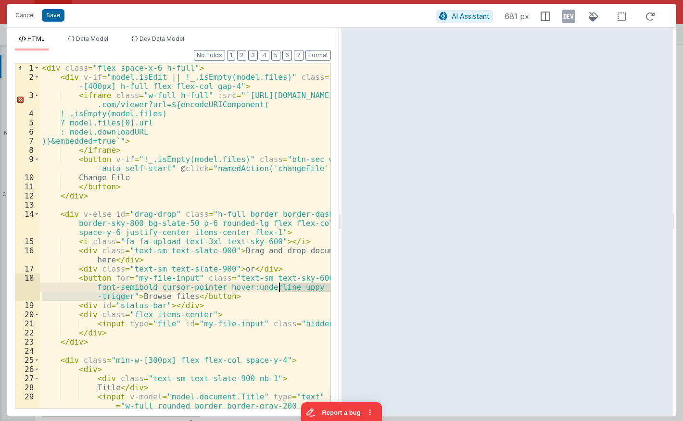
drag, startPoint x: 126, startPoint y: 295, endPoint x: 279, endPoint y: 283, distance: 153.8
click at [279, 283] on div "< div class = "flex space-x-6 h-full" > < div v-if = "model.isEdit || !_.isEmpt…" at bounding box center [185, 254] width 290 height 382
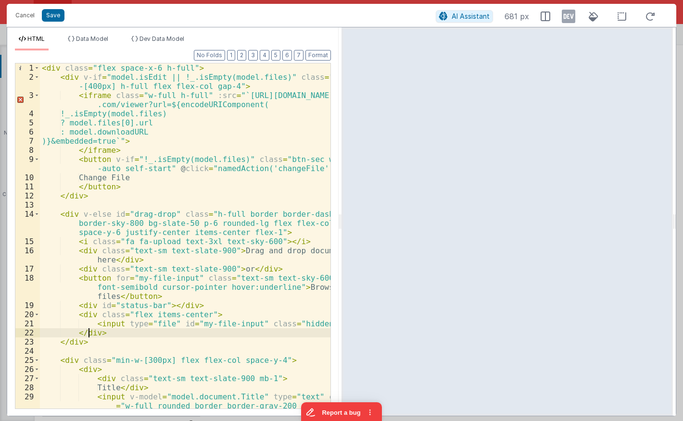
click at [90, 335] on div "< div class = "flex space-x-6 h-full" > < div v-if = "model.isEdit || !_.isEmpt…" at bounding box center [185, 254] width 290 height 382
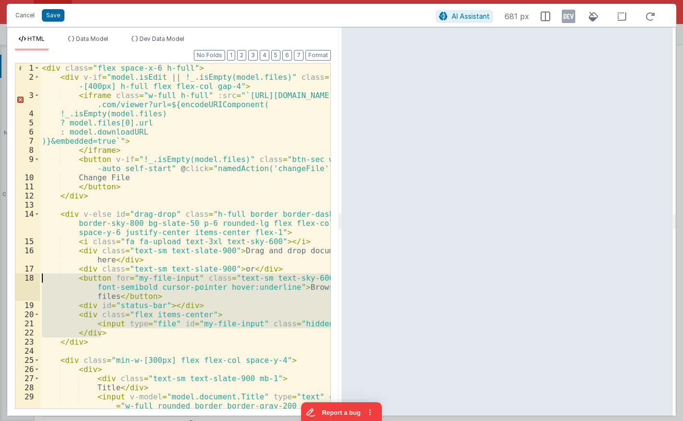
drag, startPoint x: 103, startPoint y: 331, endPoint x: 1, endPoint y: 276, distance: 116.1
click at [40, 276] on div "< div class = "flex space-x-6 h-full" > < div v-if = "model.isEdit || !_.isEmpt…" at bounding box center [185, 235] width 290 height 345
click at [95, 289] on div "< div class = "flex space-x-6 h-full" > < div v-if = "model.isEdit || !_.isEmpt…" at bounding box center [185, 235] width 290 height 345
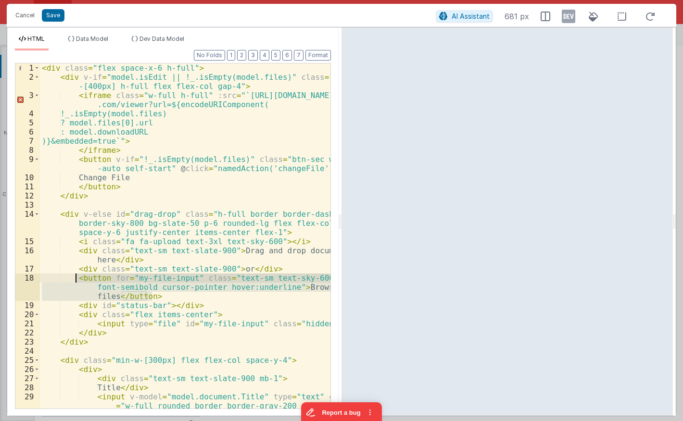
drag, startPoint x: 154, startPoint y: 295, endPoint x: 76, endPoint y: 275, distance: 80.8
click at [76, 275] on div "< div class = "flex space-x-6 h-full" > < div v-if = "model.isEdit || !_.isEmpt…" at bounding box center [185, 254] width 290 height 382
paste textarea
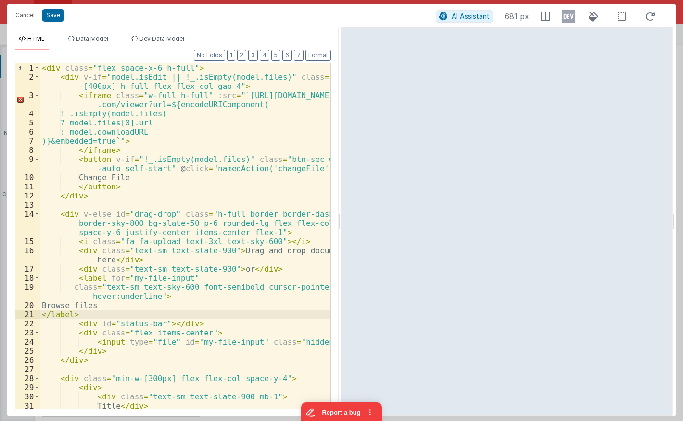
click at [191, 286] on div "< div class = "flex space-x-6 h-full" > < div v-if = "model.isEdit || !_.isEmpt…" at bounding box center [185, 254] width 290 height 382
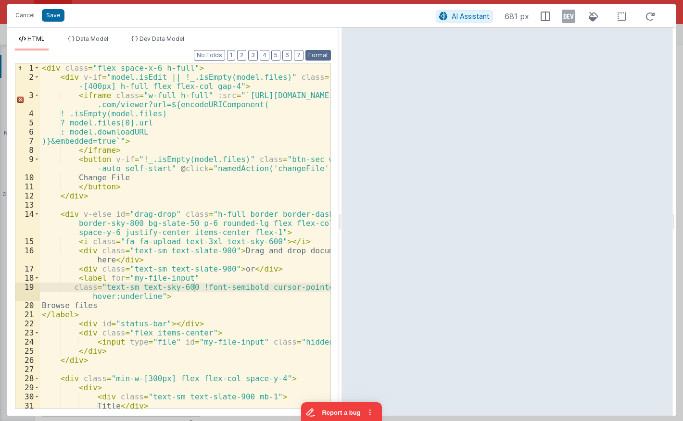
click at [316, 56] on button "Format" at bounding box center [317, 55] width 25 height 11
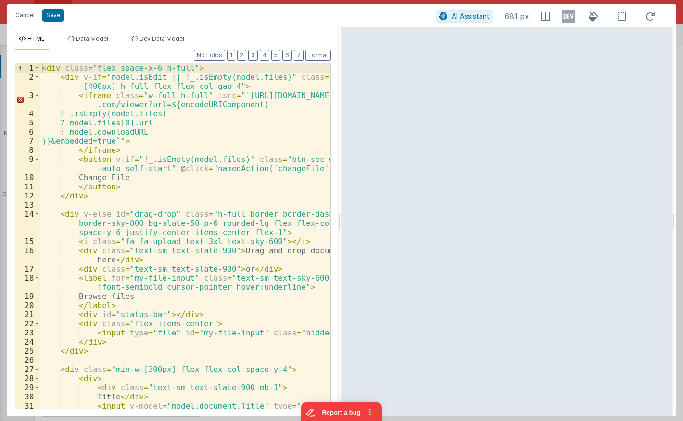
click at [158, 303] on div "< div class = "flex space-x-6 h-full" > < div v-if = "model.isEdit || !_.isEmpt…" at bounding box center [185, 254] width 290 height 382
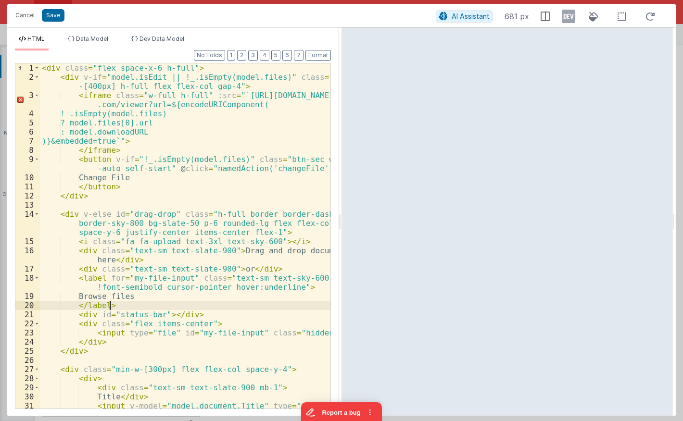
click at [118, 331] on div "< div class = "flex space-x-6 h-full" > < div v-if = "model.isEdit || !_.isEmpt…" at bounding box center [185, 254] width 290 height 382
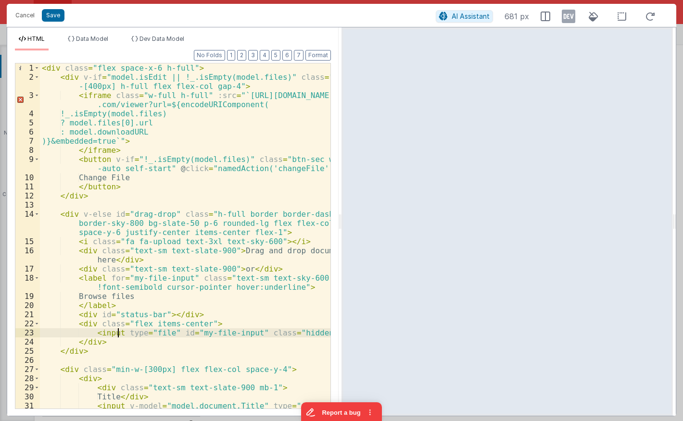
click at [87, 343] on div "< div class = "flex space-x-6 h-full" > < div v-if = "model.isEdit || !_.isEmpt…" at bounding box center [185, 254] width 290 height 382
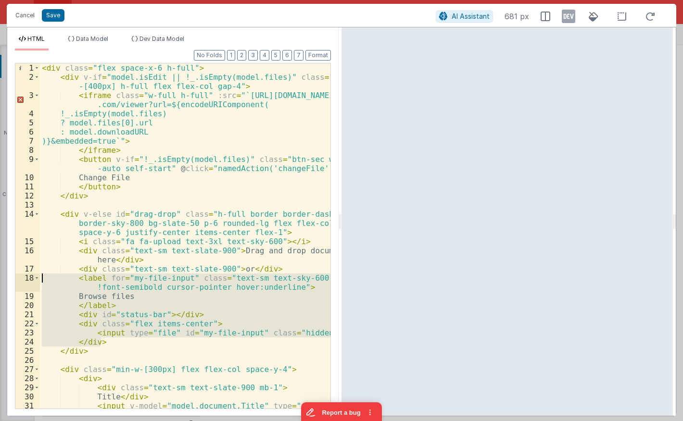
drag, startPoint x: 105, startPoint y: 343, endPoint x: 37, endPoint y: 275, distance: 96.2
click at [40, 275] on div "< div class = "flex space-x-6 h-full" > < div v-if = "model.isEdit || !_.isEmpt…" at bounding box center [185, 235] width 290 height 345
click at [225, 102] on div "< div class = "flex space-x-6 h-full" > < div v-if = "model.isEdit || !_.isEmpt…" at bounding box center [185, 254] width 290 height 382
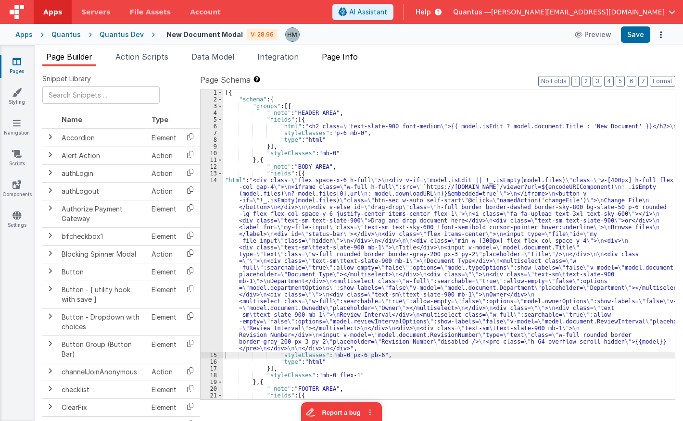
click at [327, 58] on span "Page Info" at bounding box center [340, 57] width 36 height 10
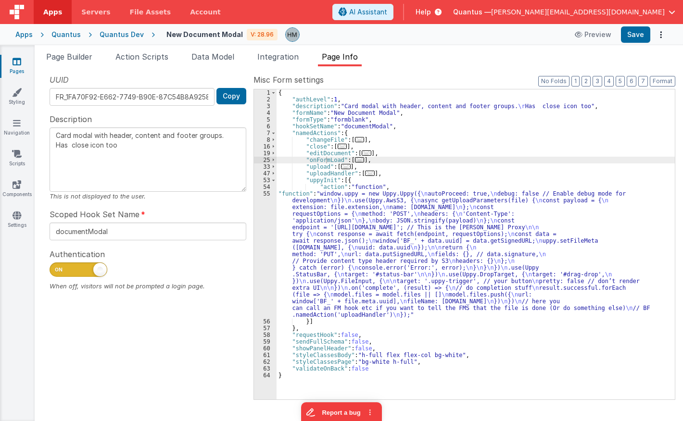
click at [295, 203] on div "{ "authLevel" : 1 , "description" : "Card modal with header, content and footer…" at bounding box center [475, 251] width 398 height 324
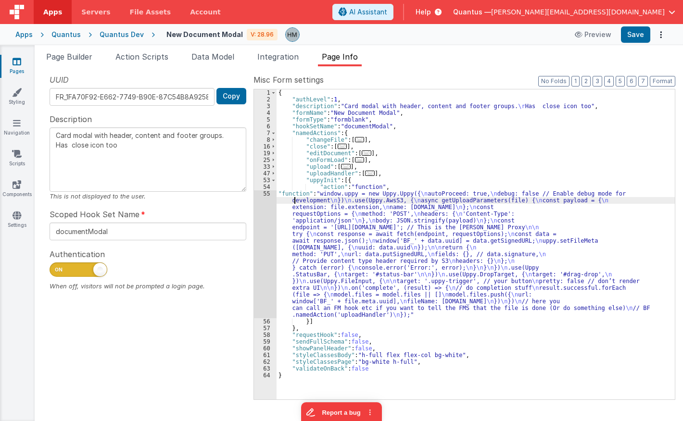
click at [262, 196] on div "55" at bounding box center [265, 254] width 23 height 128
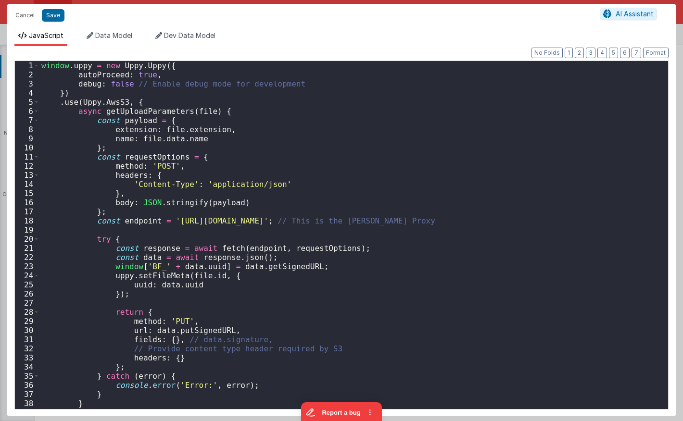
click at [260, 190] on div "window . uppy = new Uppy . Uppy ({ autoProceed : true , debug : false // Enable…" at bounding box center [353, 244] width 628 height 366
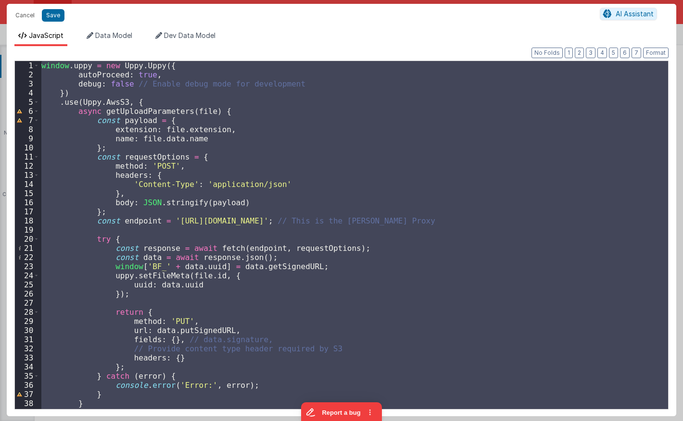
click at [194, 143] on div "window . uppy = new Uppy . Uppy ({ autoProceed : true , debug : false // Enable…" at bounding box center [353, 235] width 628 height 348
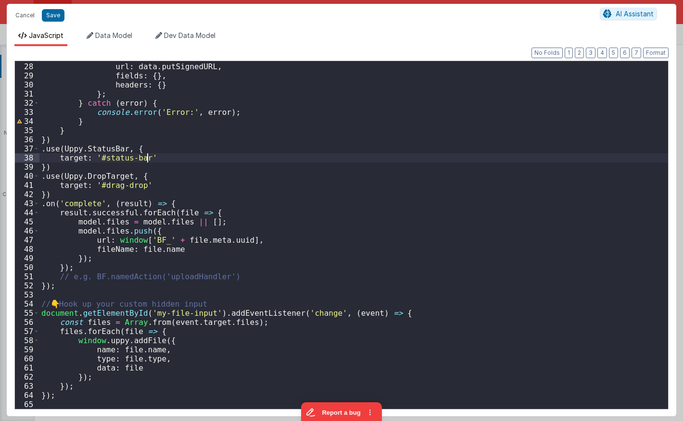
click at [307, 162] on div "method : 'PUT' , url : data . putSignedURL , fields : { } , headers : { } } ; }…" at bounding box center [353, 236] width 628 height 366
type textarea "Card modal with header, content and footer groups. Has close icon too"
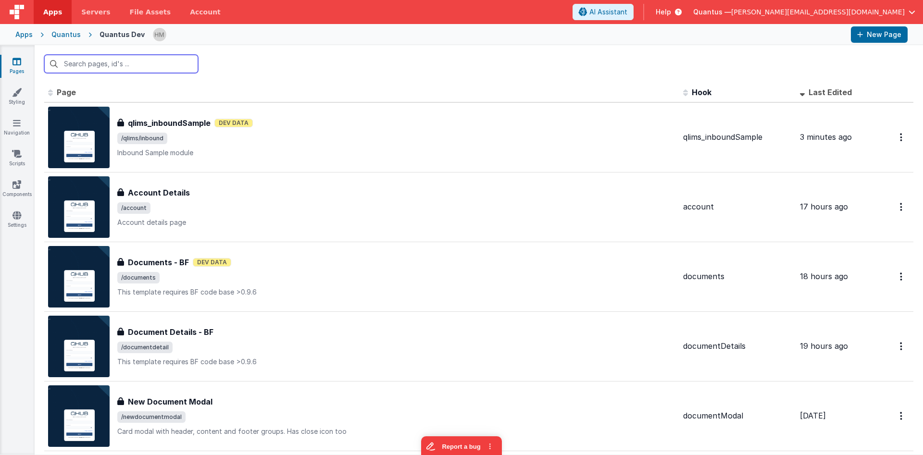
click at [161, 65] on input "text" at bounding box center [121, 64] width 154 height 18
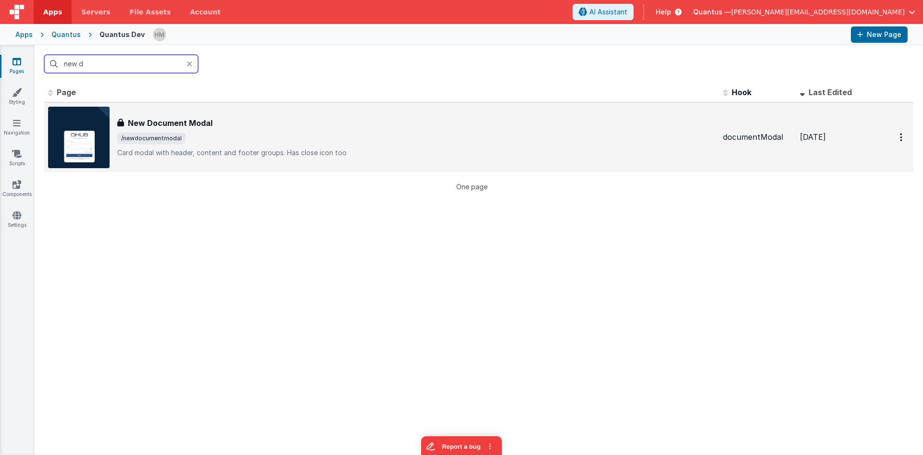
type input "new d"
click at [420, 166] on div "New Document Modal New Document Modal /newdocumentmodal Card modal with header,…" at bounding box center [381, 138] width 667 height 62
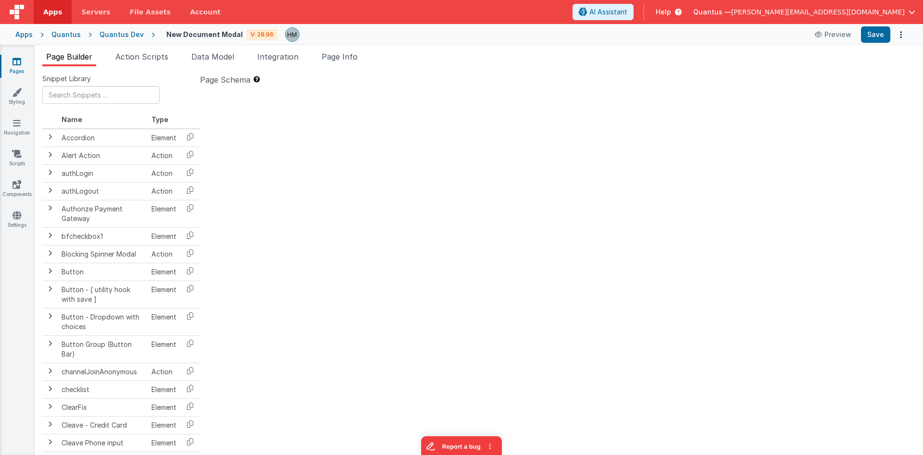
type textarea "Card modal with header, content and footer groups. Has close icon too"
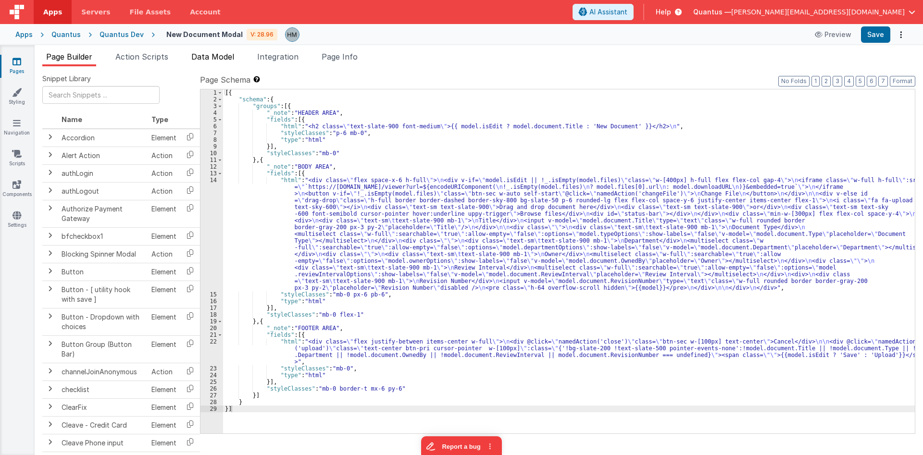
click at [217, 59] on span "Data Model" at bounding box center [212, 57] width 43 height 10
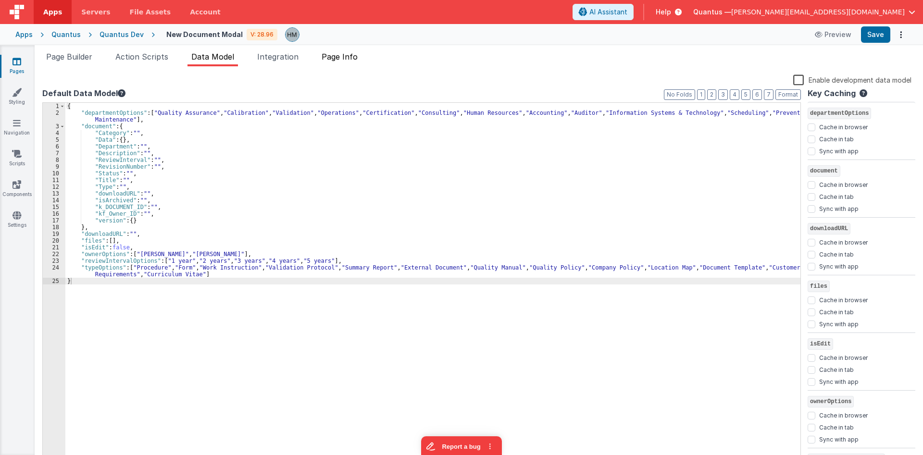
click at [341, 56] on span "Page Info" at bounding box center [340, 57] width 36 height 10
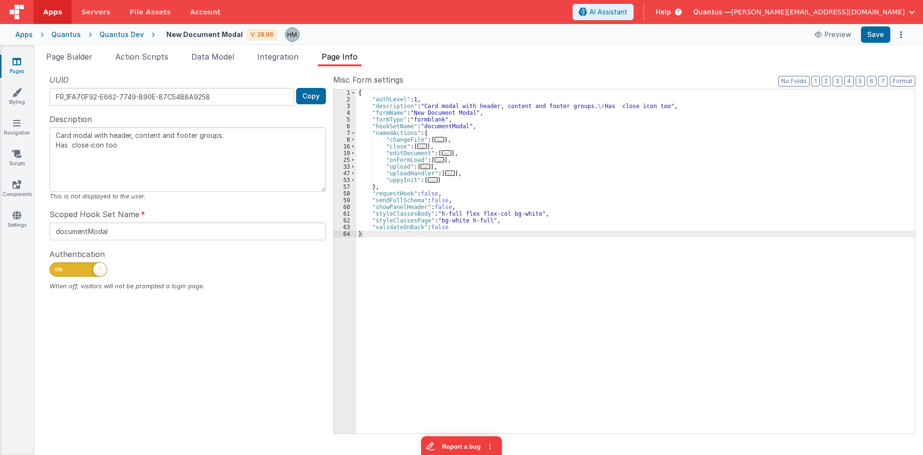
click at [435, 161] on span "..." at bounding box center [440, 159] width 10 height 5
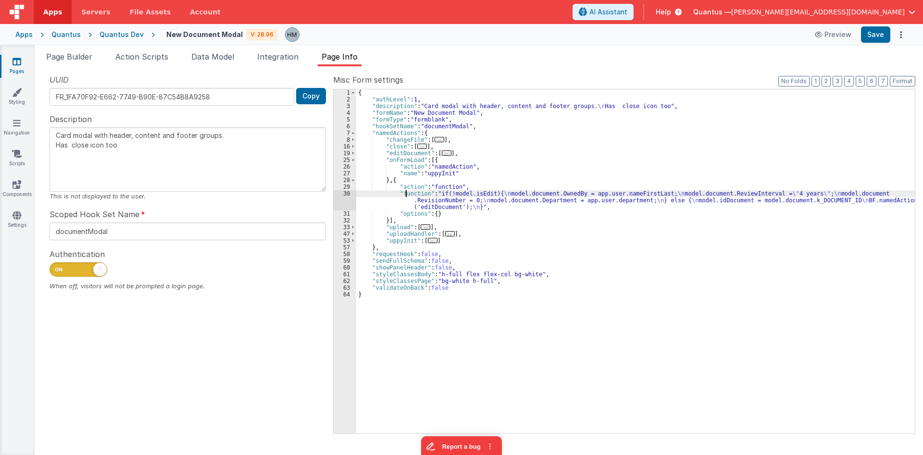
click at [406, 195] on div "{ "authLevel" : 1 , "description" : "Card modal with header, content and footer…" at bounding box center [635, 268] width 559 height 358
click at [353, 193] on div "30" at bounding box center [345, 200] width 23 height 20
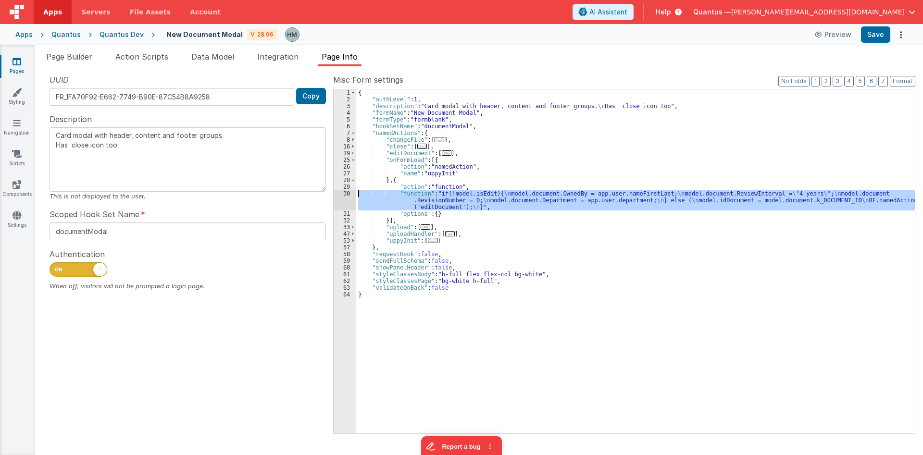
click at [347, 193] on div "30" at bounding box center [345, 200] width 23 height 20
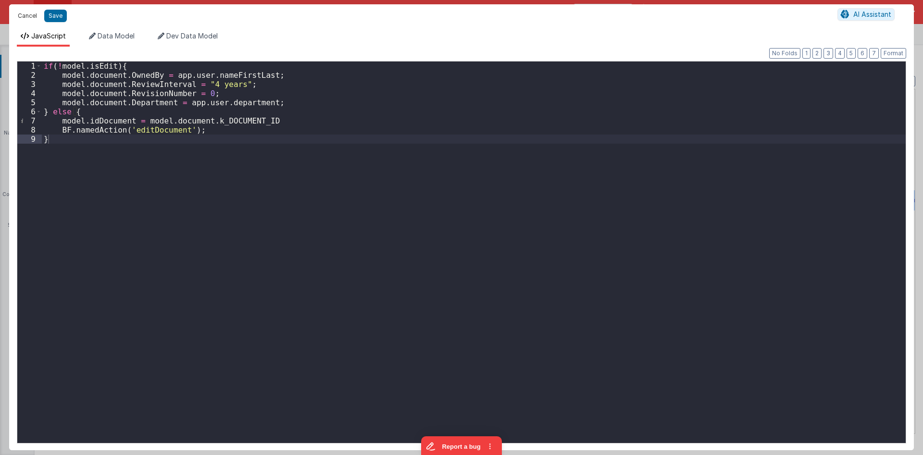
click at [31, 15] on button "Cancel" at bounding box center [27, 15] width 29 height 13
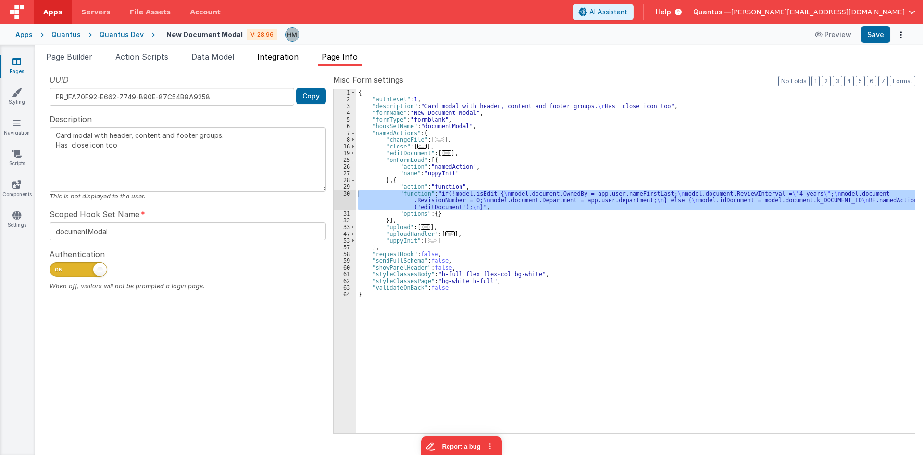
click at [280, 56] on span "Integration" at bounding box center [277, 57] width 41 height 10
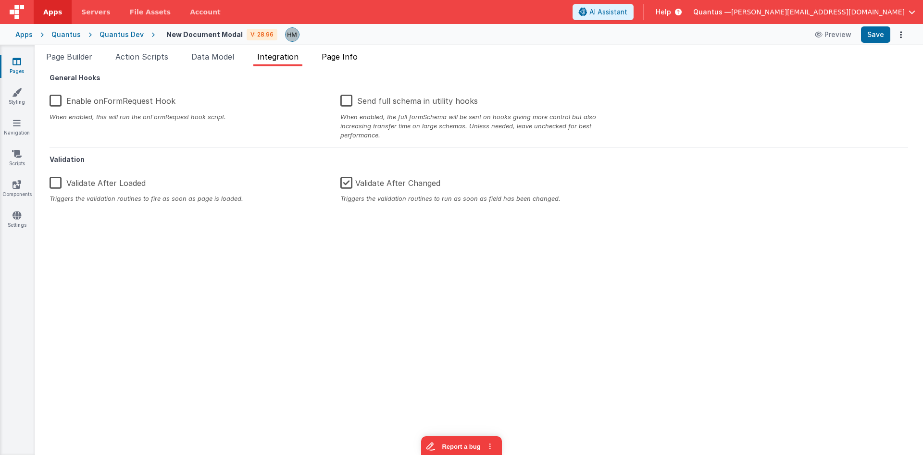
click at [341, 51] on li "Page Info" at bounding box center [340, 58] width 44 height 15
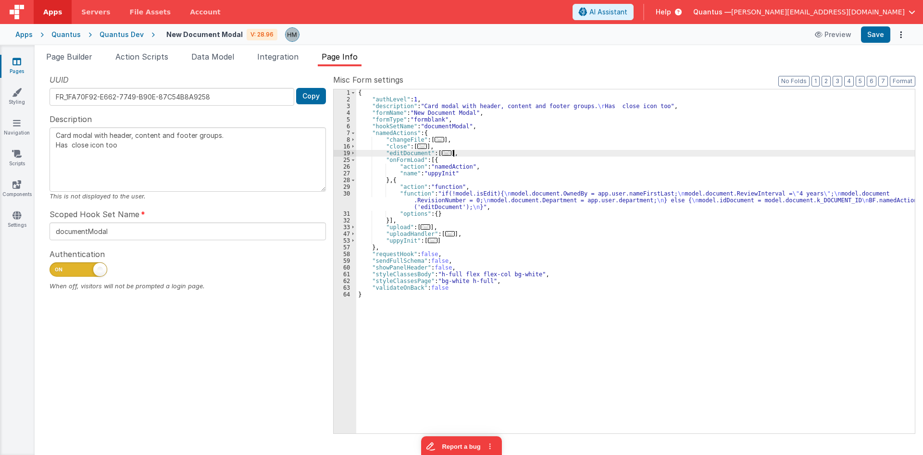
click at [721, 155] on div "{ "authLevel" : 1 , "description" : "Card modal with header, content and footer…" at bounding box center [635, 268] width 559 height 358
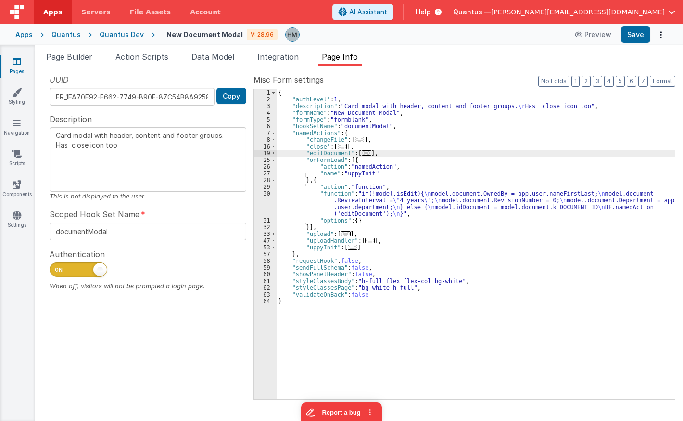
click at [298, 193] on div "{ "authLevel" : 1 , "description" : "Card modal with header, content and footer…" at bounding box center [475, 251] width 398 height 324
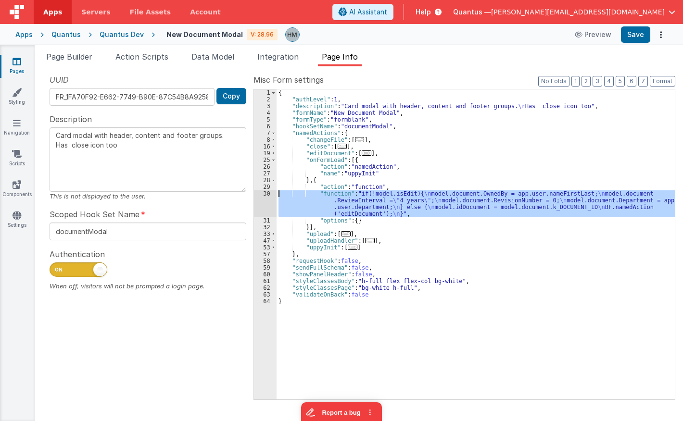
click at [266, 194] on div "30" at bounding box center [265, 203] width 23 height 27
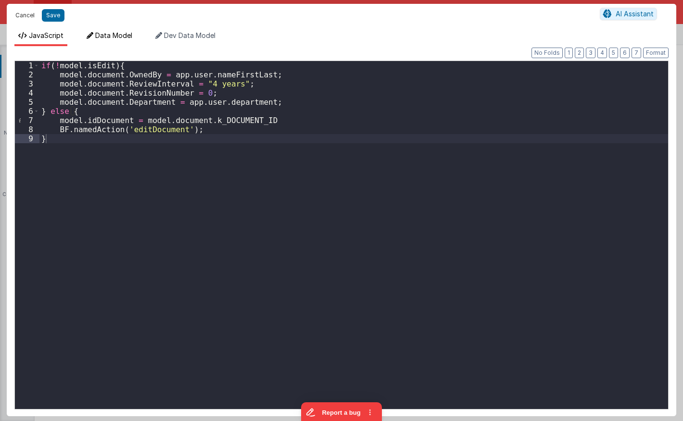
drag, startPoint x: 26, startPoint y: 18, endPoint x: 91, endPoint y: 46, distance: 71.1
click at [26, 18] on button "Cancel" at bounding box center [25, 15] width 29 height 13
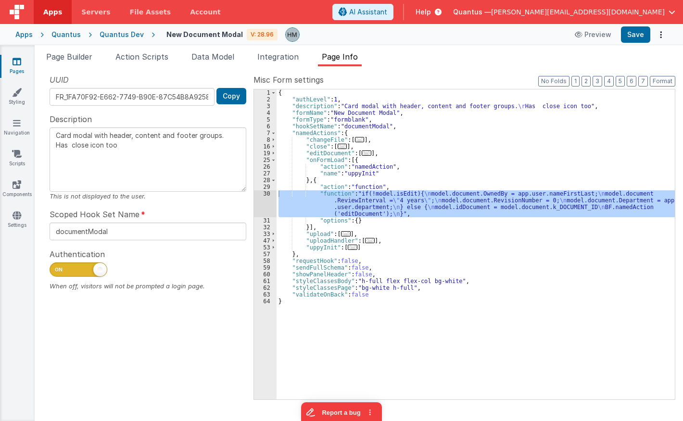
click at [348, 249] on span "..." at bounding box center [353, 247] width 10 height 5
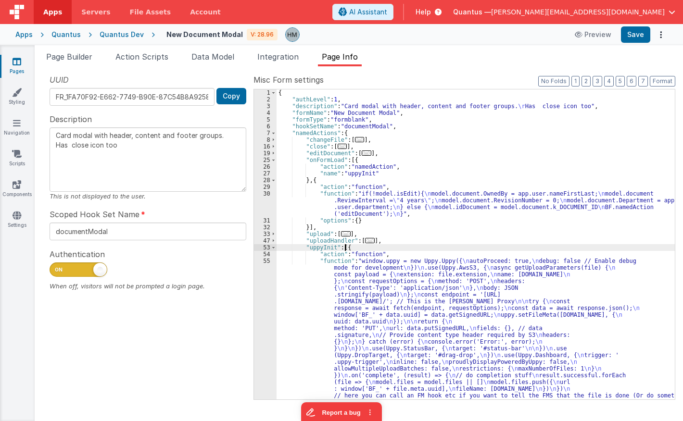
click at [298, 273] on div "{ "authLevel" : 1 , "description" : "Card modal with header, content and footer…" at bounding box center [475, 251] width 398 height 324
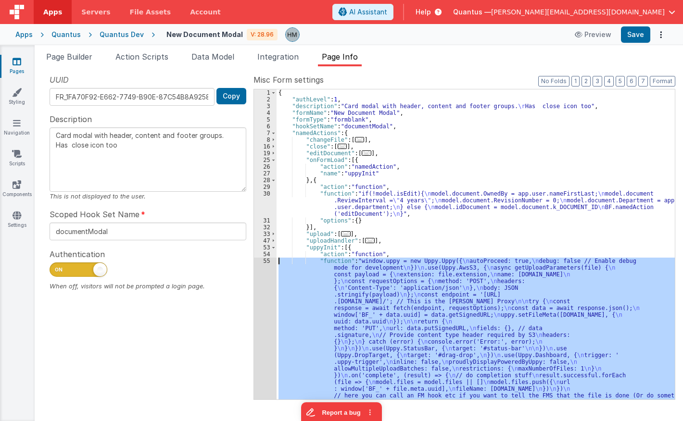
click at [264, 261] on div "55" at bounding box center [265, 332] width 23 height 148
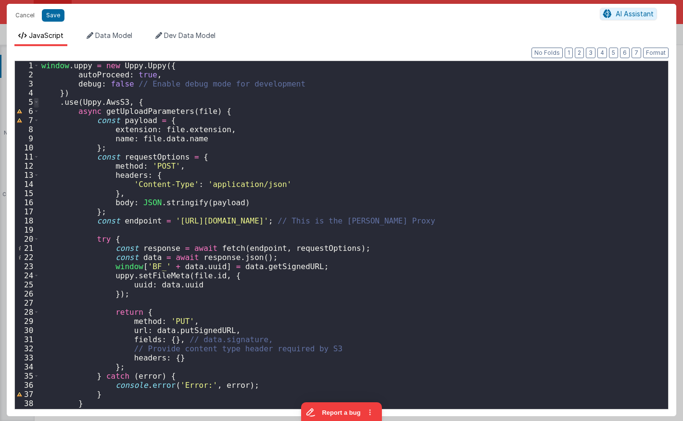
click at [36, 104] on span at bounding box center [36, 102] width 5 height 9
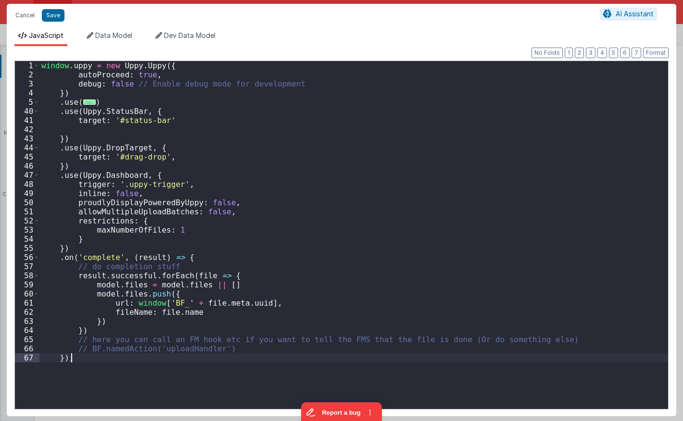
click at [186, 151] on div "window . uppy = new Uppy . Uppy ({ autoProceed : true , debug : false // Enable…" at bounding box center [353, 244] width 628 height 366
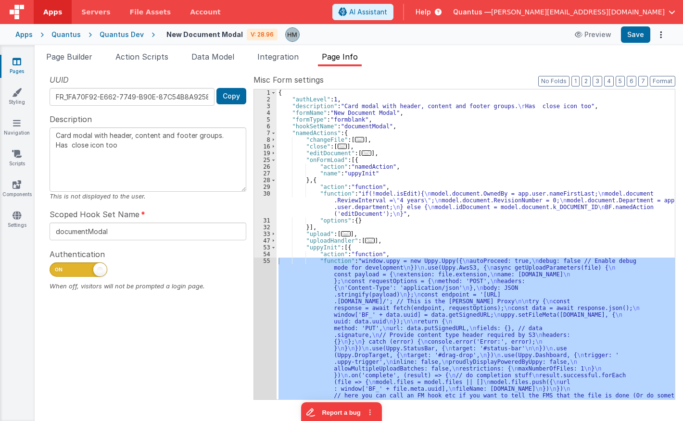
click at [276, 264] on div "{ "authLevel" : 1 , "description" : "Card modal with header, content and footer…" at bounding box center [475, 244] width 398 height 310
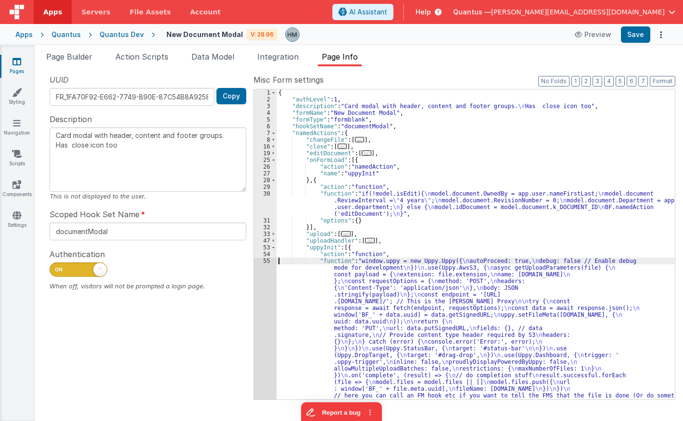
click at [268, 262] on div "55" at bounding box center [265, 332] width 23 height 148
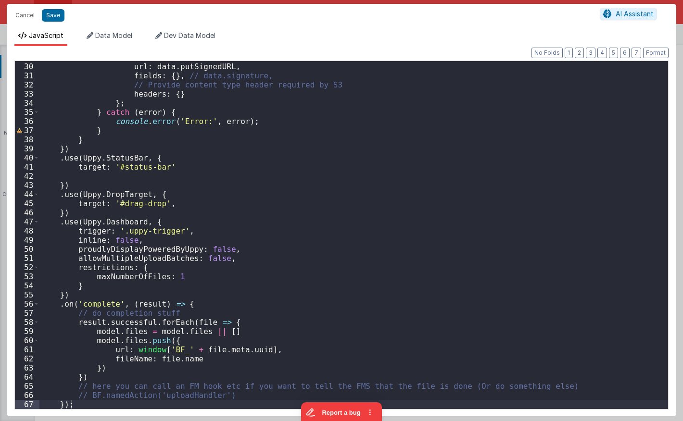
scroll to position [264, 0]
click at [153, 134] on div "method : 'PUT' , url : data . putSignedURL , fields : { } , // data.signature, …" at bounding box center [353, 236] width 628 height 366
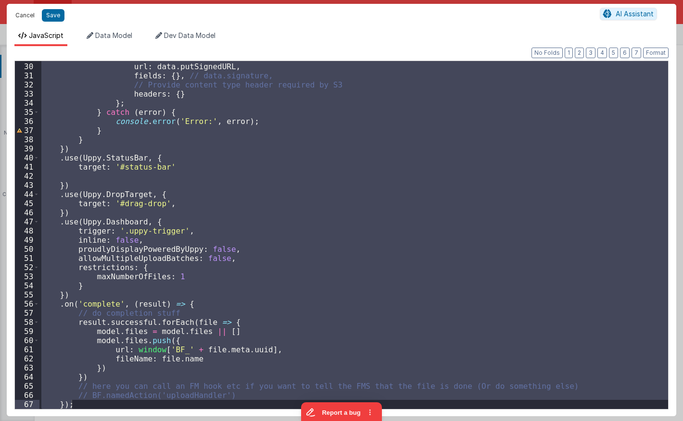
click at [30, 15] on button "Cancel" at bounding box center [25, 15] width 29 height 13
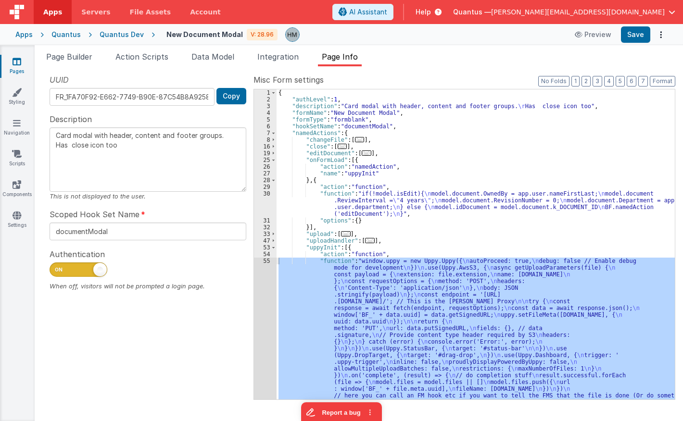
drag, startPoint x: 145, startPoint y: 76, endPoint x: 314, endPoint y: 69, distance: 168.9
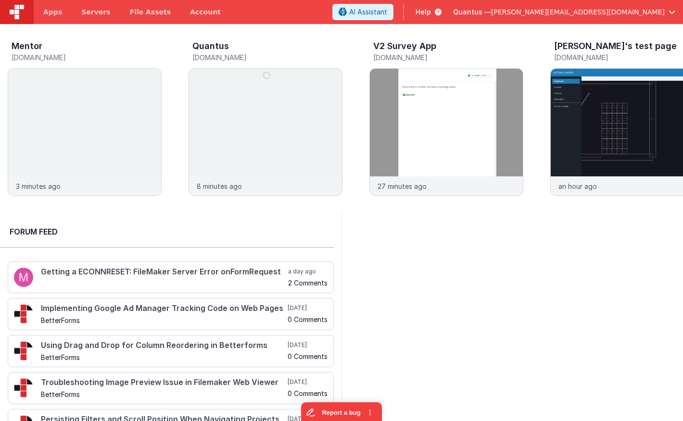
click at [431, 12] on span "Help" at bounding box center [422, 12] width 15 height 10
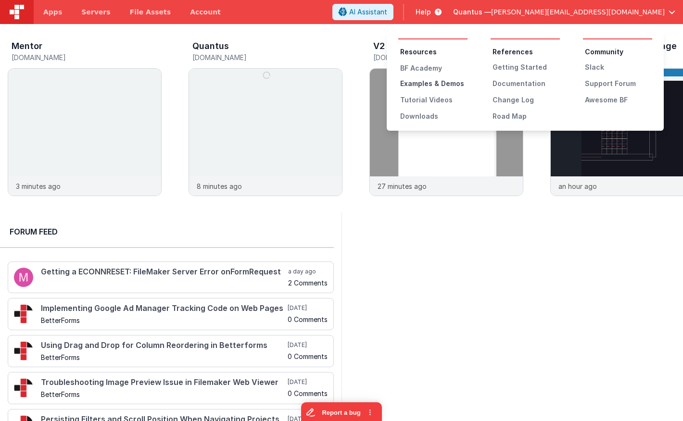
click at [451, 84] on div "Examples & Demos" at bounding box center [433, 84] width 67 height 10
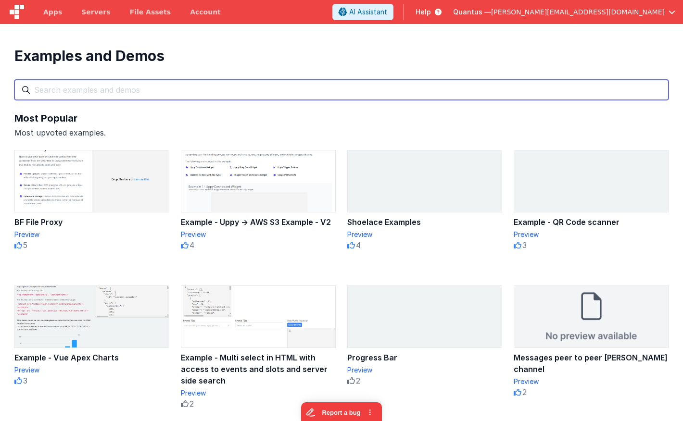
click at [235, 91] on input "text" at bounding box center [341, 90] width 654 height 20
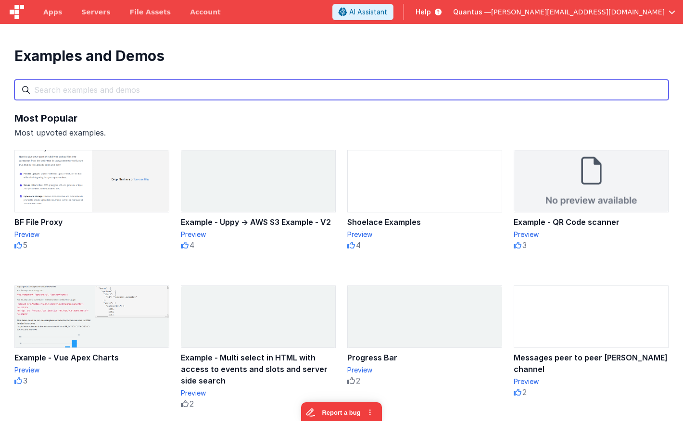
click at [224, 86] on input "text" at bounding box center [341, 90] width 654 height 20
click at [219, 91] on input "text" at bounding box center [341, 90] width 654 height 20
click at [212, 94] on input "text" at bounding box center [341, 90] width 654 height 20
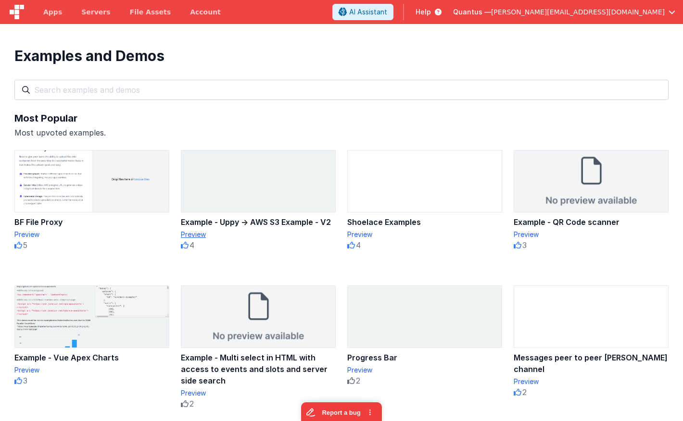
click at [198, 232] on div "Preview" at bounding box center [258, 235] width 155 height 10
click at [274, 174] on img at bounding box center [258, 181] width 154 height 62
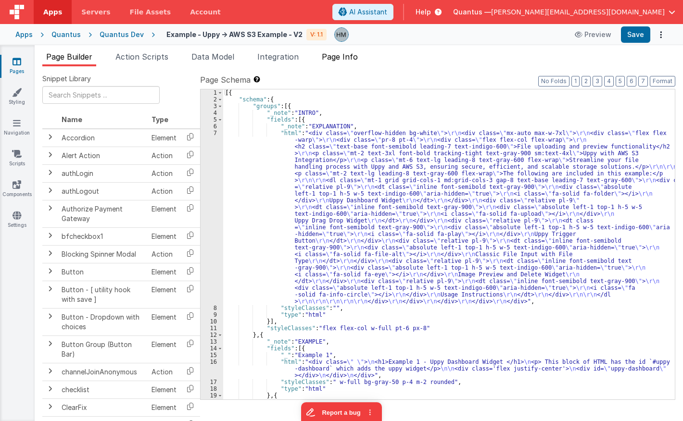
click at [344, 60] on span "Page Info" at bounding box center [340, 57] width 36 height 10
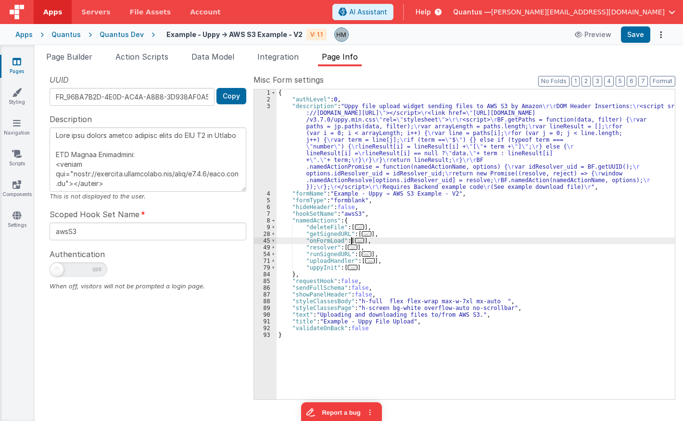
click at [355, 243] on span "..." at bounding box center [360, 240] width 10 height 5
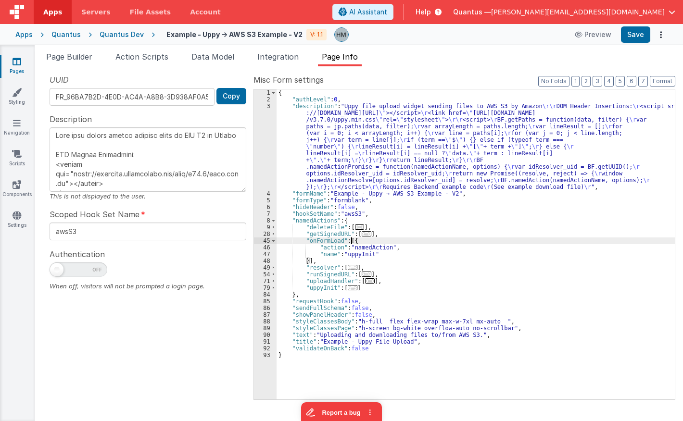
click at [348, 288] on span "..." at bounding box center [353, 287] width 10 height 5
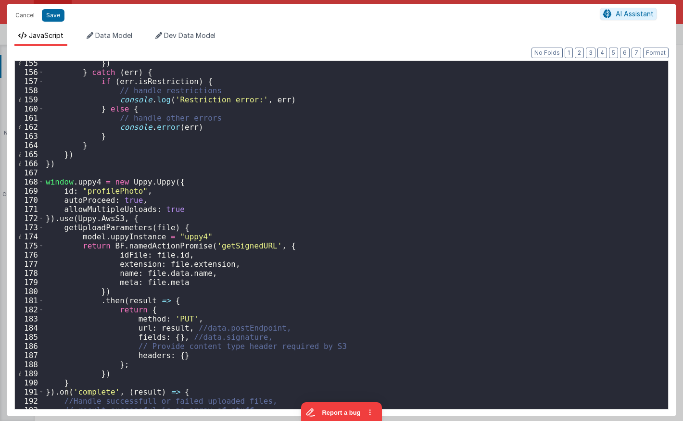
scroll to position [1467, 0]
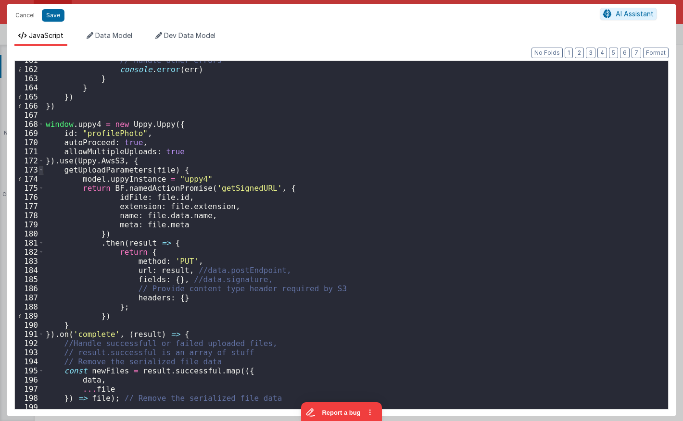
click at [39, 170] on span at bounding box center [40, 169] width 5 height 9
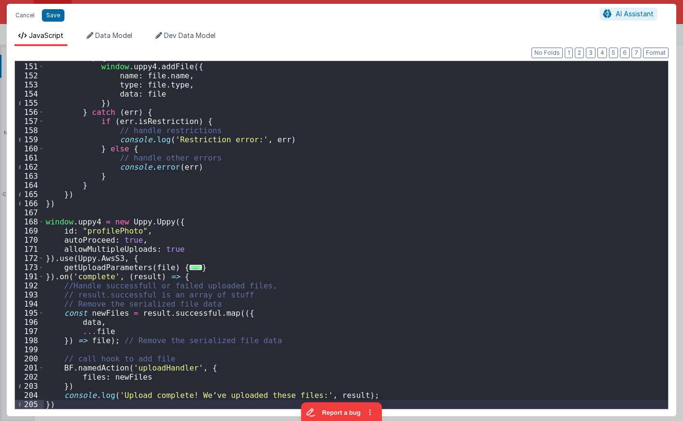
click at [189, 270] on span "..." at bounding box center [195, 267] width 12 height 5
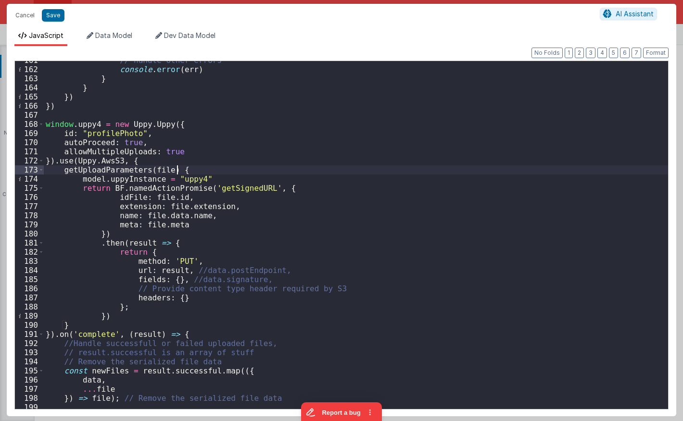
scroll to position [1294, 0]
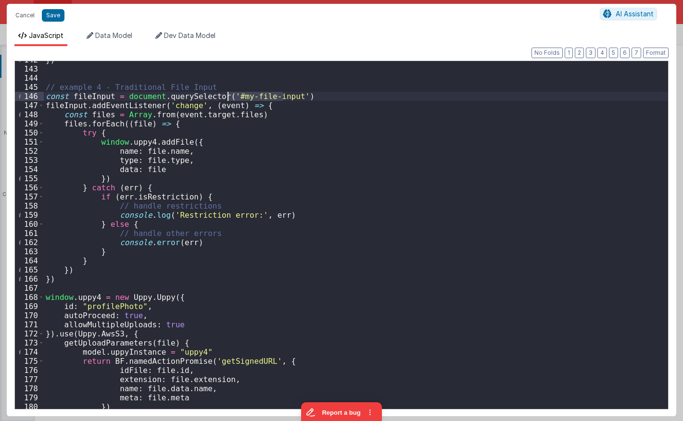
drag, startPoint x: 281, startPoint y: 97, endPoint x: 225, endPoint y: 96, distance: 55.8
click at [225, 96] on div "}) // example 4 - Traditional File Input const fileInput = document . querySele…" at bounding box center [356, 238] width 624 height 366
click at [25, 12] on button "Cancel" at bounding box center [25, 15] width 29 height 13
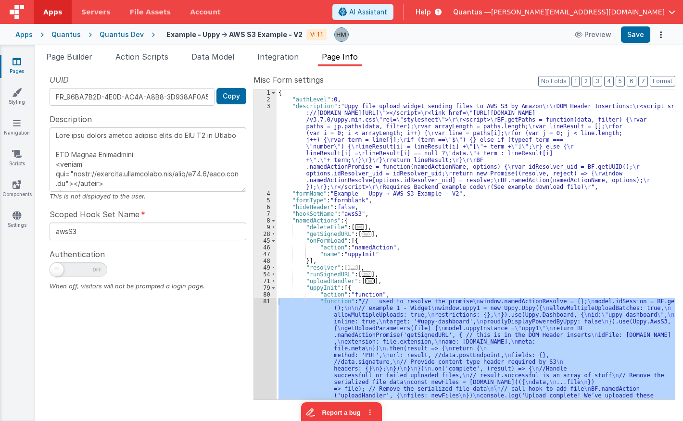
click at [77, 53] on span "Page Builder" at bounding box center [69, 57] width 46 height 10
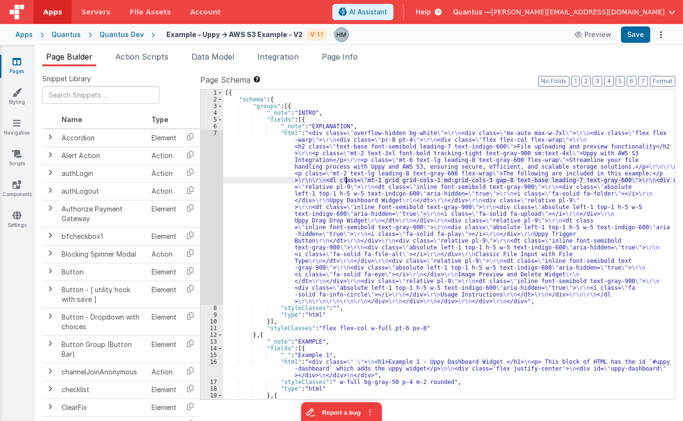
click at [345, 183] on div "[{ "schema" : { "groups" : [{ "_note" : "INTRO" , "fields" : [{ "_note" : "EXPL…" at bounding box center [448, 251] width 451 height 324
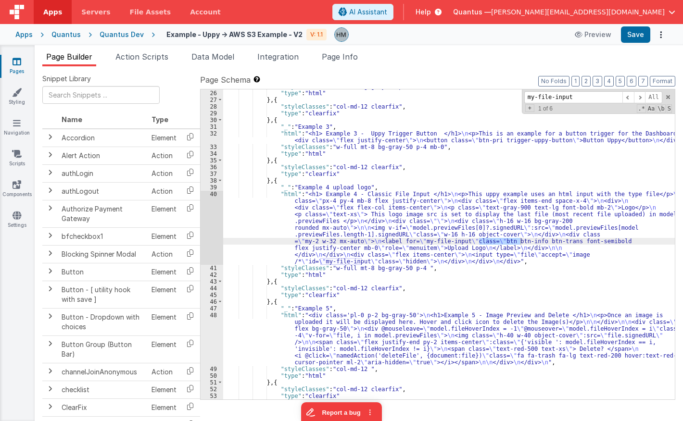
type input "my-file-input"
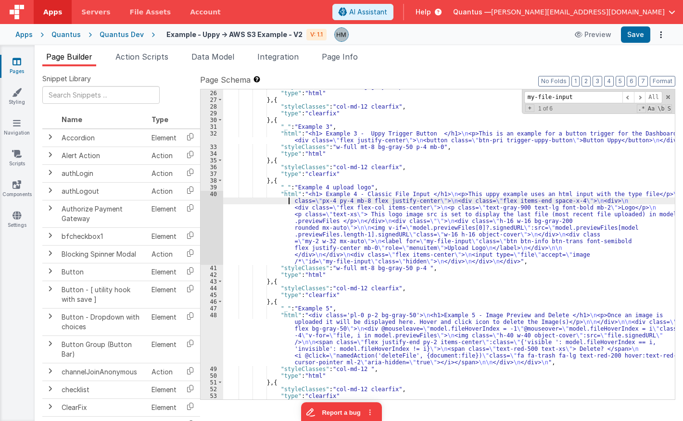
click at [266, 203] on div ""styleClasses" : "w-full bg-gray-50 p-4 m-2 rounded" , "type" : "html" } , { "s…" at bounding box center [448, 245] width 451 height 324
click at [214, 193] on div "40" at bounding box center [211, 228] width 23 height 74
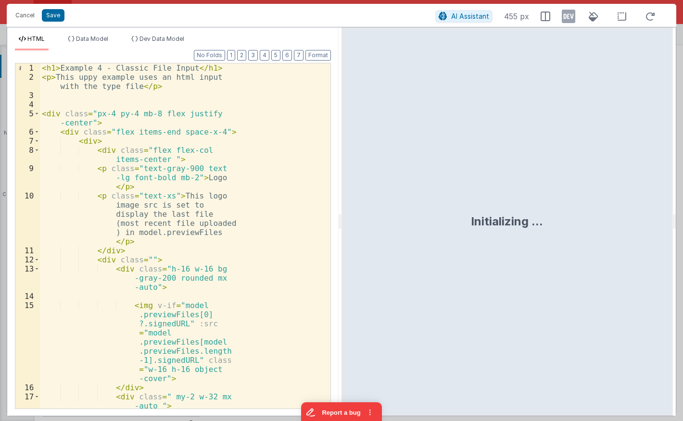
click at [215, 190] on div "< h1 > Example 4 - Classic File Input </ h1 > < p > This uppy example uses an h…" at bounding box center [185, 274] width 290 height 422
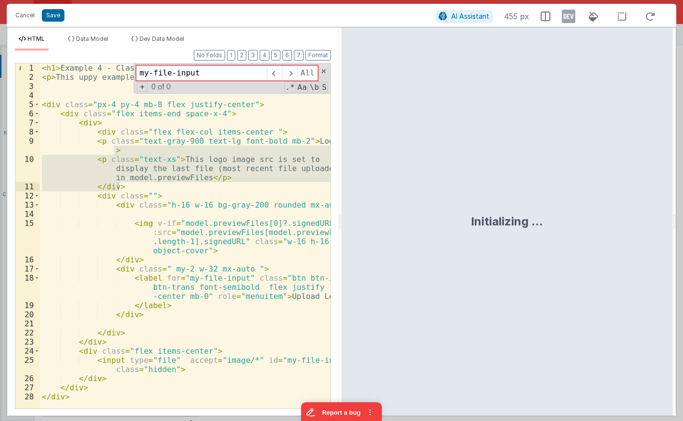
scroll to position [0, 0]
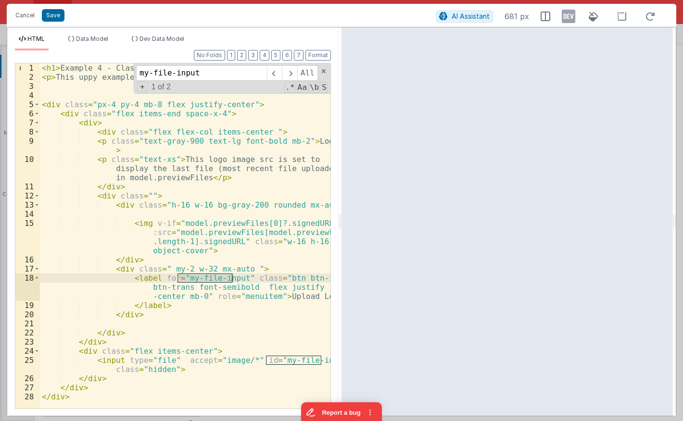
type input "my-file-input"
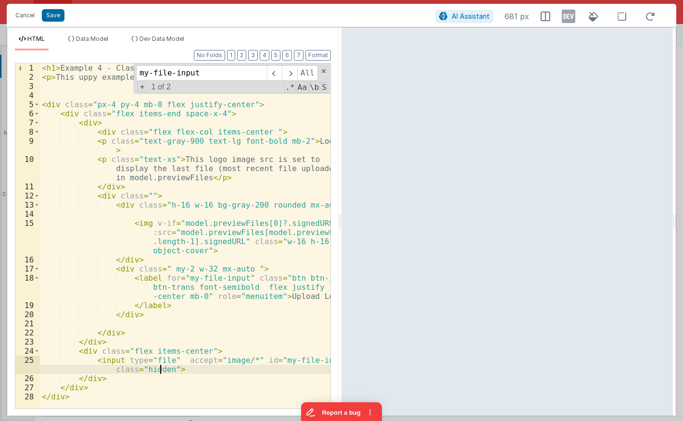
click at [162, 369] on div "< h1 > Example 4 - Classic File Input </ h1 > < p > This uppy example uses an h…" at bounding box center [185, 244] width 290 height 363
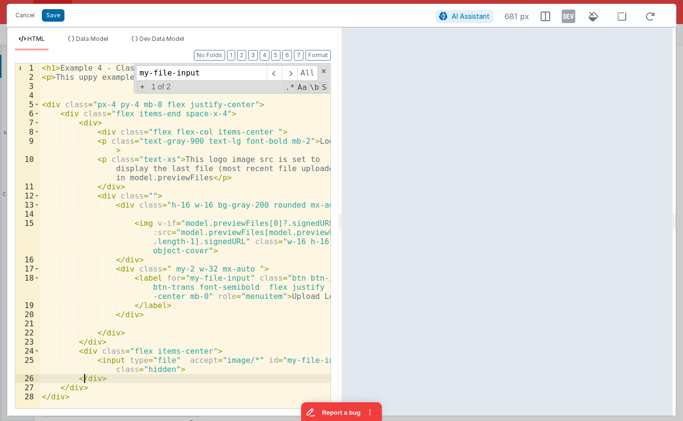
click at [84, 375] on div "< h1 > Example 4 - Classic File Input </ h1 > < p > This uppy example uses an h…" at bounding box center [185, 244] width 290 height 363
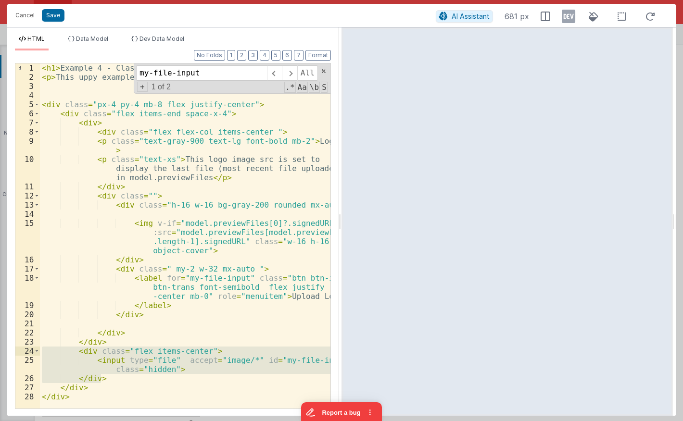
drag, startPoint x: 114, startPoint y: 378, endPoint x: 20, endPoint y: 353, distance: 97.0
click at [40, 353] on div "< h1 > Example 4 - Classic File Input </ h1 > < p > This uppy example uses an h…" at bounding box center [185, 235] width 290 height 345
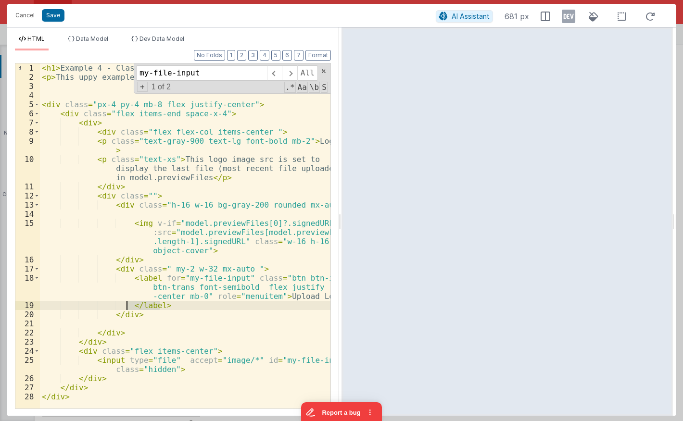
drag, startPoint x: 166, startPoint y: 304, endPoint x: 127, endPoint y: 304, distance: 38.9
click at [127, 304] on div "< h1 > Example 4 - Classic File Input </ h1 > < p > This uppy example uses an h…" at bounding box center [185, 244] width 290 height 363
click at [156, 271] on div "< h1 > Example 4 - Classic File Input </ h1 > < p > This uppy example uses an h…" at bounding box center [185, 244] width 290 height 363
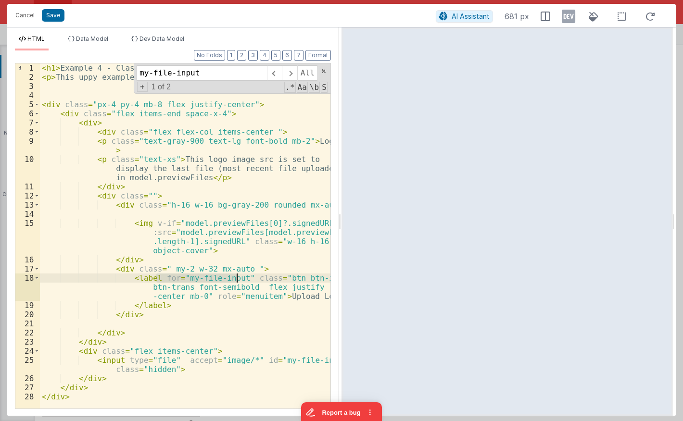
drag, startPoint x: 156, startPoint y: 278, endPoint x: 235, endPoint y: 279, distance: 79.3
click at [235, 279] on div "< h1 > Example 4 - Classic File Input </ h1 > < p > This uppy example uses an h…" at bounding box center [185, 244] width 290 height 363
click at [27, 16] on button "Cancel" at bounding box center [25, 15] width 29 height 13
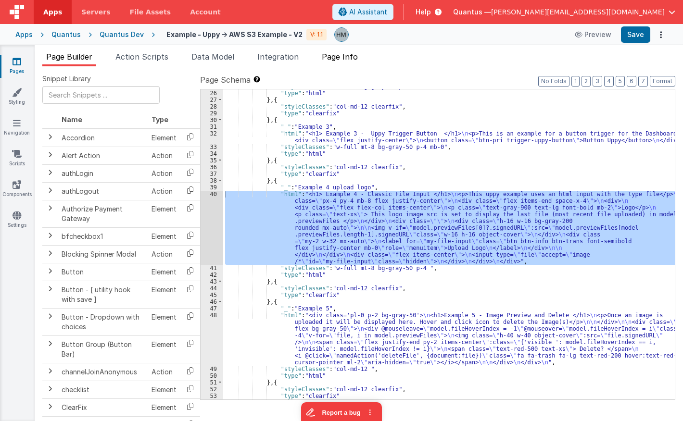
click at [345, 58] on span "Page Info" at bounding box center [340, 57] width 36 height 10
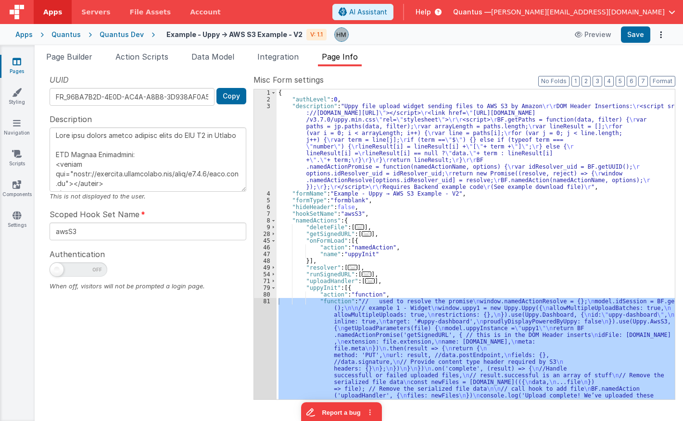
click at [305, 312] on div "{ "authLevel" : 0 , "description" : "Uppy file upload widget sending files to A…" at bounding box center [475, 244] width 398 height 310
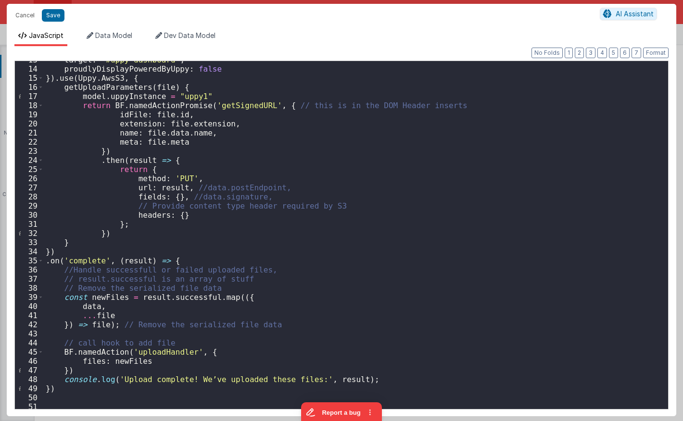
scroll to position [58, 0]
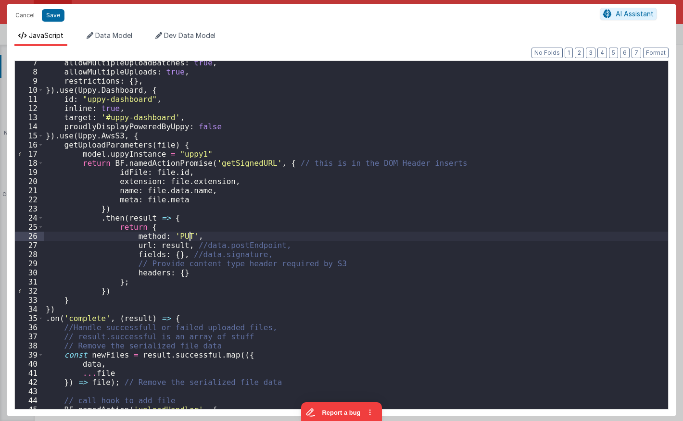
click at [249, 238] on div "allowMultipleUploadBatches : true , allowMultipleUploads : true , restrictions …" at bounding box center [356, 241] width 624 height 366
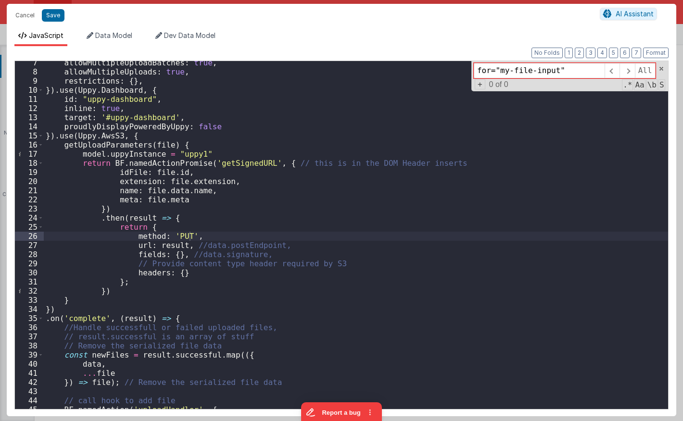
drag, startPoint x: 499, startPoint y: 69, endPoint x: 469, endPoint y: 68, distance: 30.3
click at [474, 68] on input "for="my-file-input"" at bounding box center [539, 70] width 131 height 15
drag, startPoint x: 539, startPoint y: 70, endPoint x: 532, endPoint y: 70, distance: 7.2
click at [532, 70] on input "my-file-input"" at bounding box center [539, 70] width 131 height 15
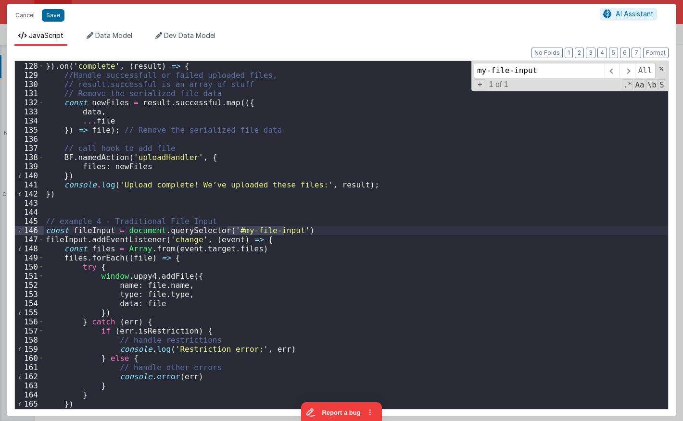
type input "my-file-input"
click at [97, 234] on div "} }) . on ( 'complete' , ( result ) => { //Handle successfull or failed uploade…" at bounding box center [356, 235] width 624 height 366
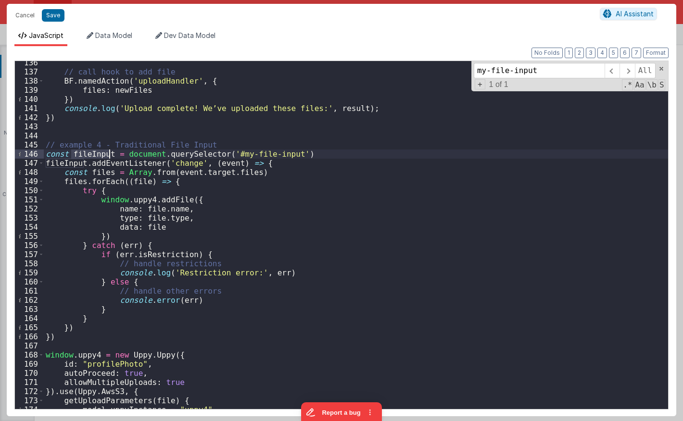
scroll to position [1178, 0]
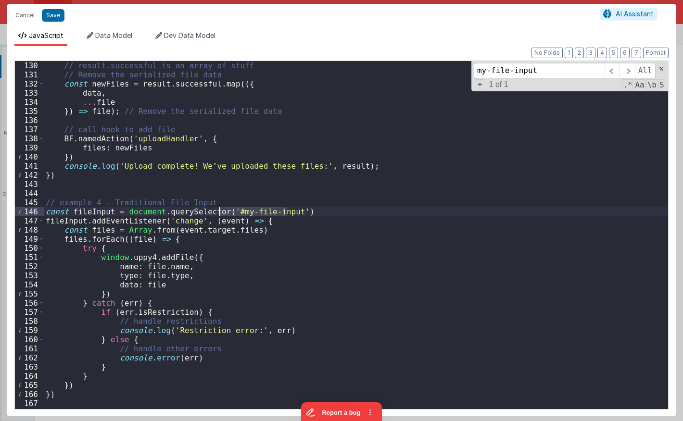
drag, startPoint x: 287, startPoint y: 211, endPoint x: 219, endPoint y: 211, distance: 67.8
click at [219, 211] on div "// result.successful is an array of stuff // Remove the serialized file data co…" at bounding box center [356, 244] width 624 height 366
click at [300, 209] on div "// result.successful is an array of stuff // Remove the serialized file data co…" at bounding box center [356, 244] width 624 height 366
drag, startPoint x: 296, startPoint y: 209, endPoint x: 120, endPoint y: 212, distance: 175.5
click at [120, 212] on div "// result.successful is an array of stuff // Remove the serialized file data co…" at bounding box center [356, 244] width 624 height 366
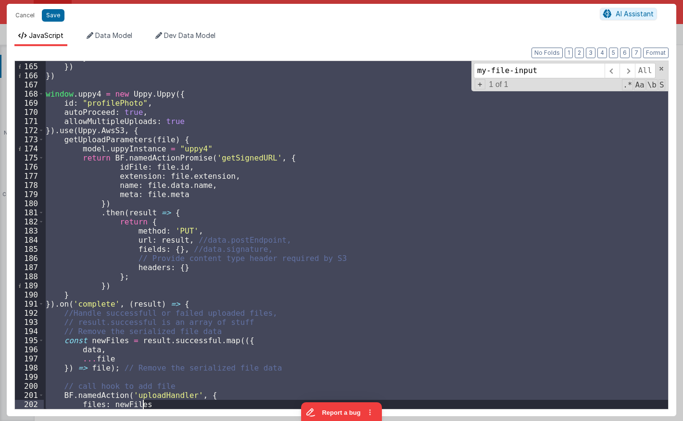
scroll to position [1525, 0]
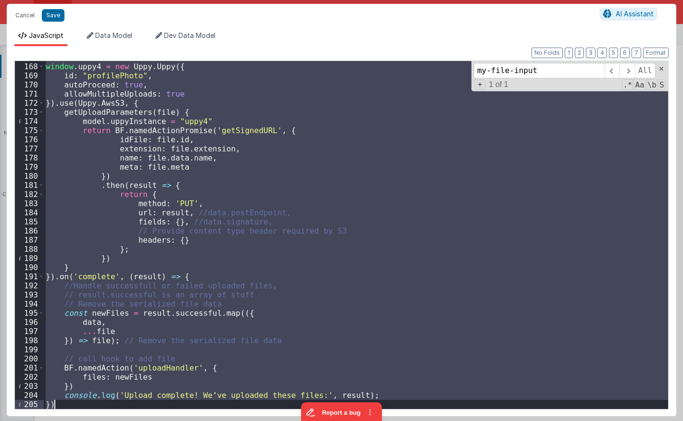
drag, startPoint x: 60, startPoint y: 137, endPoint x: 358, endPoint y: 457, distance: 436.8
click at [358, 409] on div "window . uppy4 = new Uppy . Uppy ({ id : "profilePhoto" , autoProceed : true , …" at bounding box center [356, 235] width 624 height 348
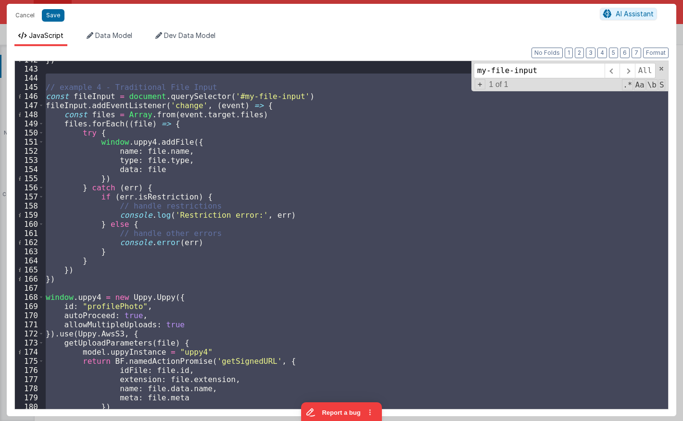
scroll to position [1236, 0]
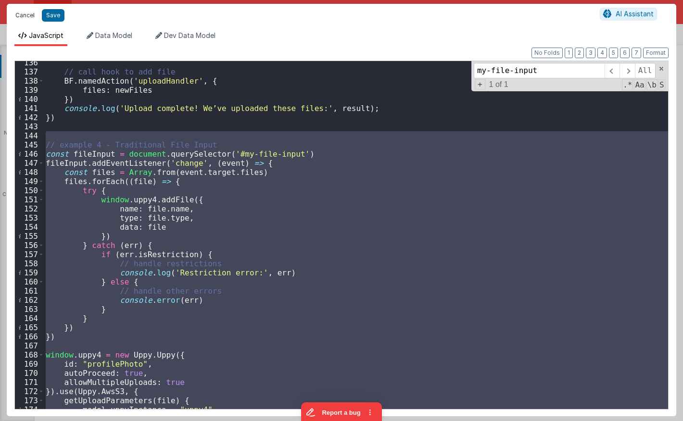
click at [22, 16] on button "Cancel" at bounding box center [25, 15] width 29 height 13
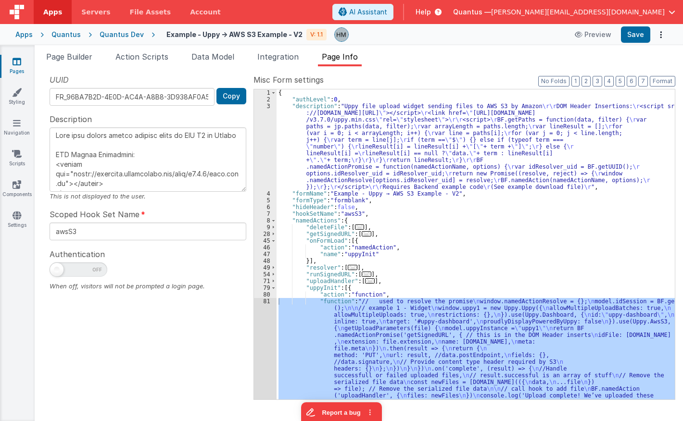
click at [431, 9] on span "Help" at bounding box center [422, 12] width 15 height 10
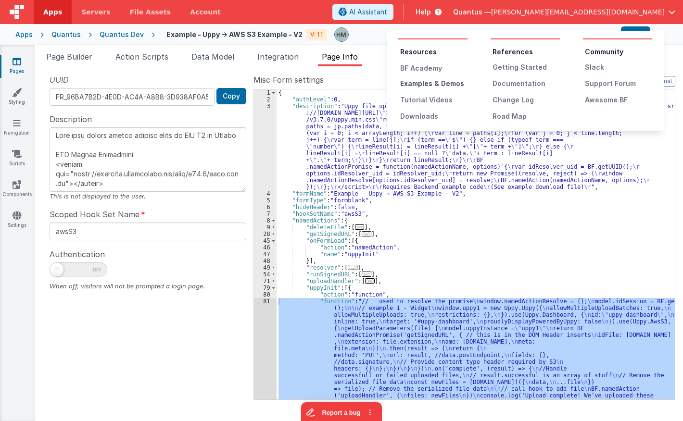
click at [439, 85] on div "Examples & Demos" at bounding box center [433, 84] width 67 height 10
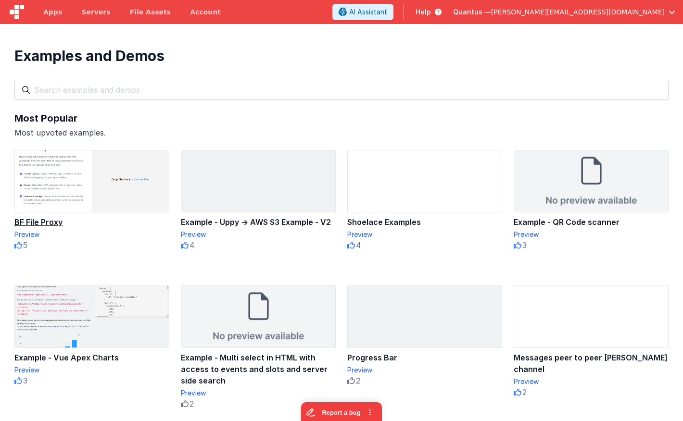
click at [45, 222] on div "BF File Proxy" at bounding box center [91, 222] width 155 height 12
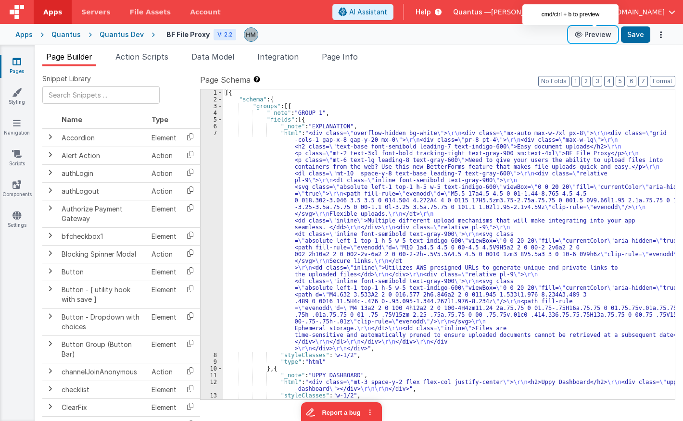
click at [600, 35] on button "Preview" at bounding box center [593, 34] width 48 height 15
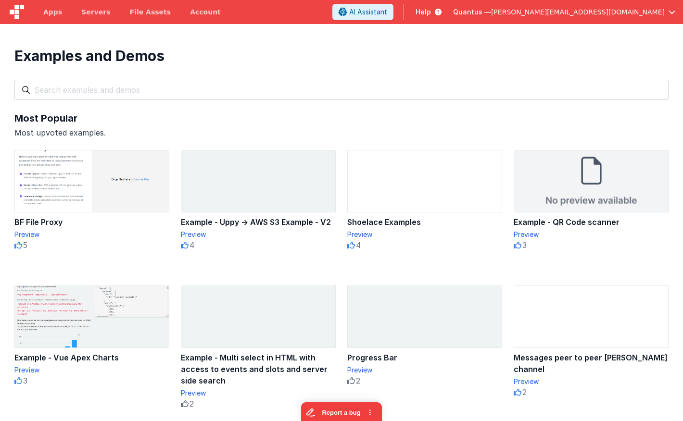
click at [247, 219] on div "Example - Uppy → AWS S3 Example - V2" at bounding box center [258, 222] width 155 height 12
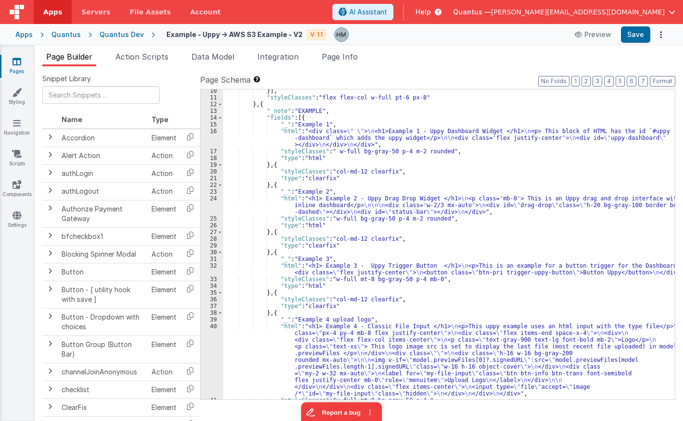
scroll to position [288, 0]
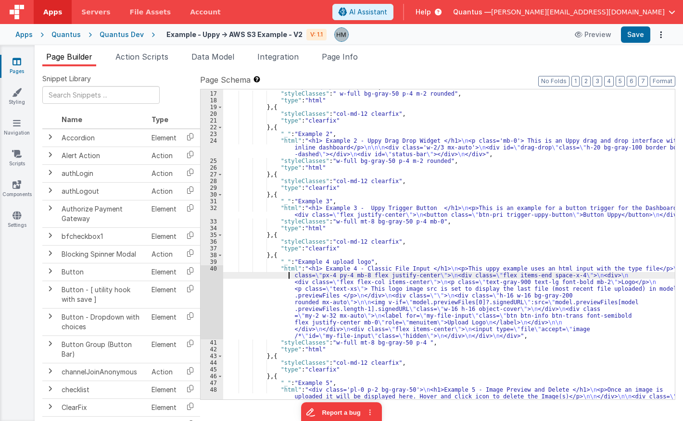
click at [275, 278] on div ""html" : "<div class= \" \" > \n <h1>Example 1 - Uppy Dashboard Widget </h1> \n…" at bounding box center [448, 262] width 451 height 384
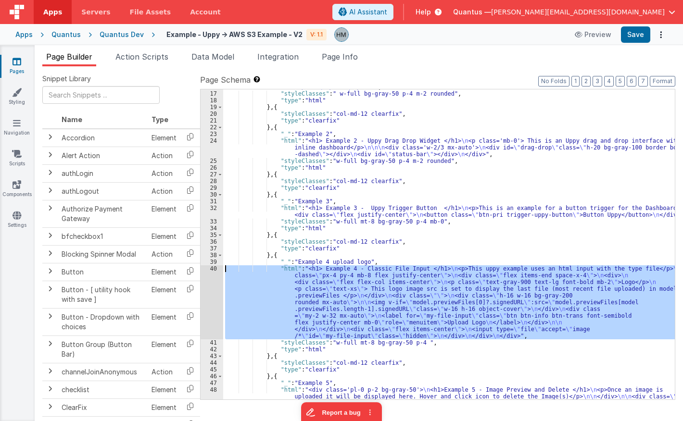
click at [211, 267] on div "40" at bounding box center [211, 302] width 23 height 74
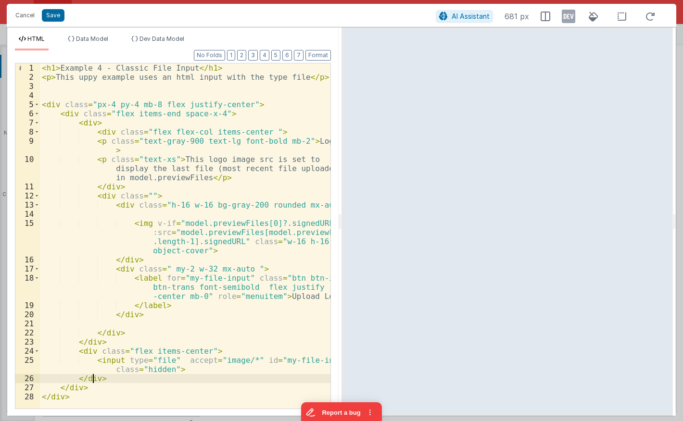
click at [91, 377] on div "< h1 > Example 4 - Classic File Input </ h1 > < p > This uppy example uses an h…" at bounding box center [185, 244] width 290 height 363
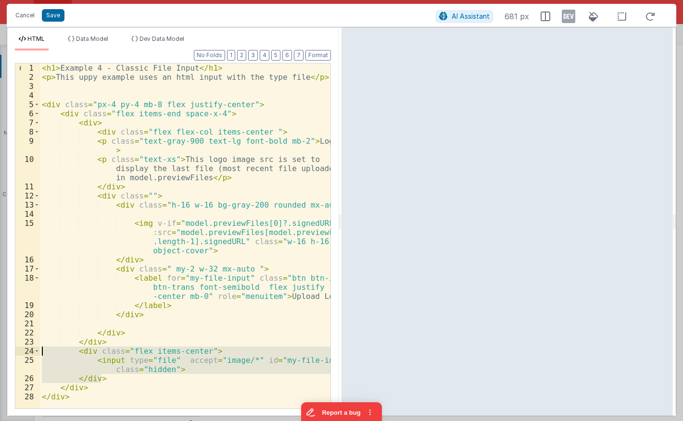
drag, startPoint x: 107, startPoint y: 380, endPoint x: 24, endPoint y: 351, distance: 88.0
click at [40, 351] on div "< h1 > Example 4 - Classic File Input </ h1 > < p > This uppy example uses an h…" at bounding box center [185, 235] width 290 height 345
